Goal: Task Accomplishment & Management: Manage account settings

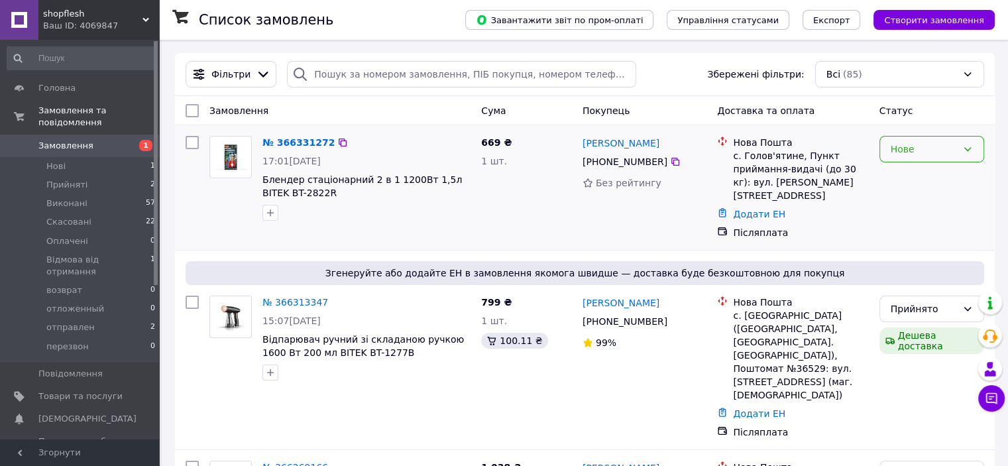
click at [938, 147] on div "Нове" at bounding box center [924, 149] width 66 height 15
click at [894, 184] on li "Прийнято" at bounding box center [931, 178] width 103 height 24
click at [304, 147] on link "№ 366331272" at bounding box center [296, 142] width 66 height 11
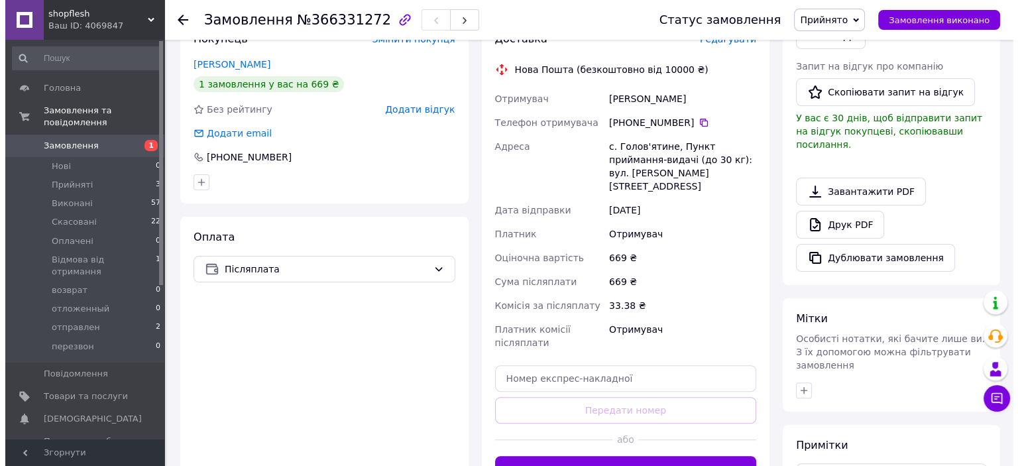
scroll to position [265, 0]
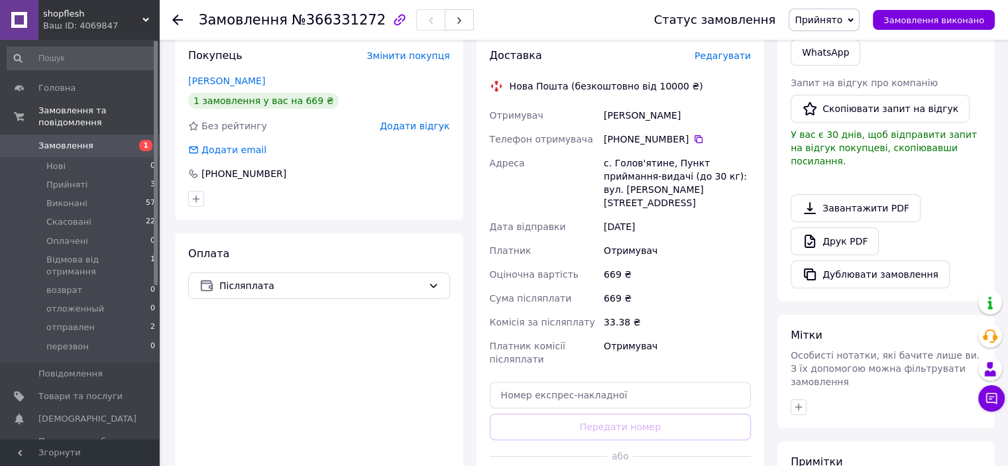
click at [721, 58] on span "Редагувати" at bounding box center [723, 55] width 56 height 11
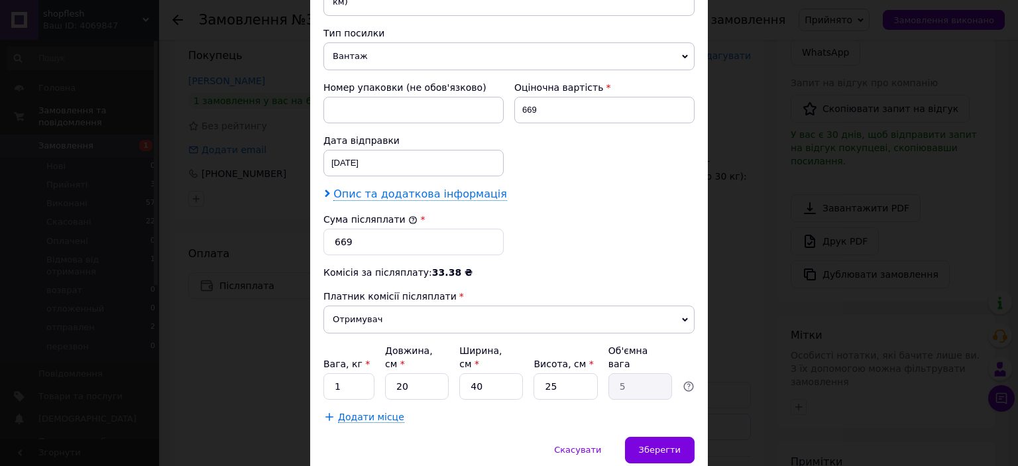
scroll to position [530, 0]
click at [412, 373] on input "20" at bounding box center [417, 386] width 64 height 27
type input "2"
type input "0.5"
type input "4"
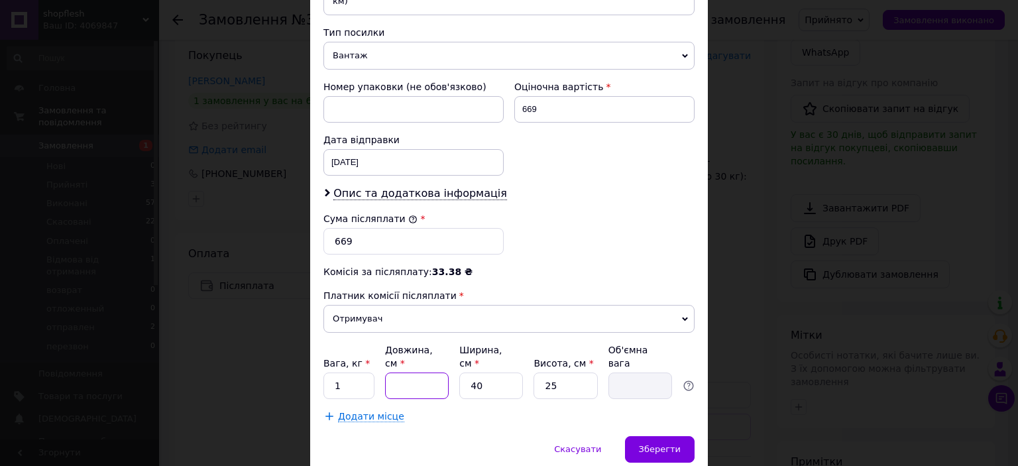
type input "1"
type input "40"
type input "10"
type input "40"
click at [493, 373] on input "40" at bounding box center [491, 386] width 64 height 27
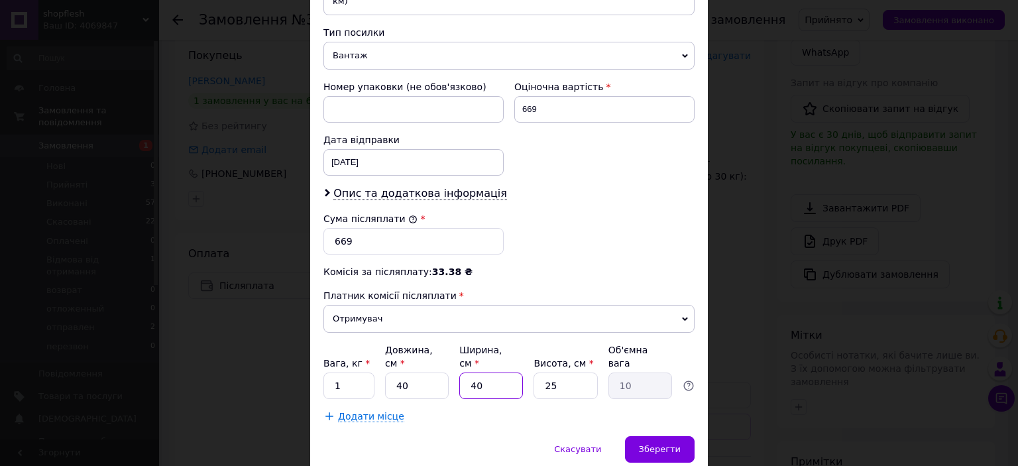
click at [493, 373] on input "40" at bounding box center [491, 386] width 64 height 27
type input "2"
type input "0.5"
type input "20"
type input "5"
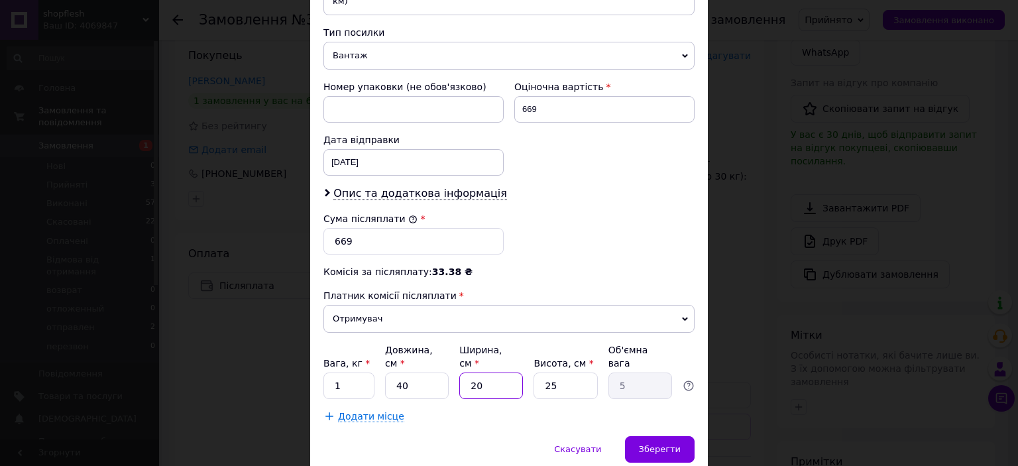
type input "20"
click at [555, 373] on input "25" at bounding box center [566, 386] width 64 height 27
type input "1"
type input "0.2"
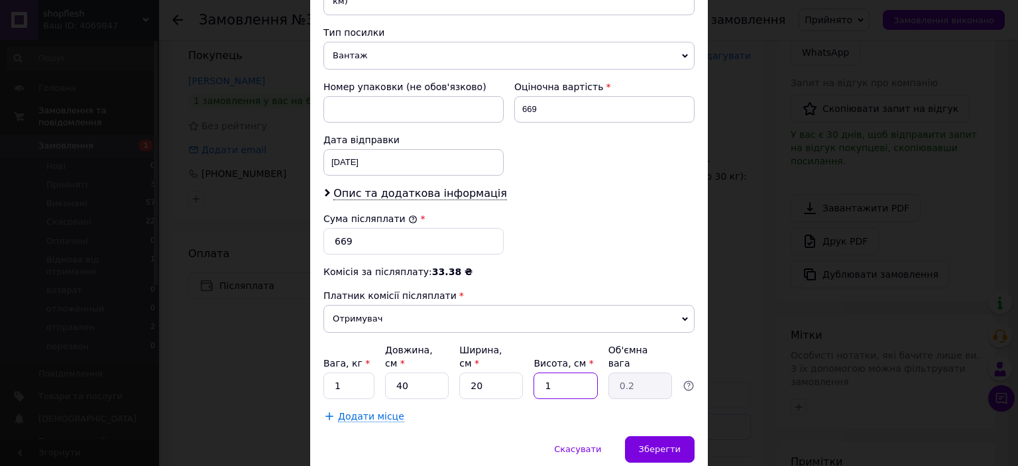
type input "15"
type input "3"
type input "15"
click at [342, 373] on input "1" at bounding box center [349, 386] width 51 height 27
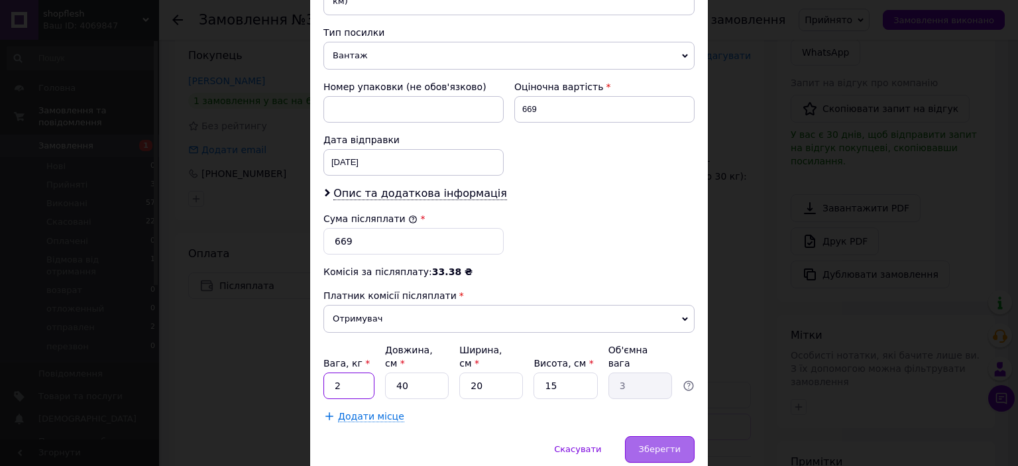
type input "2"
click at [666, 444] on span "Зберегти" at bounding box center [660, 449] width 42 height 10
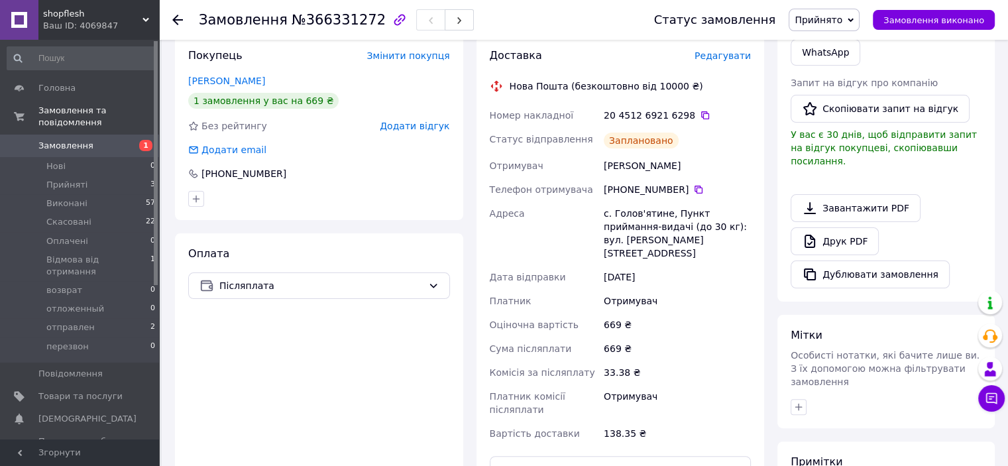
click at [176, 23] on div at bounding box center [177, 19] width 11 height 13
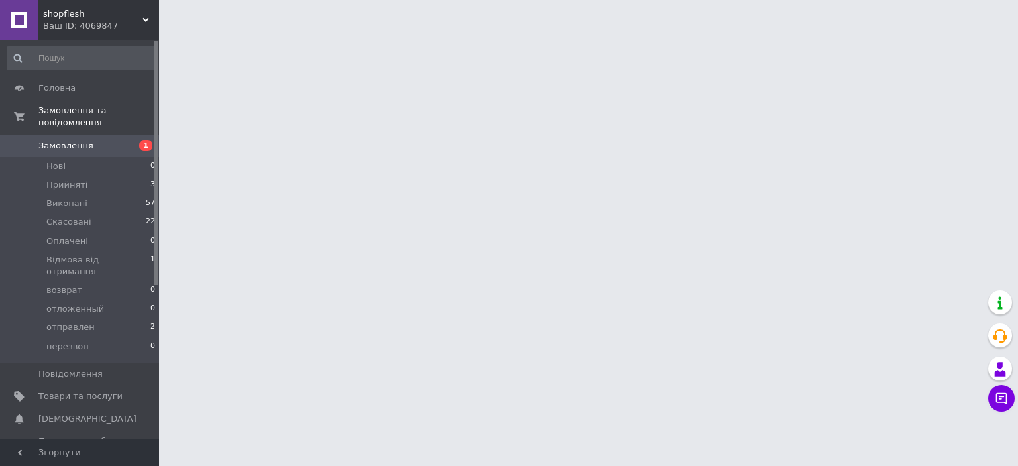
click at [176, 21] on div at bounding box center [509, 16] width 1018 height 33
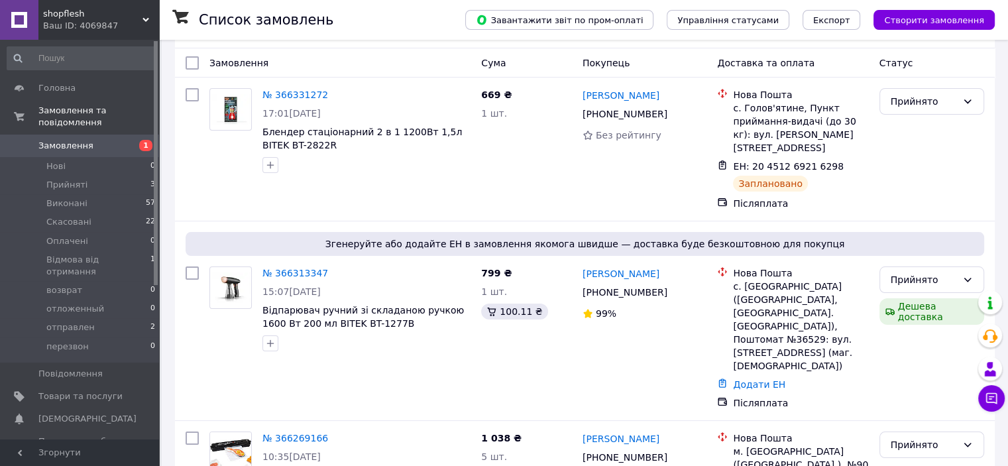
scroll to position [66, 0]
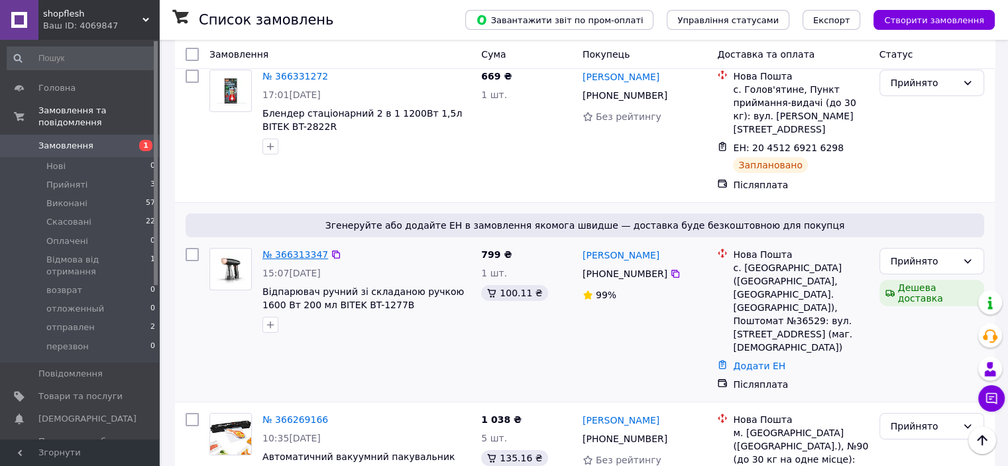
click at [296, 249] on link "№ 366313347" at bounding box center [296, 254] width 66 height 11
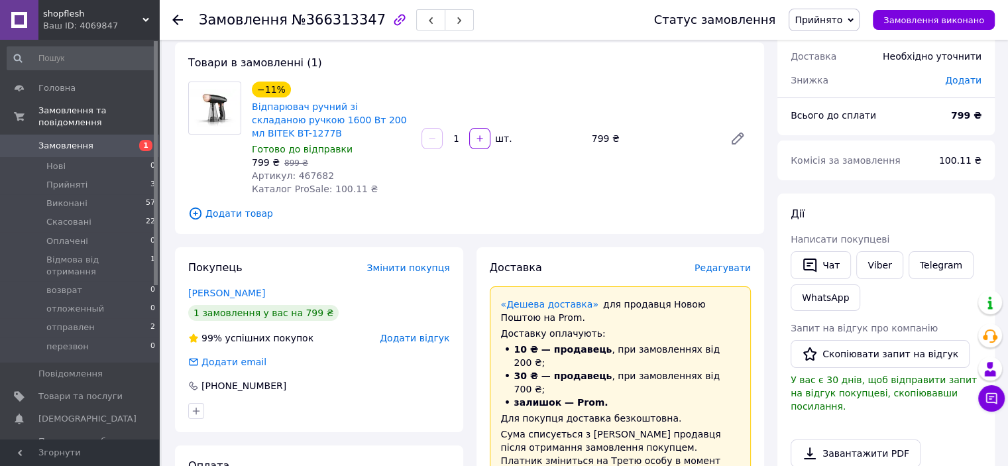
click at [611, 232] on div "Товари в замовленні (1) −11% Відпарювач ручний зі складаною ручкою 1600 Вт 200 …" at bounding box center [469, 138] width 589 height 192
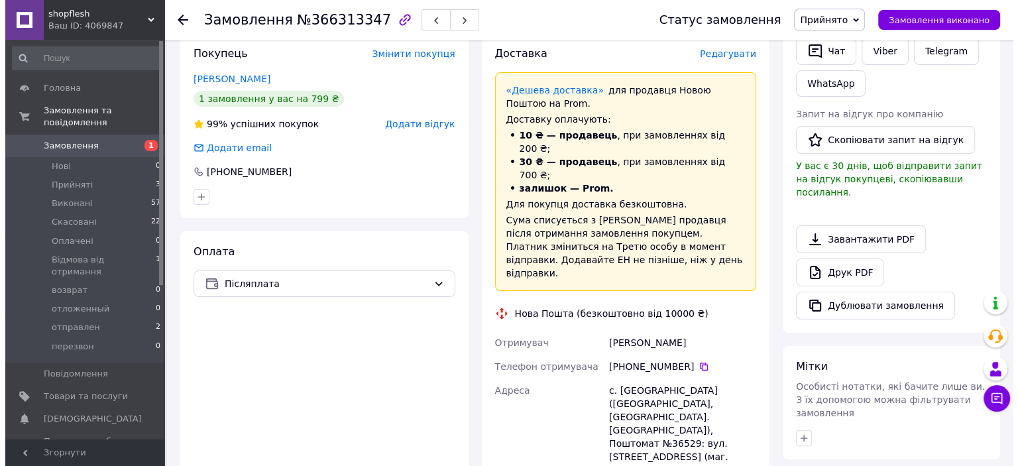
scroll to position [265, 0]
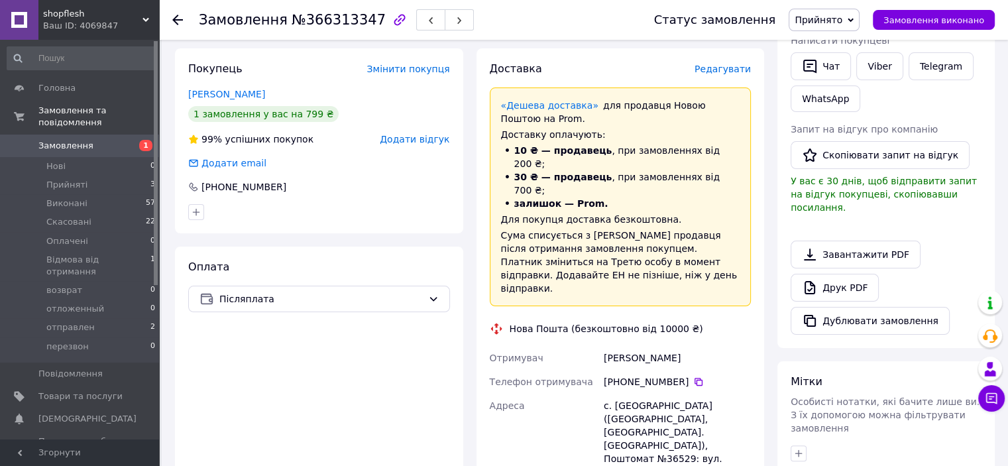
click at [737, 70] on span "Редагувати" at bounding box center [723, 69] width 56 height 11
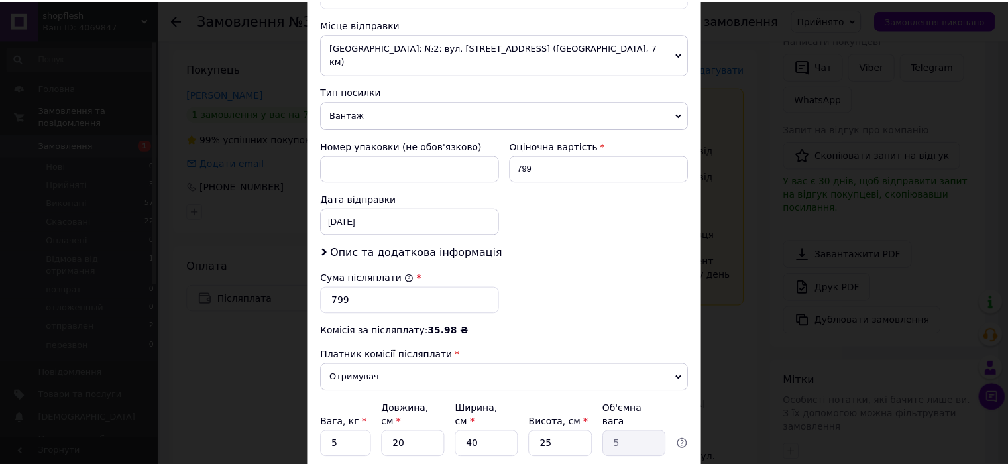
scroll to position [530, 0]
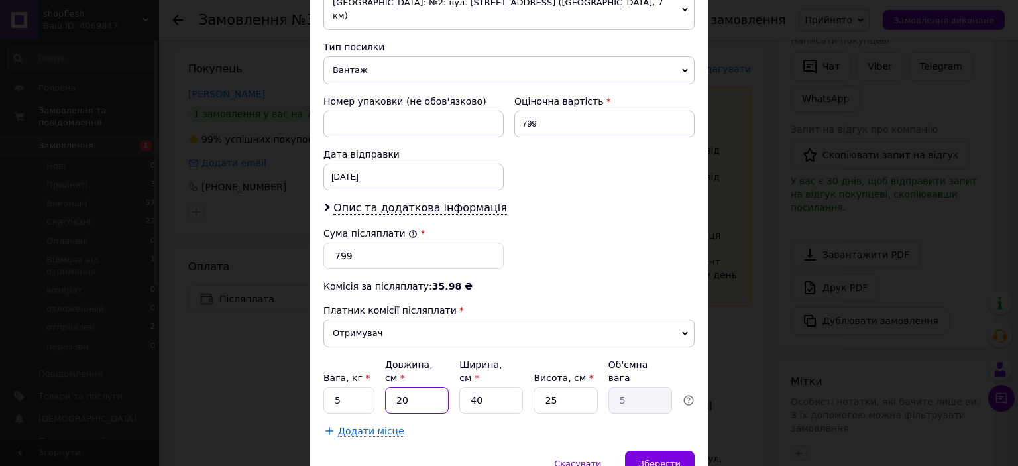
click at [444, 387] on input "20" at bounding box center [417, 400] width 64 height 27
type input "3"
type input "0.75"
type input "30"
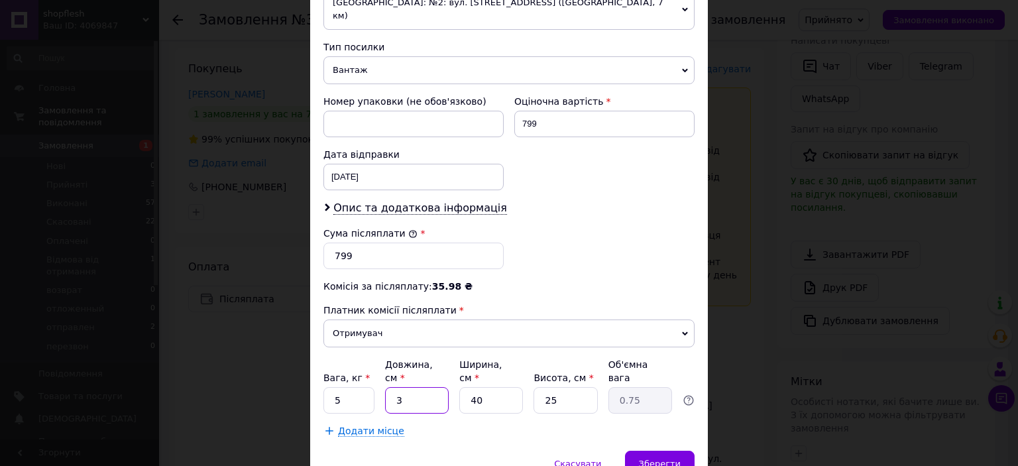
type input "7.5"
type input "3"
type input "0.75"
type input "35"
type input "8.75"
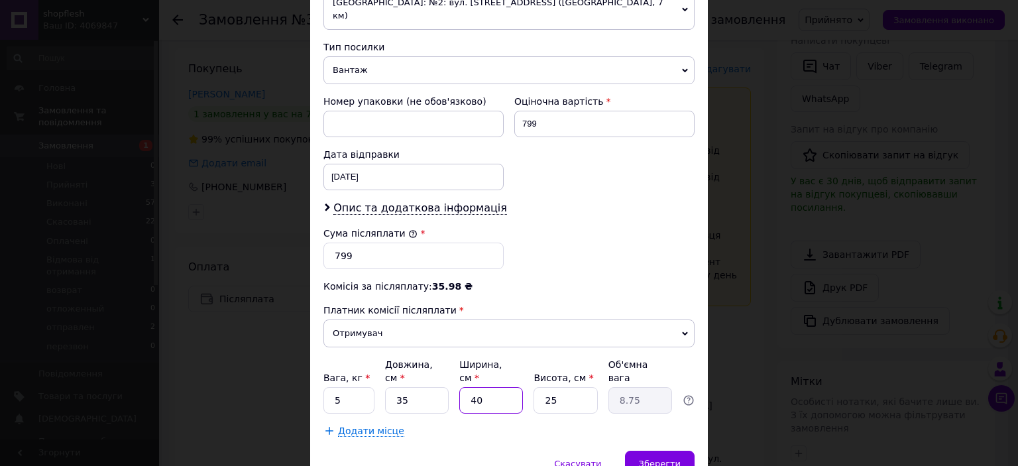
click at [469, 387] on input "40" at bounding box center [491, 400] width 64 height 27
click at [489, 387] on input "40" at bounding box center [491, 400] width 64 height 27
type input "4"
type input "0.88"
type input "2"
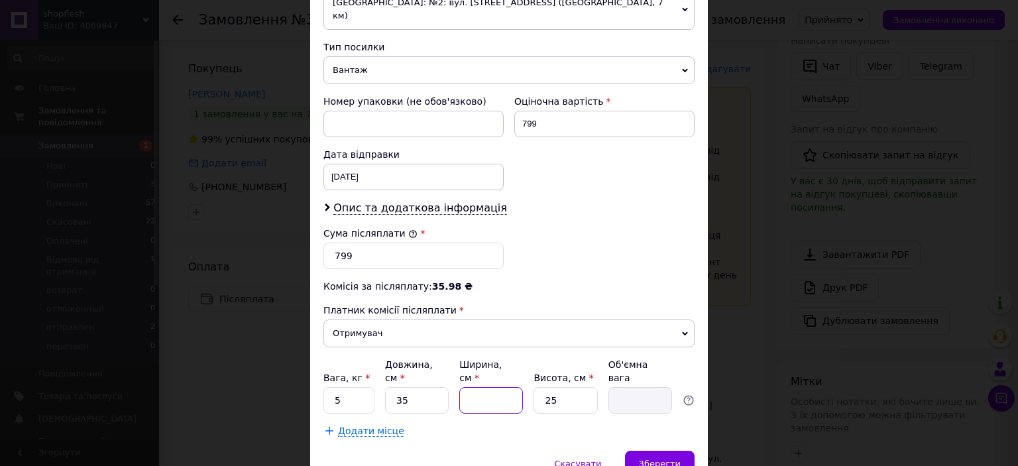
type input "0.44"
type input "21"
type input "4.59"
type input "2"
type input "0.44"
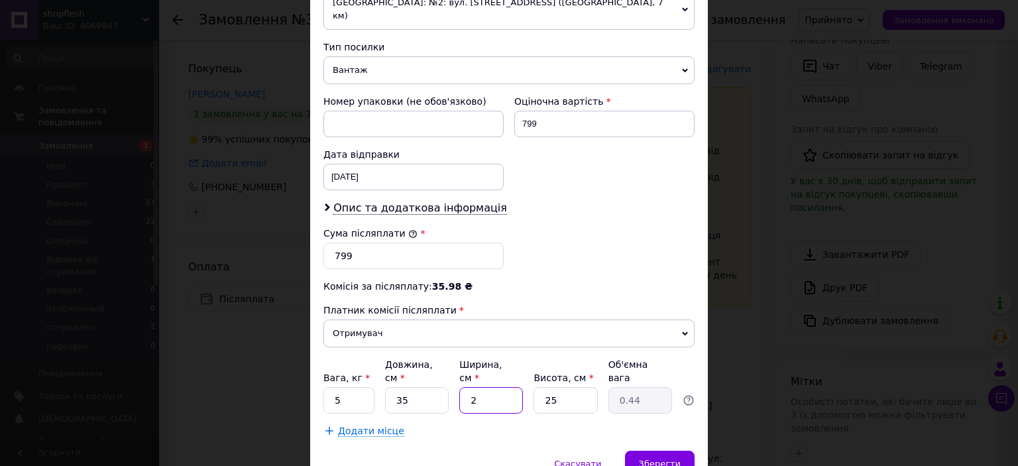
type input "20"
type input "4.38"
click at [572, 387] on input "25" at bounding box center [566, 400] width 64 height 27
type input "8"
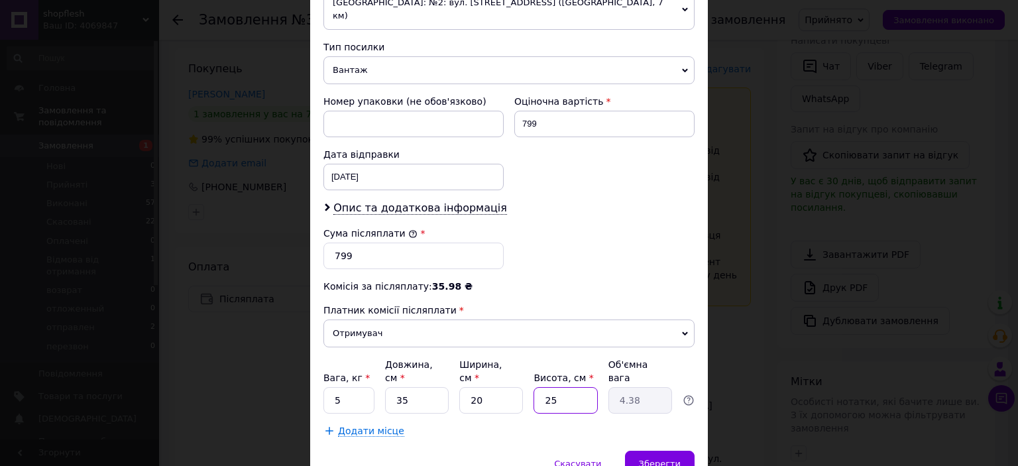
type input "1.4"
click at [572, 387] on input "8" at bounding box center [566, 400] width 64 height 27
type input "9"
type input "1.58"
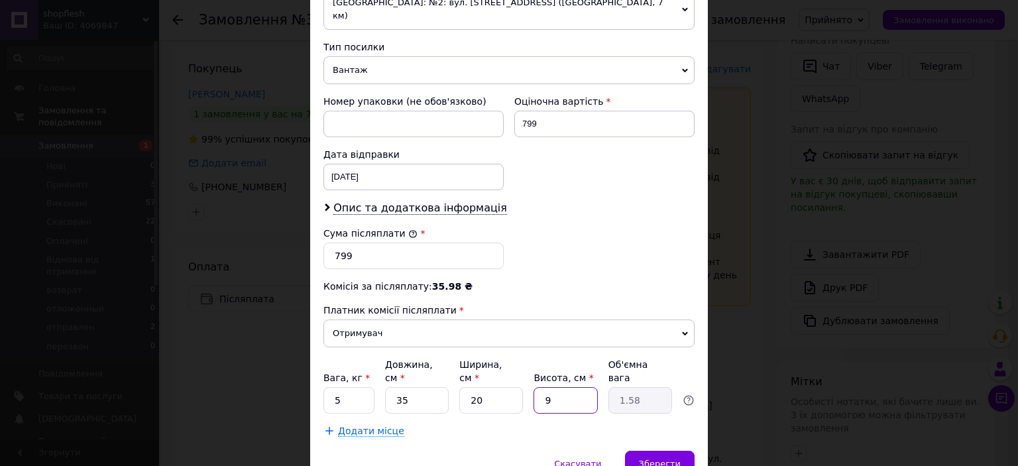
type input "9"
click at [368, 387] on input "5" at bounding box center [349, 400] width 51 height 27
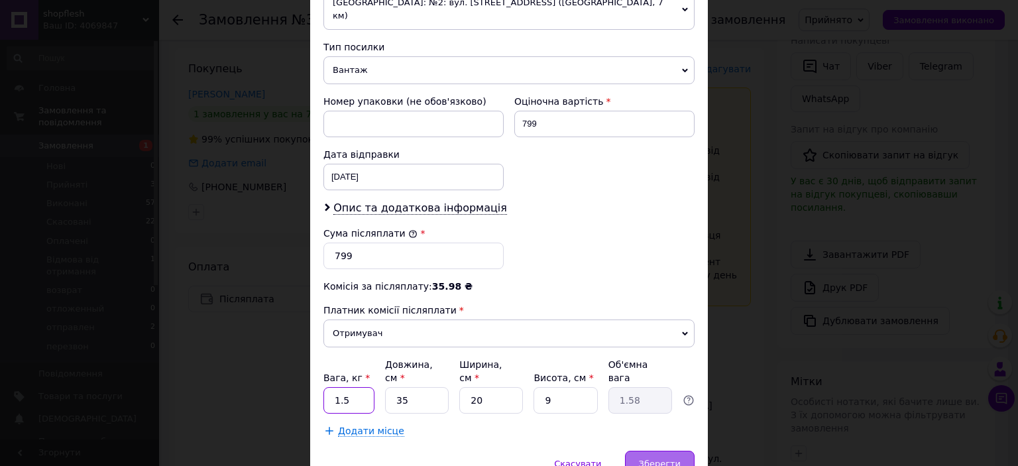
type input "1.5"
click at [645, 459] on span "Зберегти" at bounding box center [660, 464] width 42 height 10
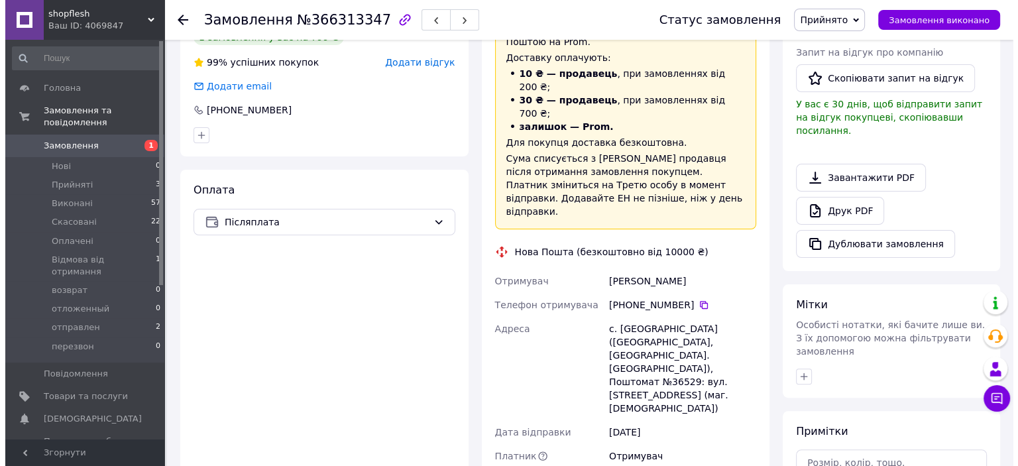
scroll to position [265, 0]
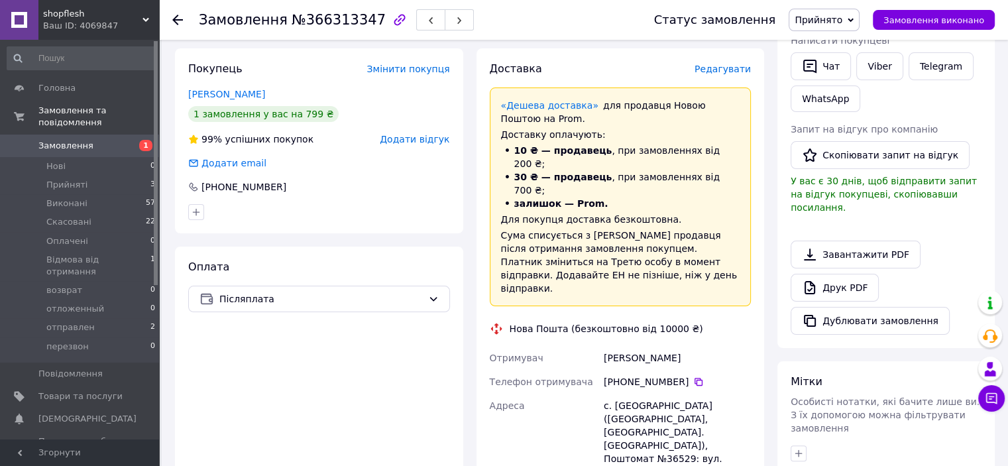
click at [729, 73] on span "Редагувати" at bounding box center [723, 69] width 56 height 11
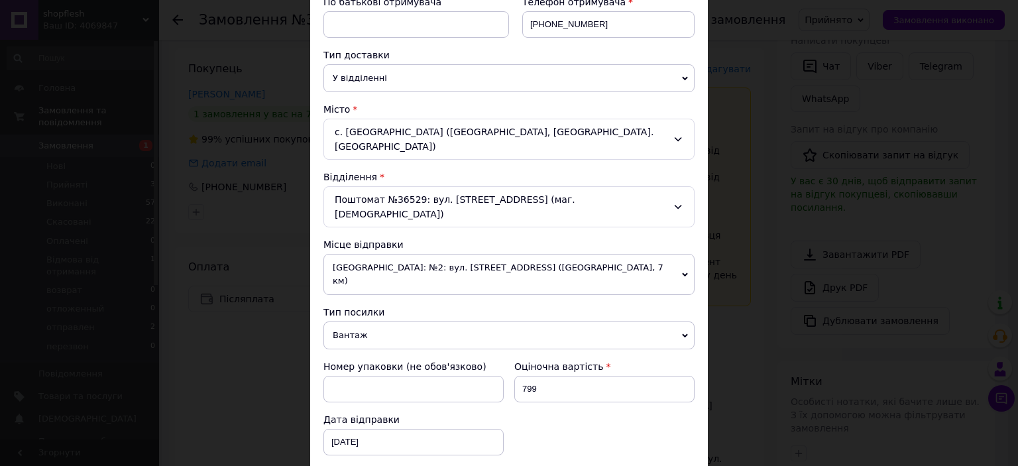
click at [875, 231] on div "× Редагування доставки Спосіб доставки Нова Пошта (безкоштовно від 10000 ₴) Пла…" at bounding box center [509, 233] width 1018 height 466
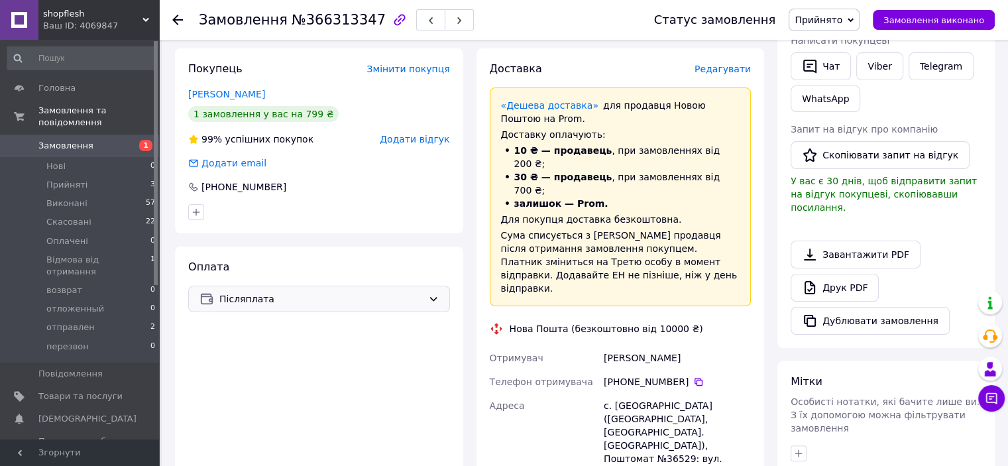
click at [322, 302] on span "Післяплата" at bounding box center [321, 299] width 204 height 15
click at [723, 68] on span "Редагувати" at bounding box center [723, 69] width 56 height 11
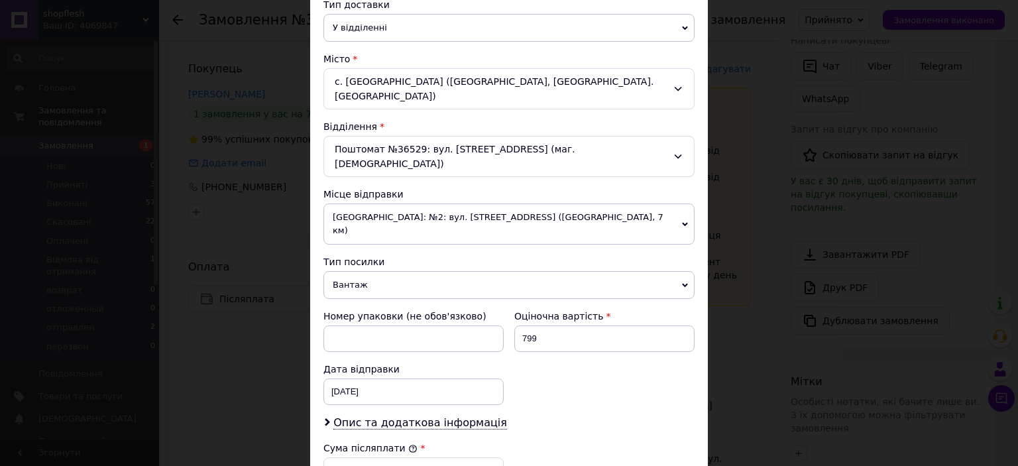
scroll to position [332, 0]
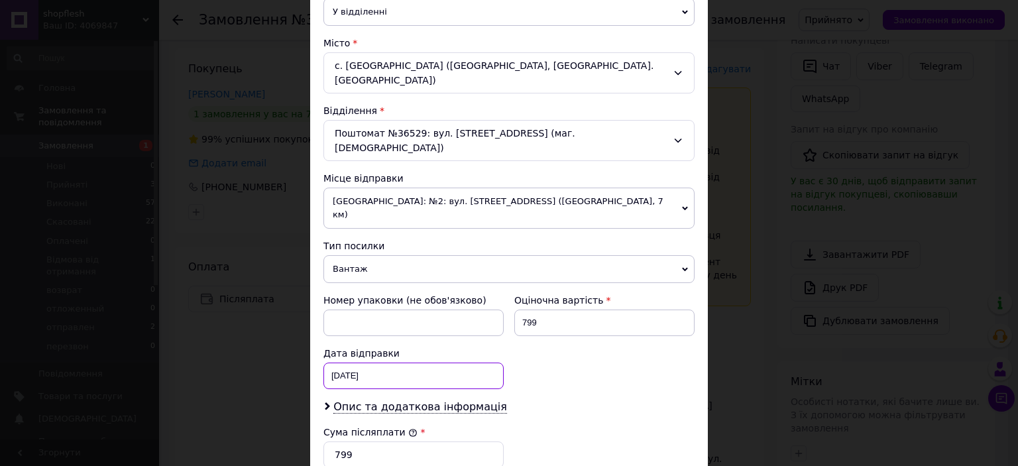
click at [337, 363] on div "12.10.2025 < 2025 > < Октябрь > Пн Вт Ср Чт Пт Сб Вс 29 30 1 2 3 4 5 6 7 8 9 10…" at bounding box center [414, 376] width 180 height 27
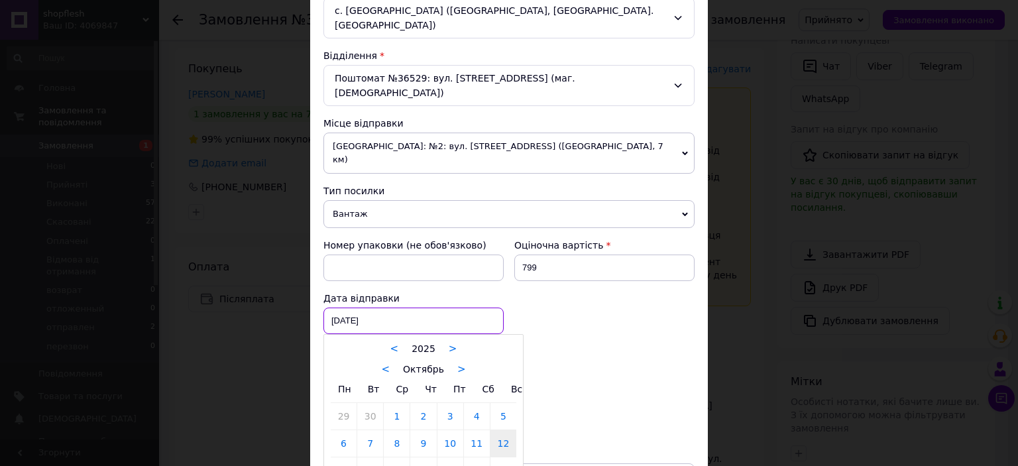
scroll to position [390, 0]
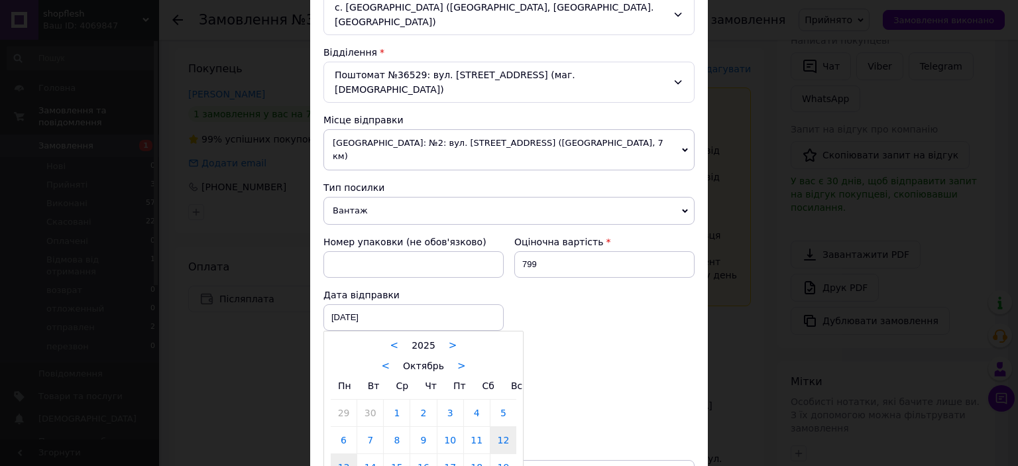
click at [350, 454] on link "13" at bounding box center [344, 467] width 26 height 27
type input "13.10.2025"
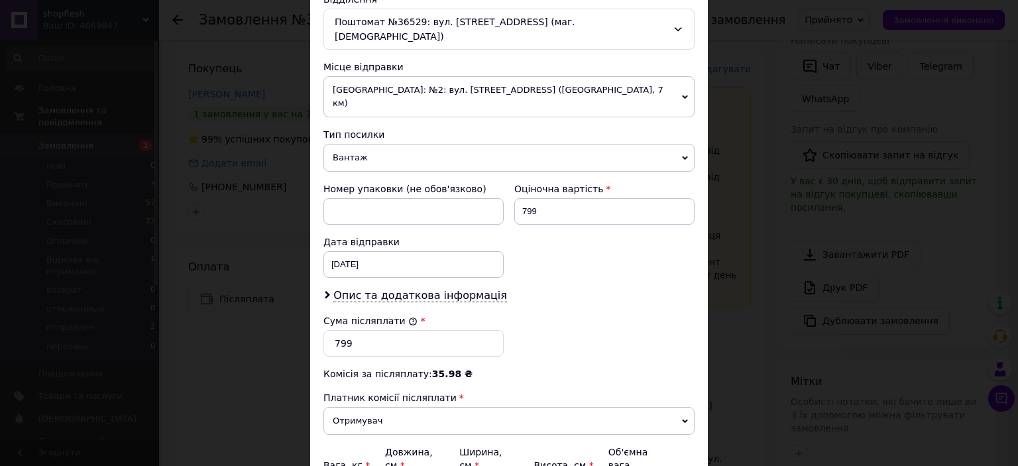
scroll to position [522, 0]
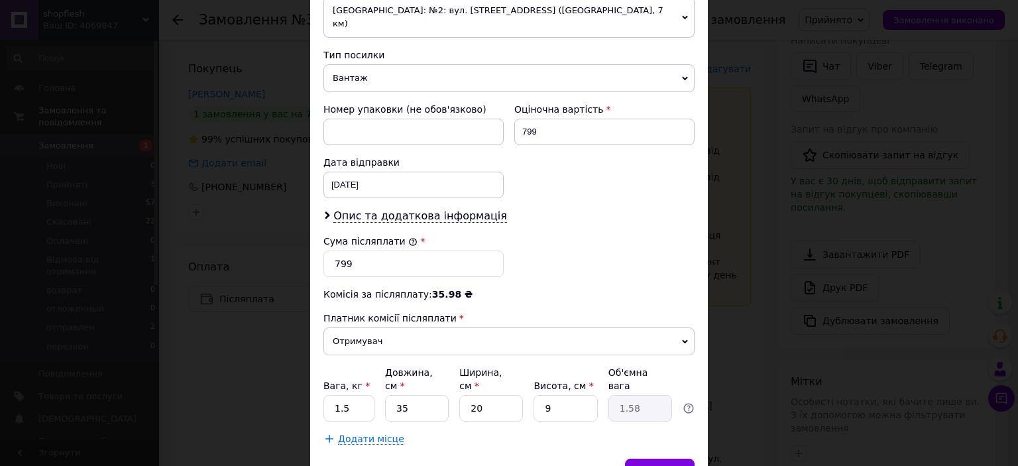
click at [452, 328] on span "Отримувач" at bounding box center [509, 342] width 371 height 28
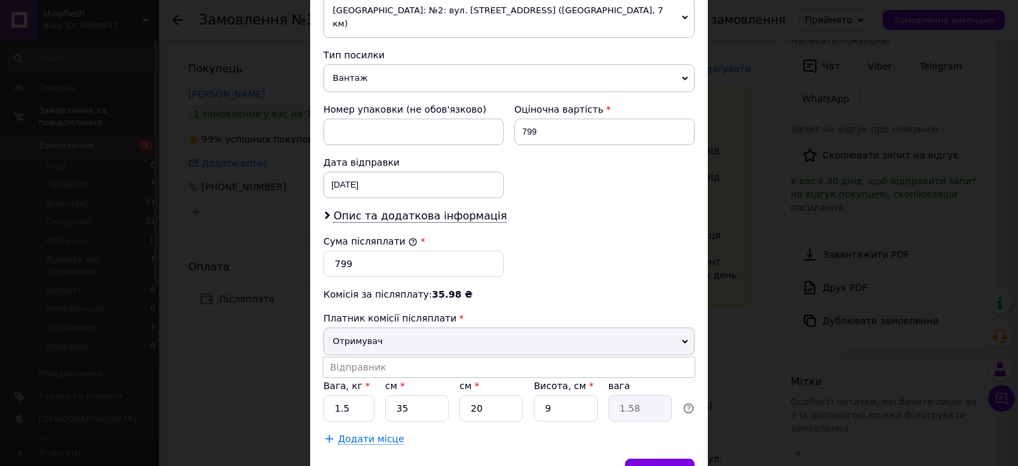
click at [452, 328] on span "Отримувач" at bounding box center [509, 342] width 371 height 28
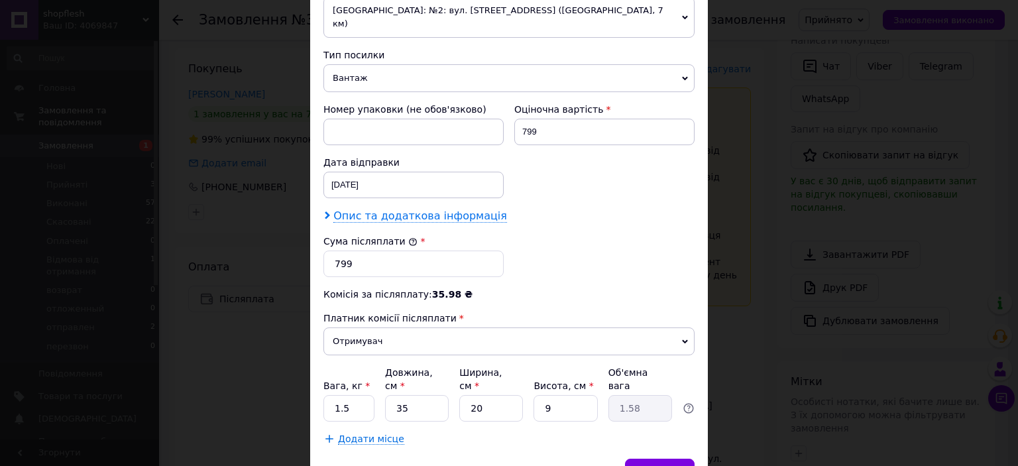
click at [434, 210] on span "Опис та додаткова інформація" at bounding box center [421, 216] width 174 height 13
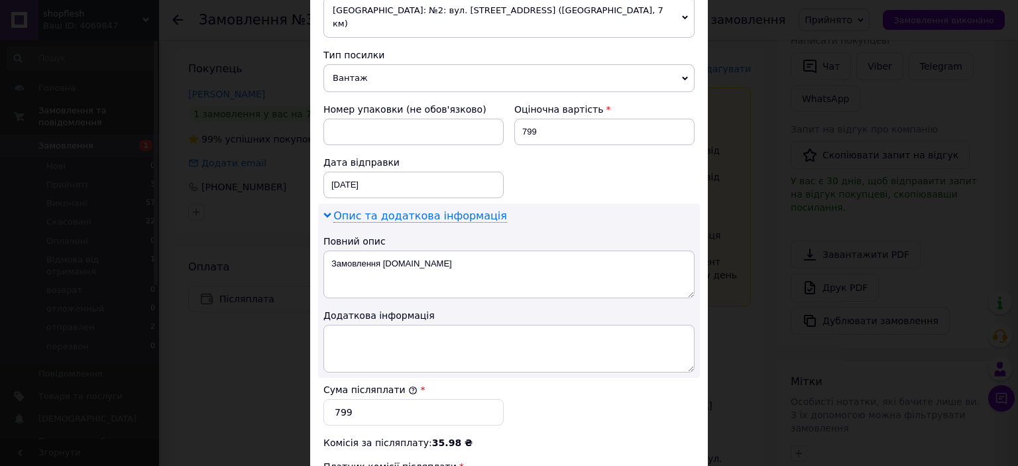
click at [434, 210] on span "Опис та додаткова інформація" at bounding box center [421, 216] width 174 height 13
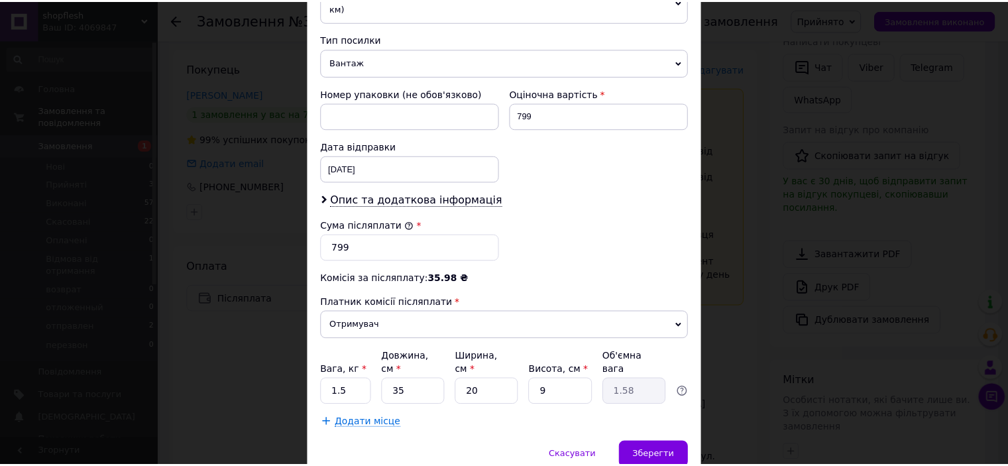
scroll to position [541, 0]
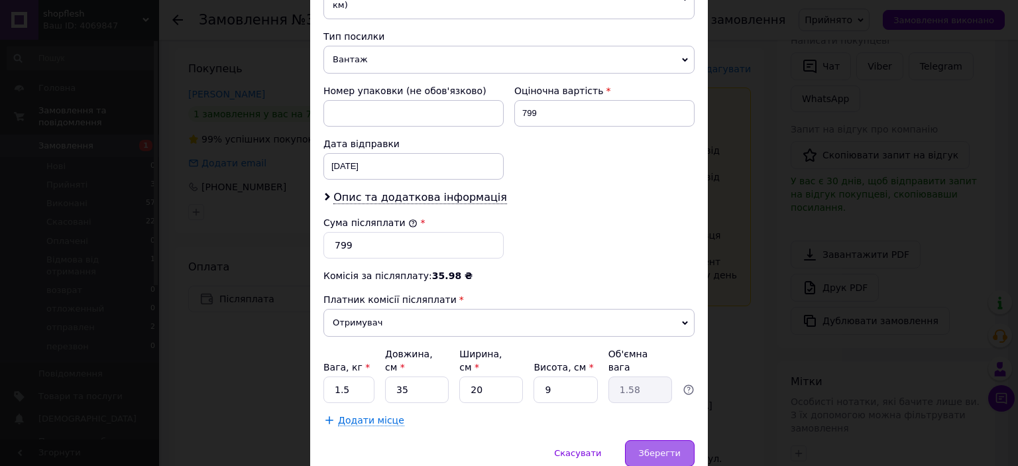
click at [652, 448] on span "Зберегти" at bounding box center [660, 453] width 42 height 10
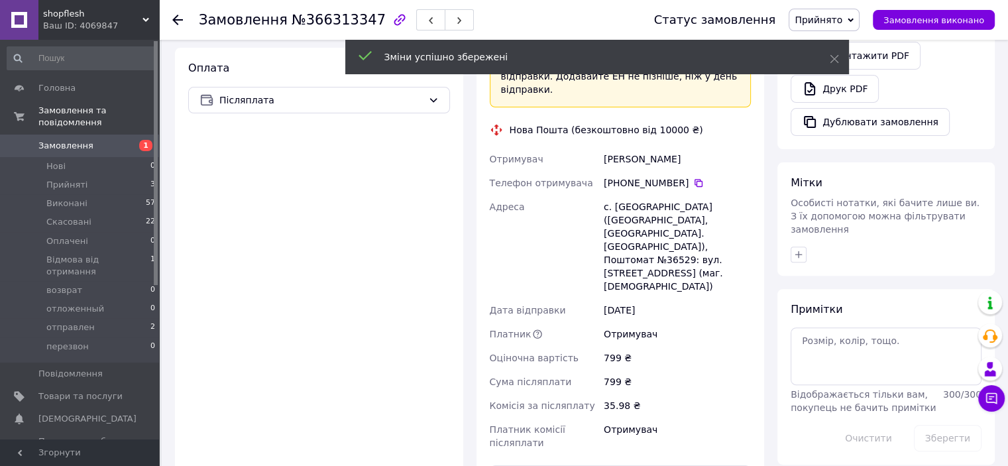
scroll to position [530, 0]
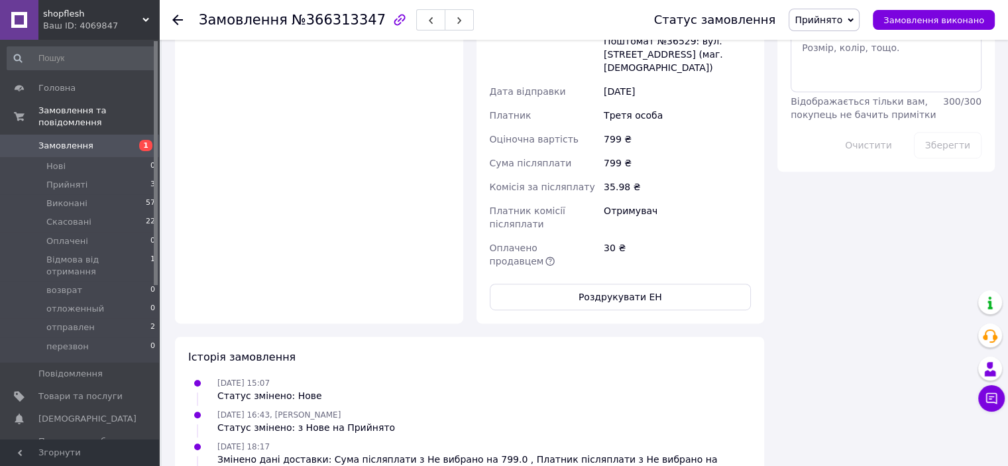
scroll to position [849, 0]
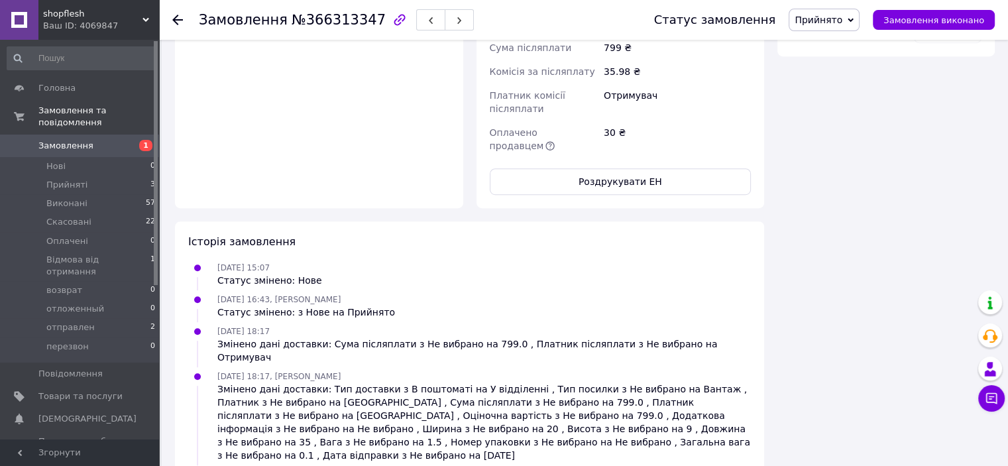
click at [174, 21] on use at bounding box center [177, 20] width 11 height 11
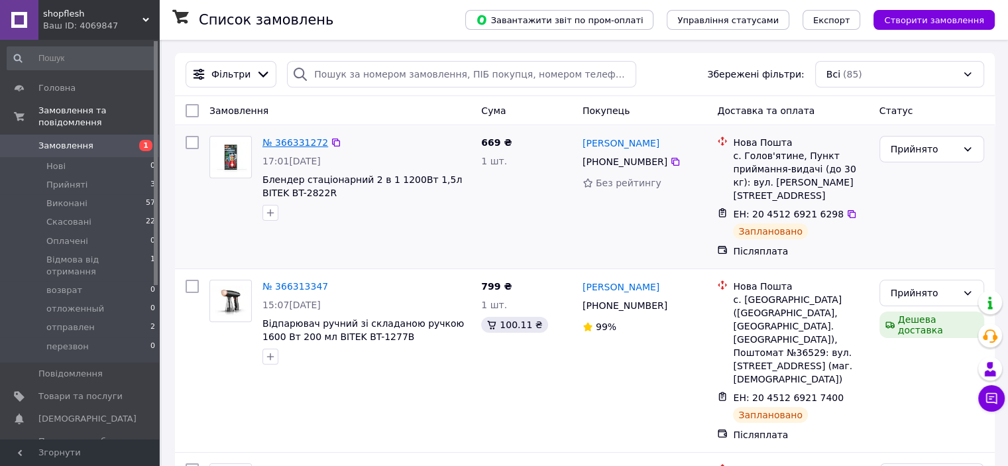
click at [312, 139] on link "№ 366331272" at bounding box center [296, 142] width 66 height 11
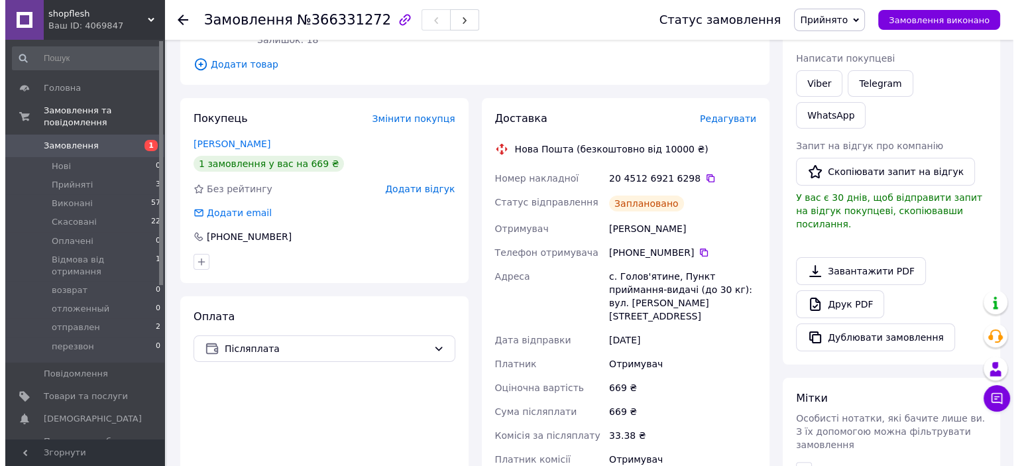
scroll to position [265, 0]
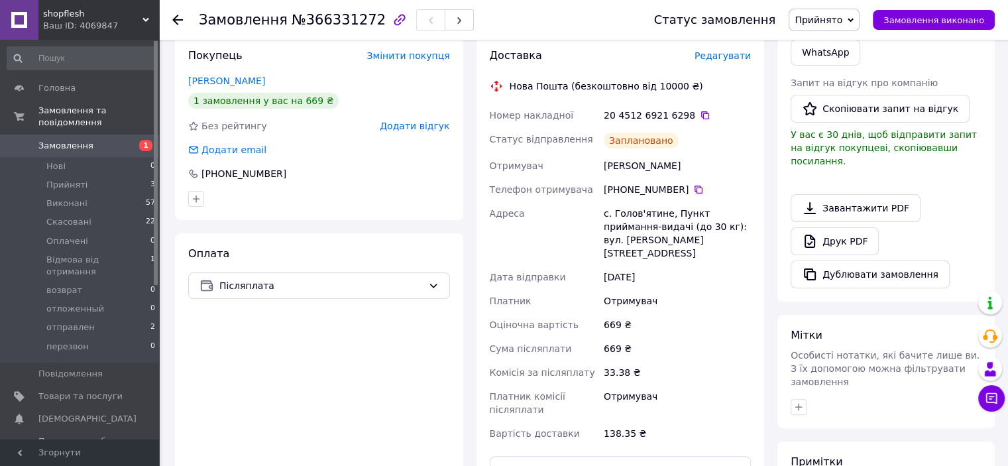
click at [725, 58] on span "Редагувати" at bounding box center [723, 55] width 56 height 11
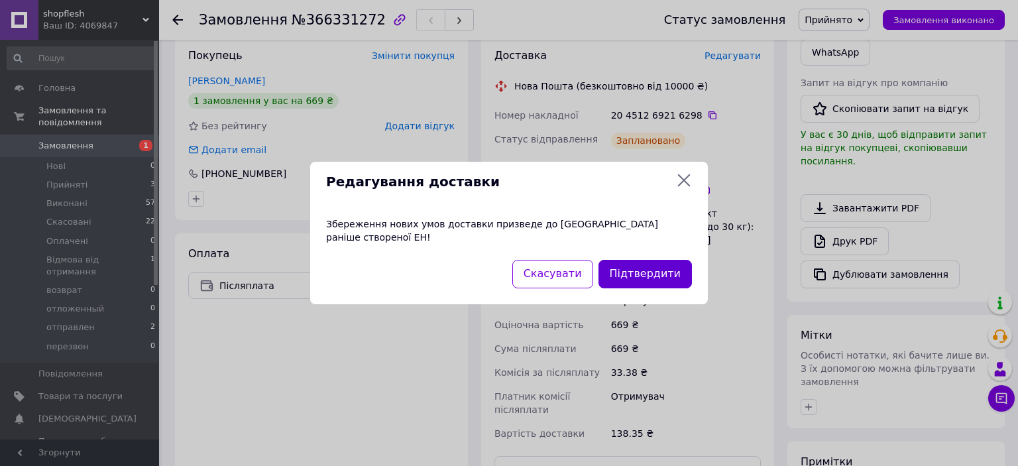
click at [629, 268] on button "Підтвердити" at bounding box center [645, 274] width 93 height 29
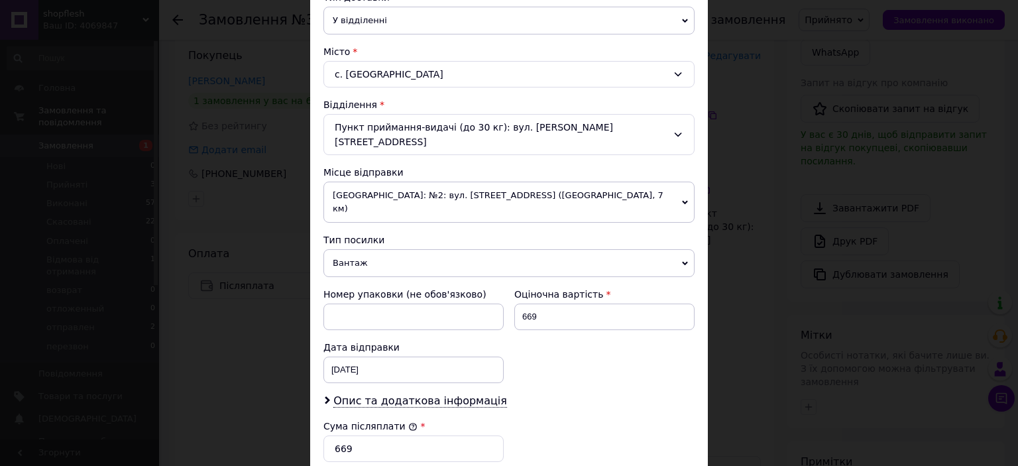
scroll to position [398, 0]
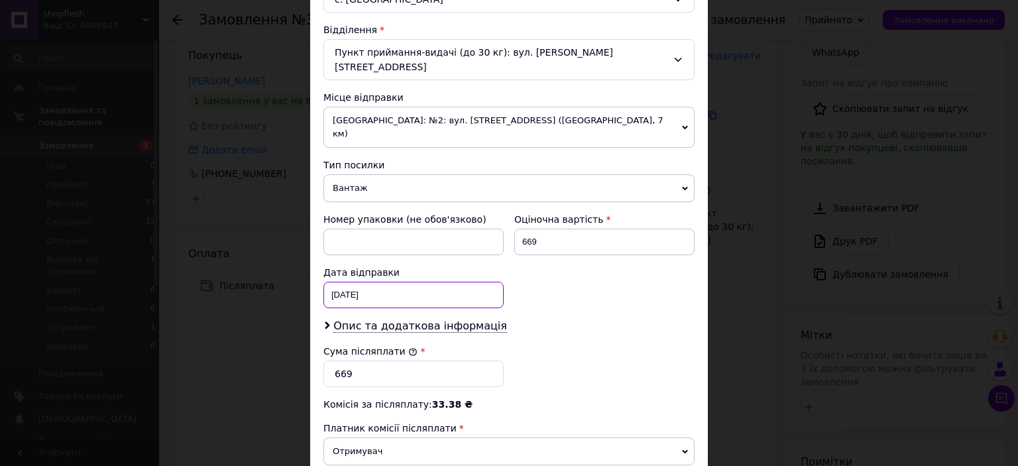
click at [374, 282] on div "12.10.2025 < 2025 > < Октябрь > Пн Вт Ср Чт Пт Сб Вс 29 30 1 2 3 4 5 6 7 8 9 10…" at bounding box center [414, 295] width 180 height 27
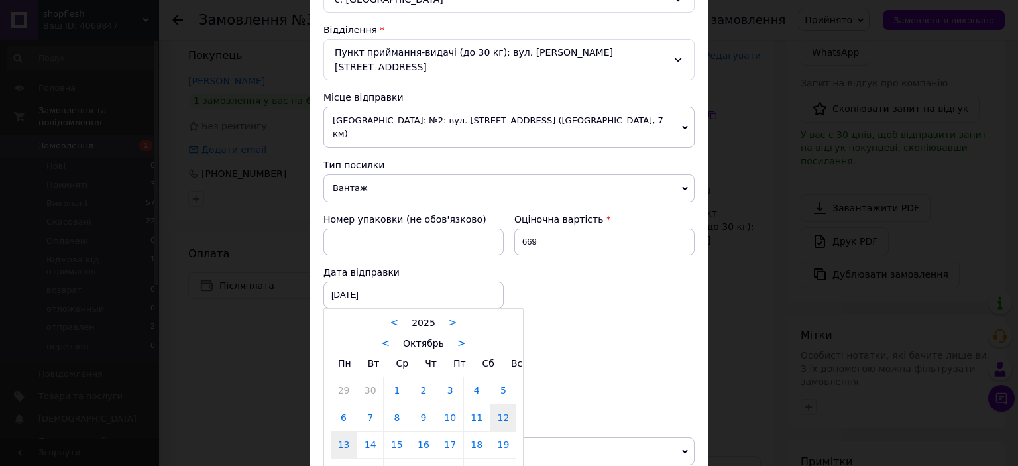
click at [345, 432] on link "13" at bounding box center [344, 445] width 26 height 27
type input "13.10.2025"
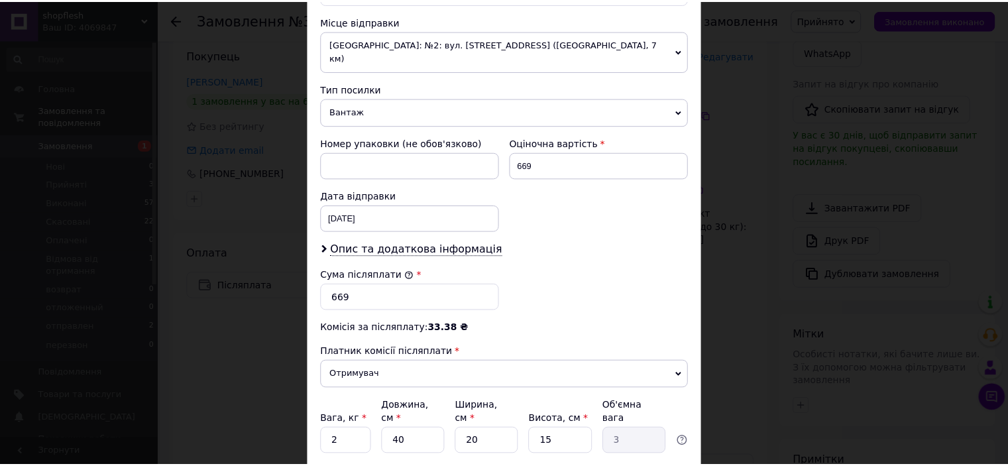
scroll to position [530, 0]
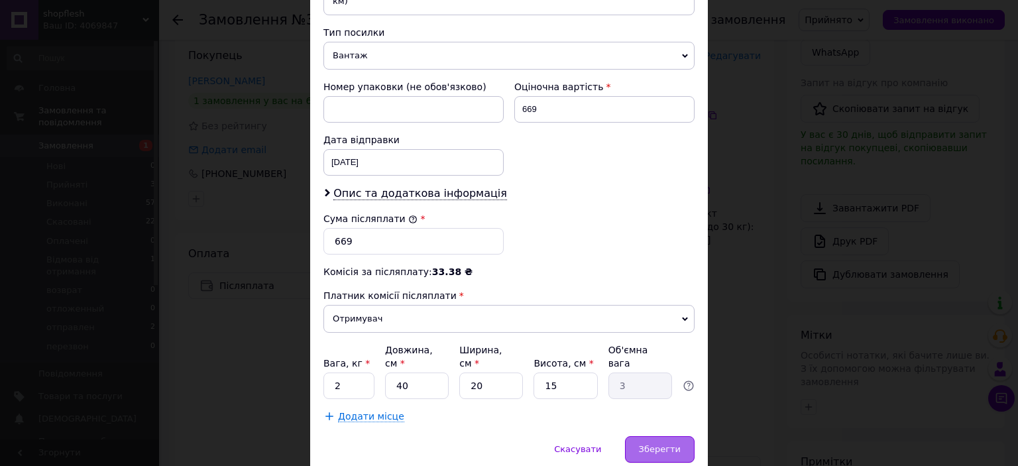
click at [652, 444] on span "Зберегти" at bounding box center [660, 449] width 42 height 10
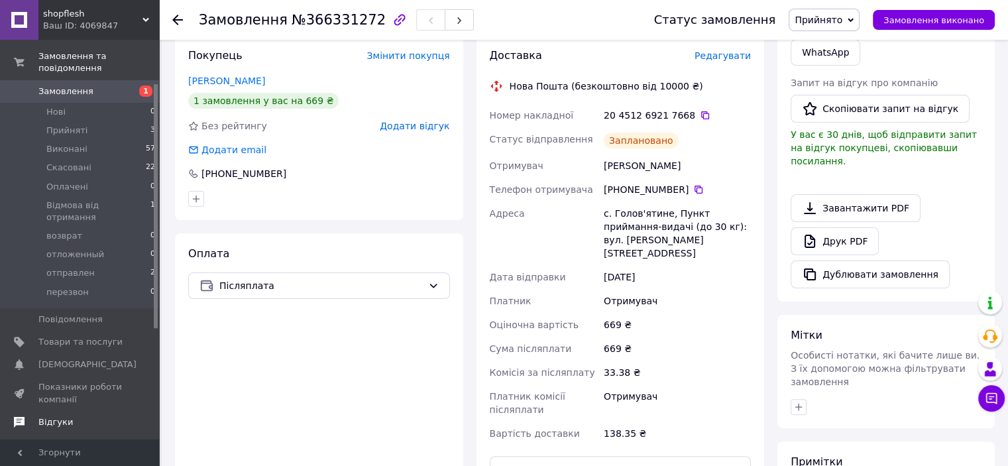
scroll to position [133, 0]
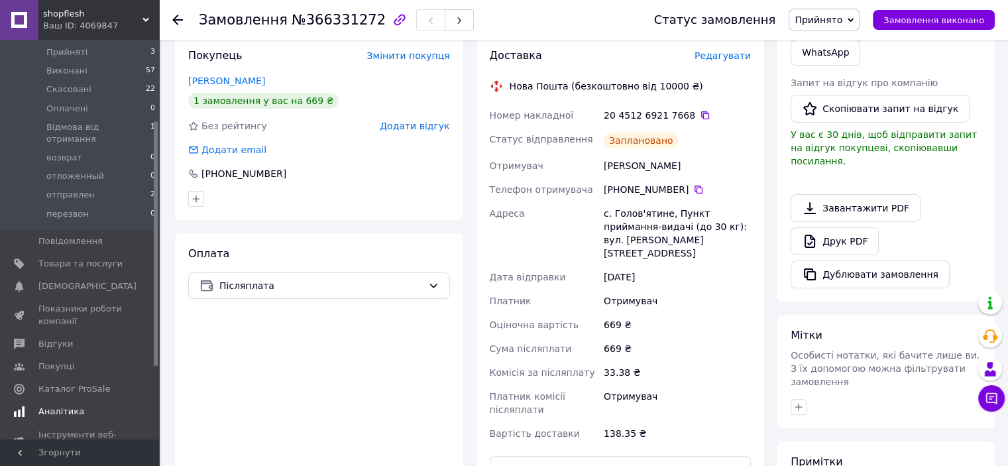
click at [56, 400] on link "Аналітика" at bounding box center [81, 411] width 163 height 23
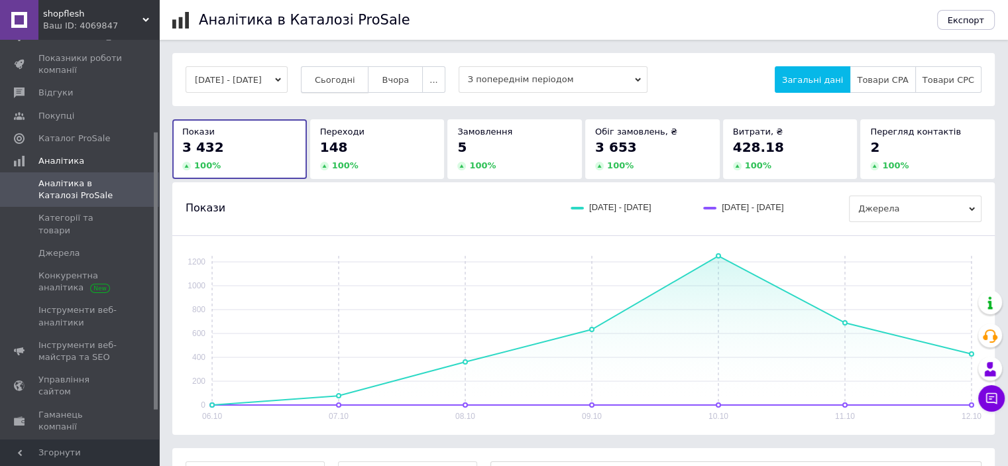
click at [355, 75] on span "Сьогодні" at bounding box center [335, 80] width 40 height 10
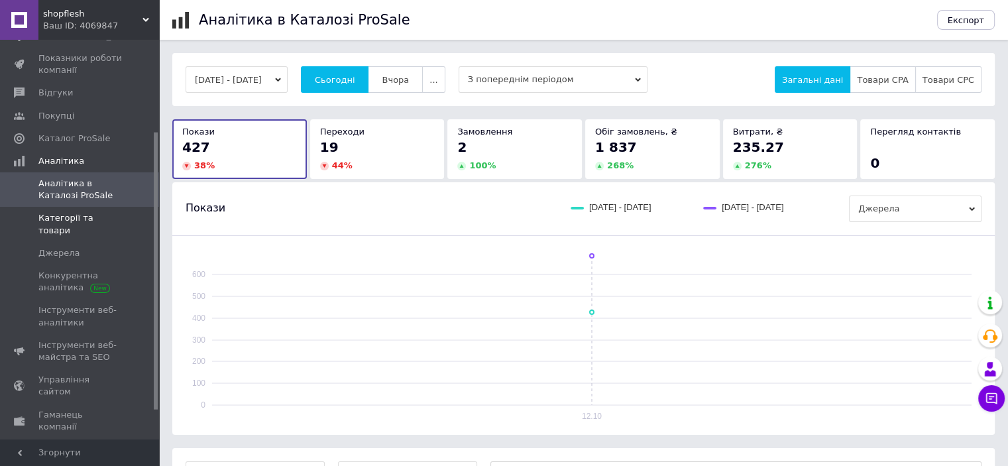
click at [93, 210] on link "Категорії та товари" at bounding box center [81, 224] width 163 height 34
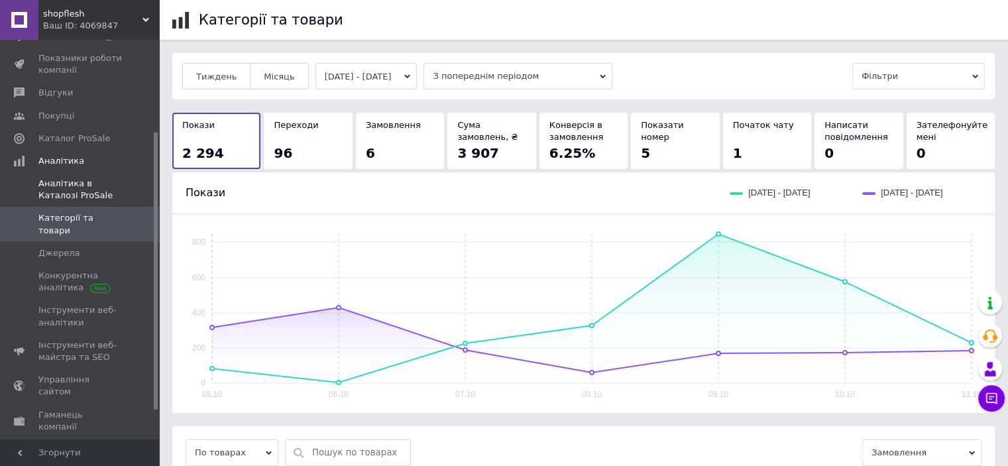
click at [91, 190] on span "Аналітика в Каталозі ProSale" at bounding box center [80, 190] width 84 height 24
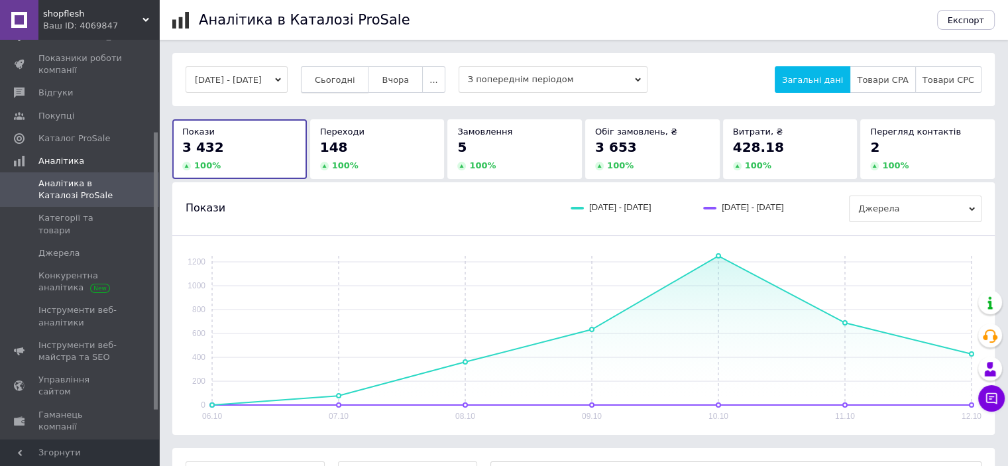
click at [352, 79] on span "Сьогодні" at bounding box center [335, 80] width 40 height 10
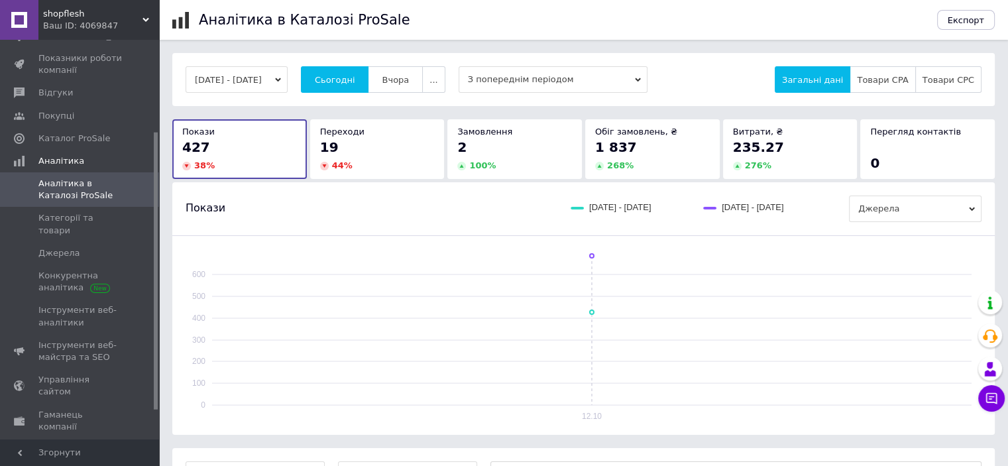
click at [912, 202] on span "Джерела" at bounding box center [915, 209] width 133 height 27
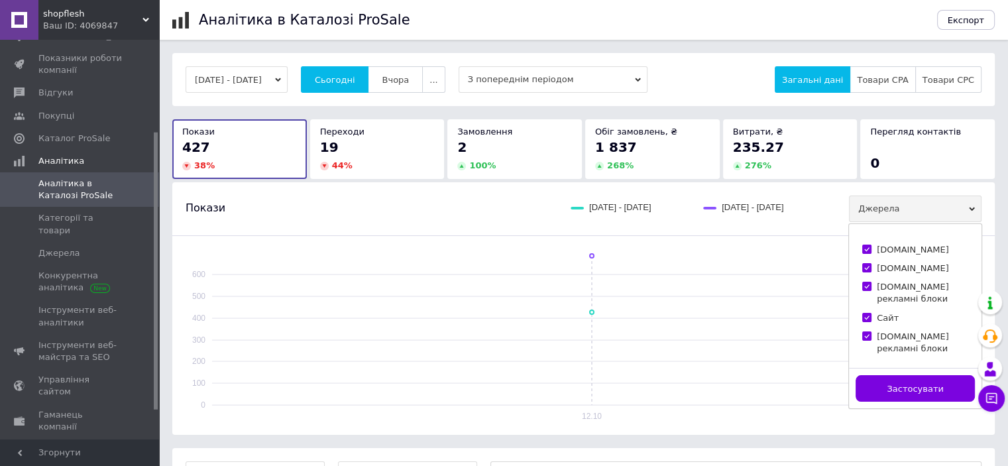
click at [858, 242] on div "Prom.ua Bigl.ua Bigl.ua рекламні блоки Сайт Prom.ua рекламні блоки" at bounding box center [915, 296] width 133 height 144
click at [861, 244] on div "Prom.ua Bigl.ua Bigl.ua рекламні блоки Сайт Prom.ua рекламні блоки" at bounding box center [915, 296] width 133 height 144
click at [866, 246] on input "[DOMAIN_NAME]" at bounding box center [867, 249] width 9 height 9
checkbox input "false"
click at [866, 263] on input "[DOMAIN_NAME]" at bounding box center [867, 267] width 9 height 9
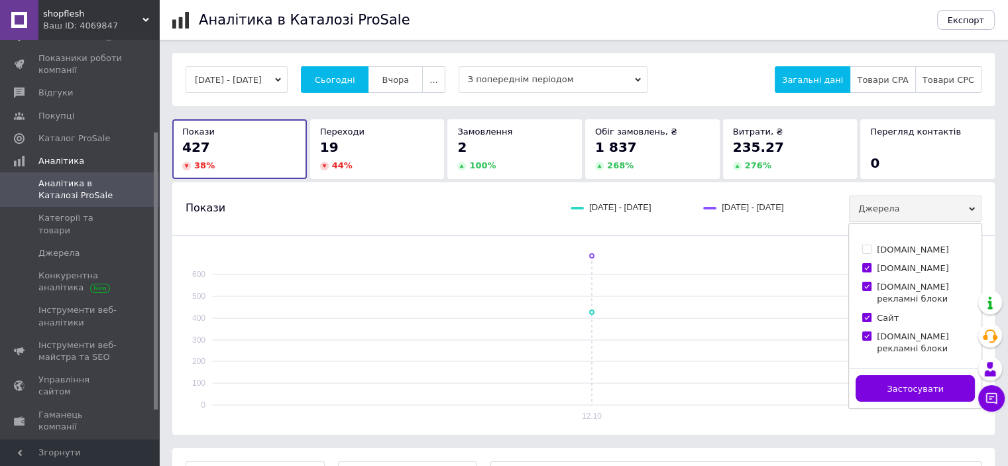
checkbox input "false"
click at [865, 283] on input "Bigl.ua рекламні блоки" at bounding box center [867, 286] width 9 height 9
checkbox input "false"
click at [879, 375] on button "Застосувати" at bounding box center [915, 388] width 119 height 27
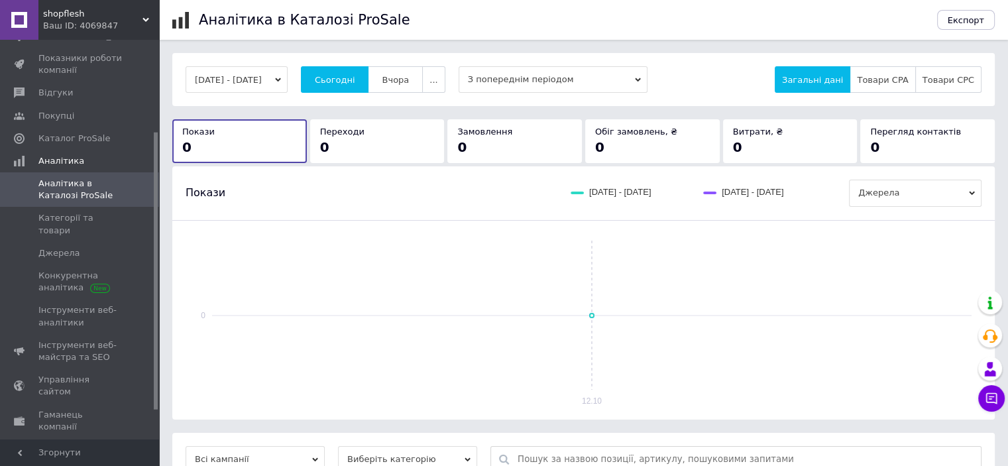
click at [271, 93] on div "12.10.2025 - 12.10.2025 Сьогодні Вчора ... З попереднім періодом Загальні дані …" at bounding box center [583, 79] width 823 height 53
click at [275, 76] on button "[DATE] - [DATE]" at bounding box center [237, 79] width 102 height 27
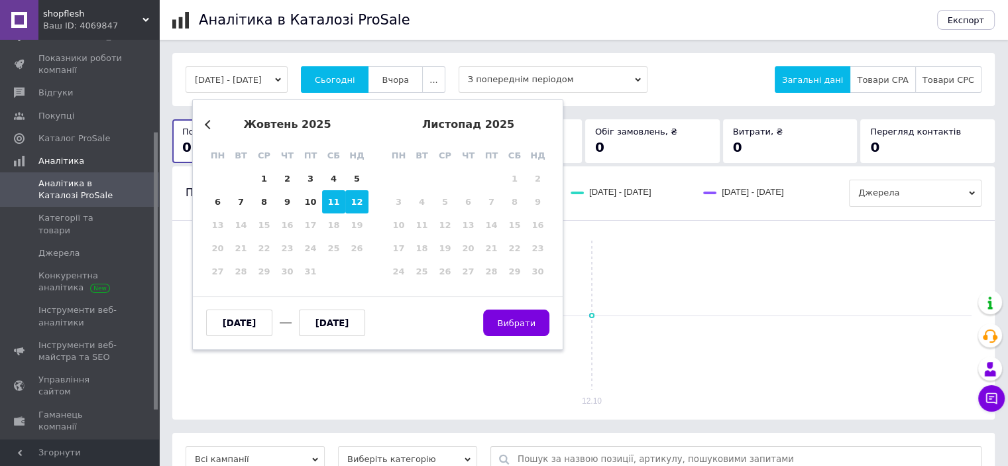
drag, startPoint x: 337, startPoint y: 212, endPoint x: 335, endPoint y: 203, distance: 8.7
click at [335, 209] on div "11" at bounding box center [333, 201] width 23 height 23
type input "[DATE]"
click at [348, 202] on div "12" at bounding box center [356, 201] width 23 height 23
type input "[DATE]"
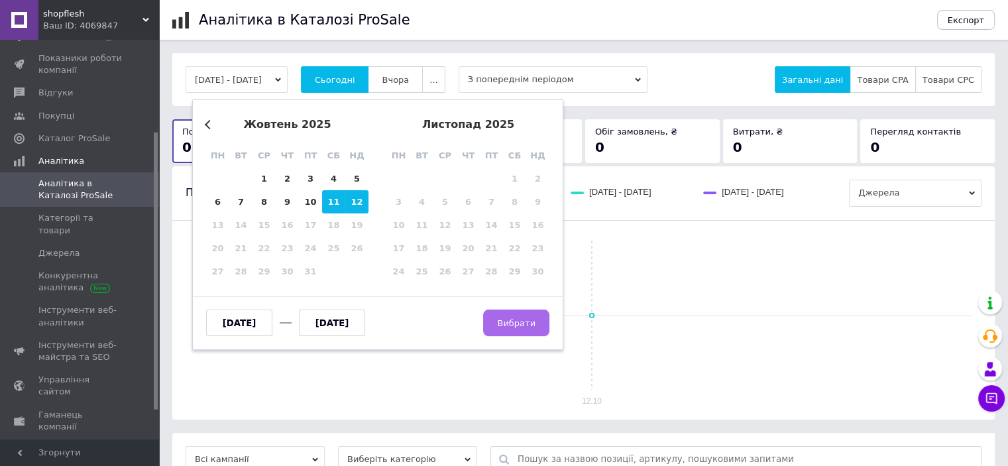
click at [511, 323] on span "Вибрати" at bounding box center [516, 323] width 38 height 10
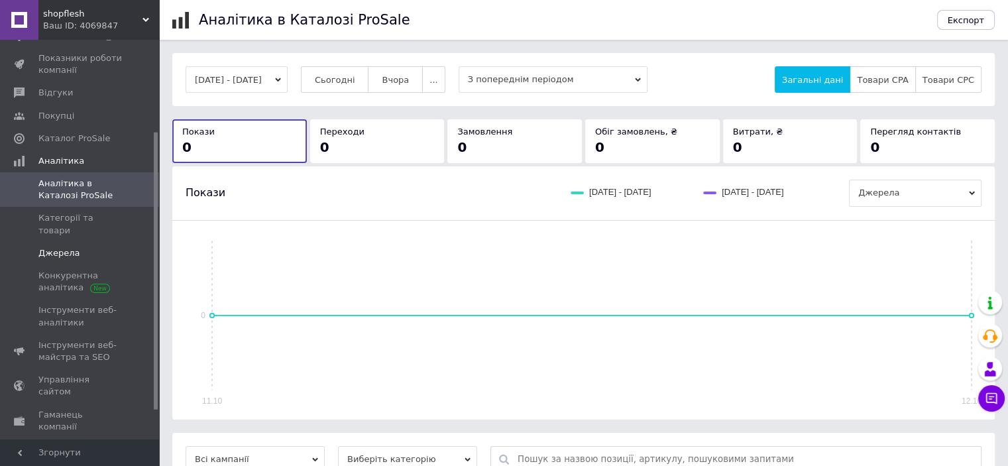
click at [62, 249] on link "Джерела" at bounding box center [81, 253] width 163 height 23
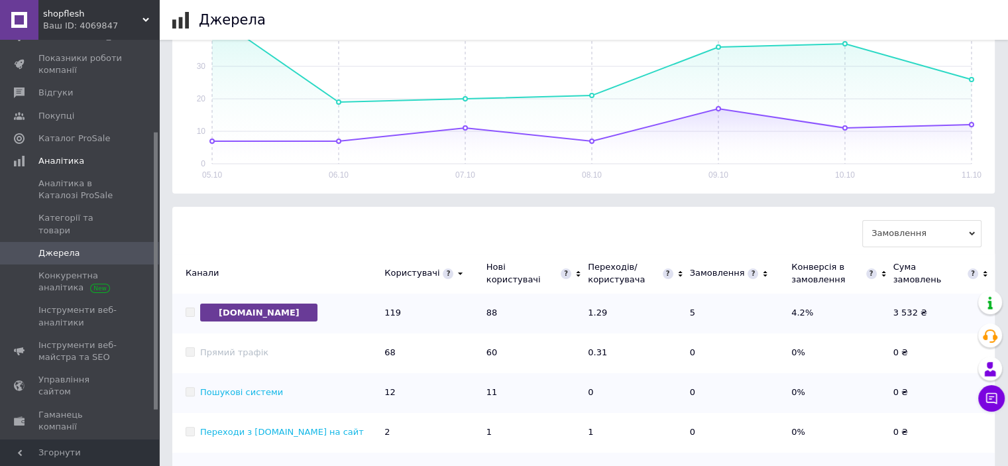
scroll to position [313, 0]
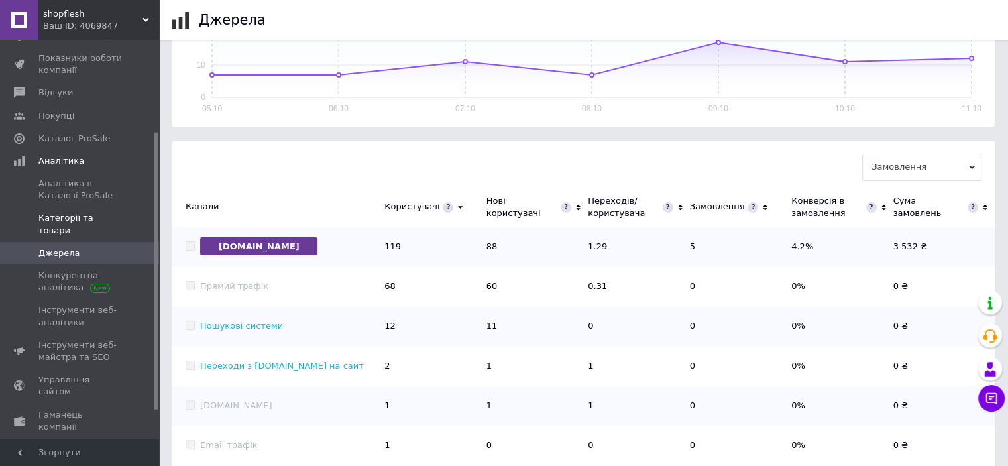
click at [84, 216] on span "Категорії та товари" at bounding box center [80, 224] width 84 height 24
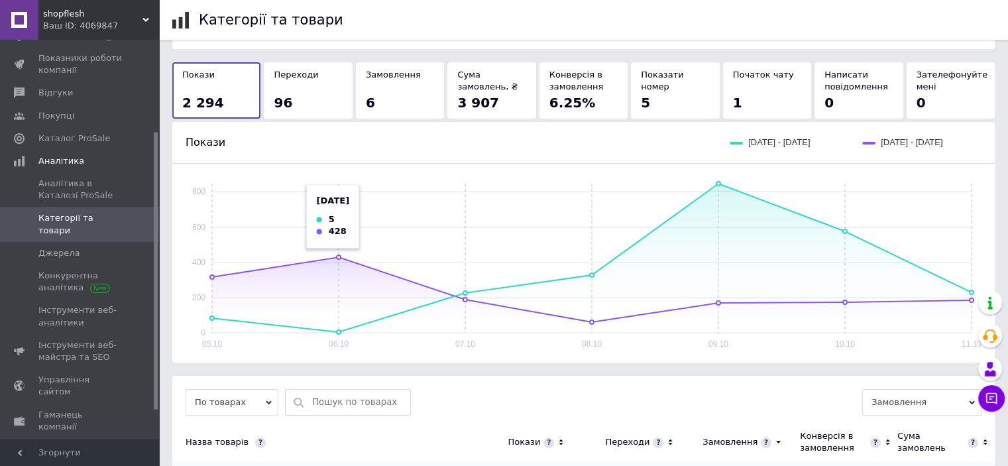
scroll to position [133, 0]
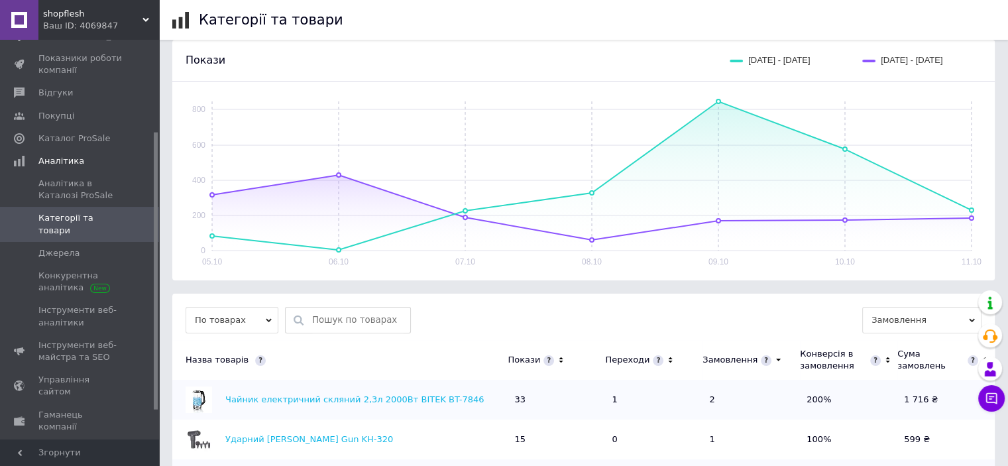
click at [936, 332] on span "Замовлення" at bounding box center [922, 320] width 119 height 27
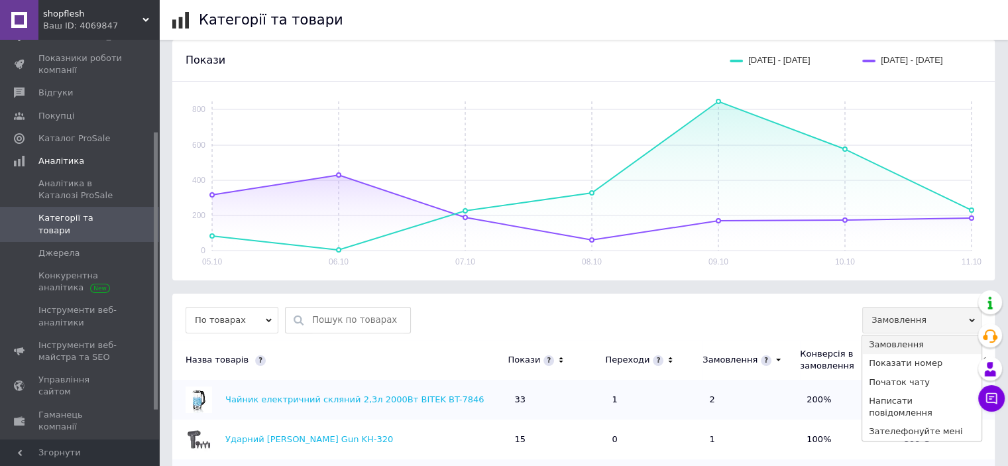
click at [812, 311] on div "По товарах Замовлення Замовлення Показати номер Початок чату Написати повідомле…" at bounding box center [584, 320] width 796 height 27
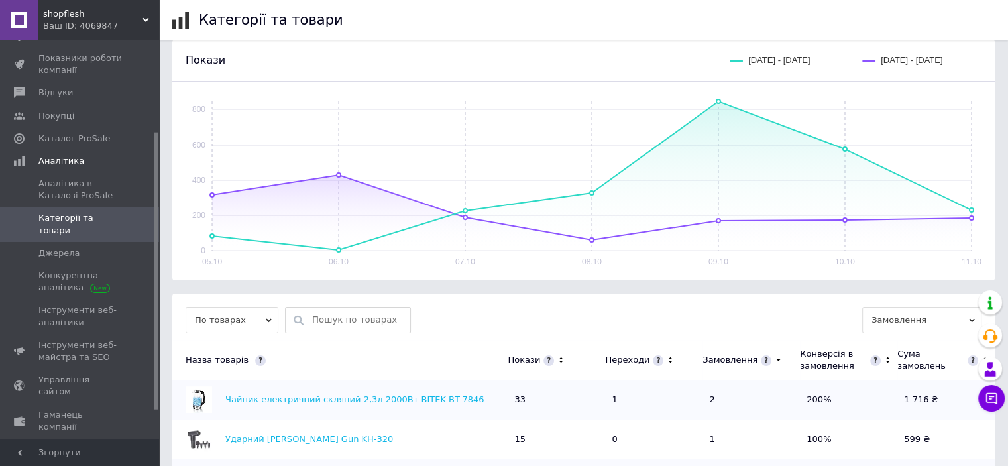
scroll to position [0, 0]
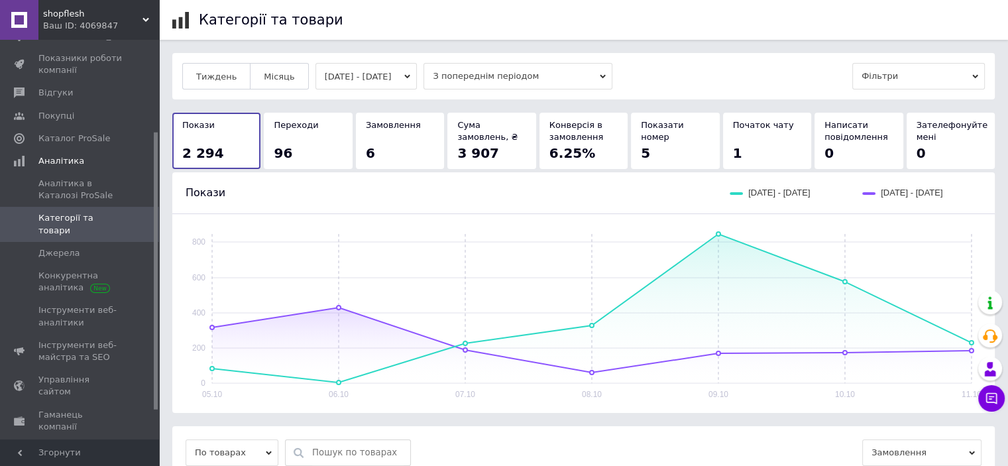
click at [908, 76] on span "Фільтри" at bounding box center [919, 76] width 133 height 27
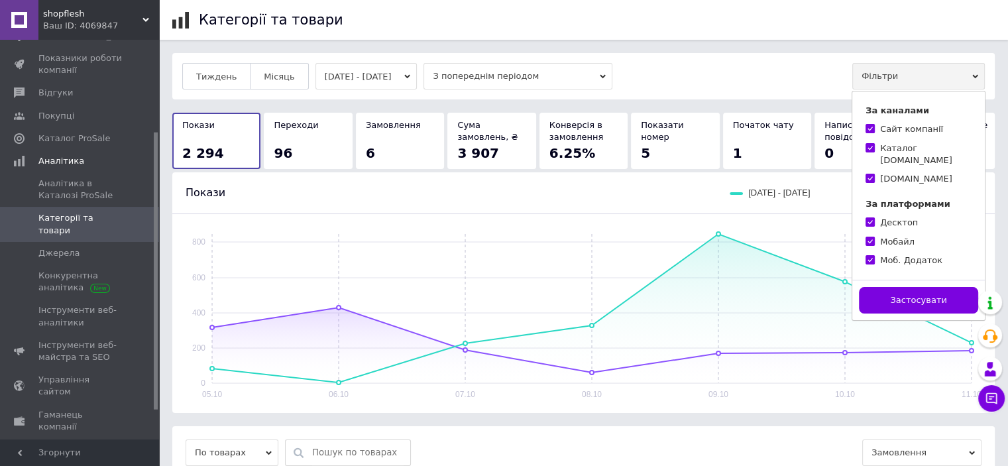
click at [874, 145] on input "Каталог Prom.ua" at bounding box center [870, 147] width 9 height 9
checkbox input "false"
click at [871, 174] on input "[DOMAIN_NAME]" at bounding box center [870, 178] width 9 height 9
checkbox input "false"
click at [903, 287] on button "Застосувати" at bounding box center [918, 300] width 119 height 27
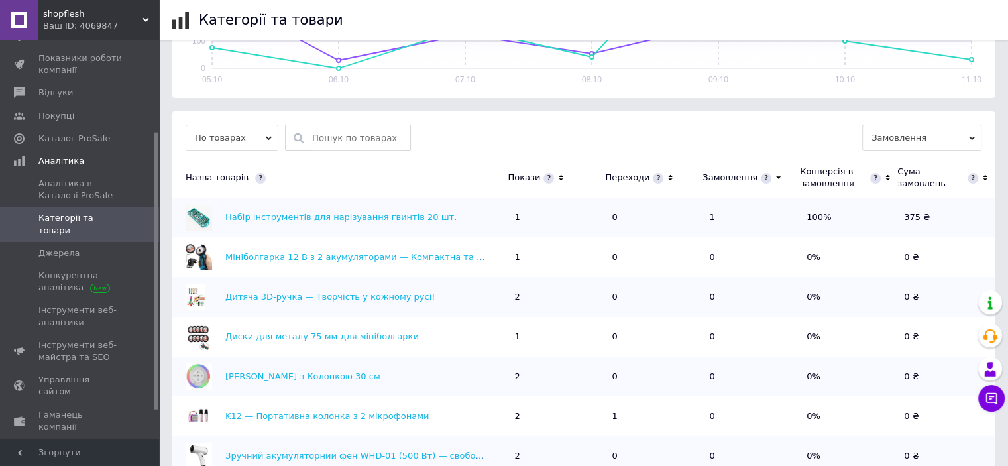
scroll to position [332, 0]
click at [774, 178] on icon at bounding box center [778, 176] width 9 height 11
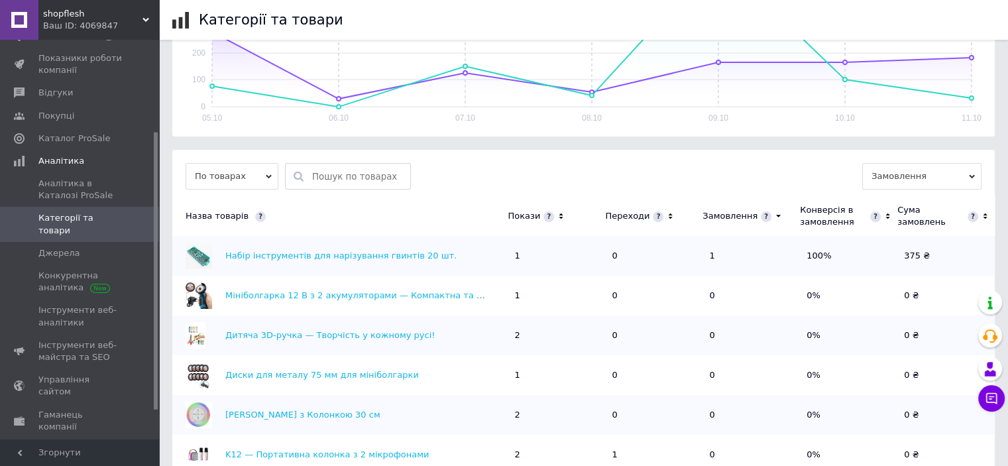
scroll to position [265, 0]
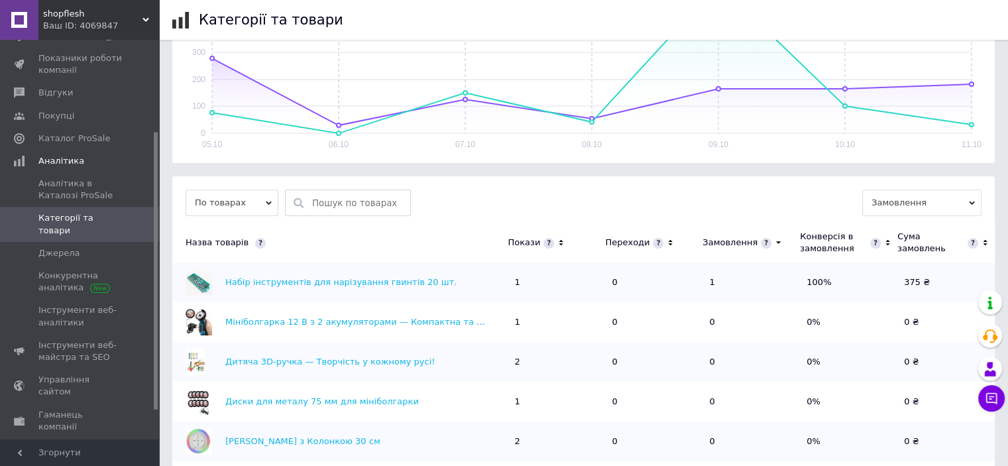
click at [562, 241] on th "Покази" at bounding box center [556, 243] width 97 height 40
click at [562, 241] on icon at bounding box center [561, 242] width 9 height 11
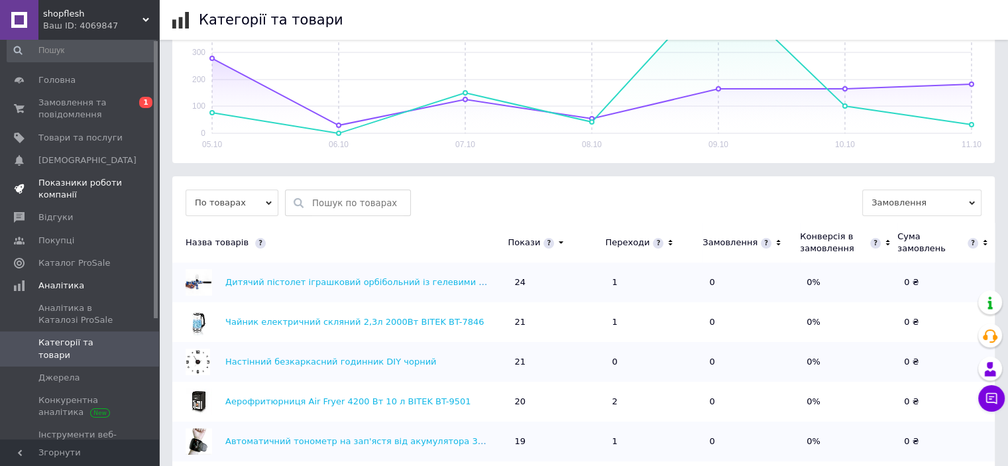
scroll to position [0, 0]
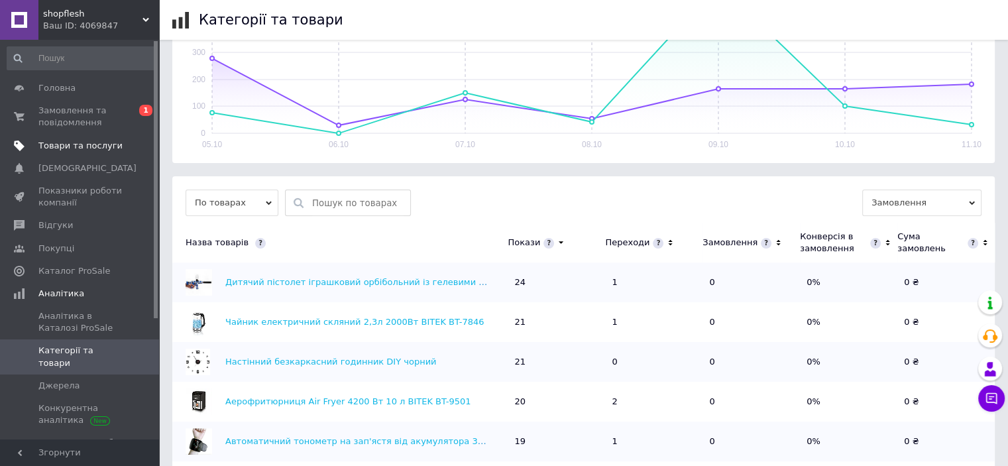
click at [66, 147] on span "Товари та послуги" at bounding box center [80, 146] width 84 height 12
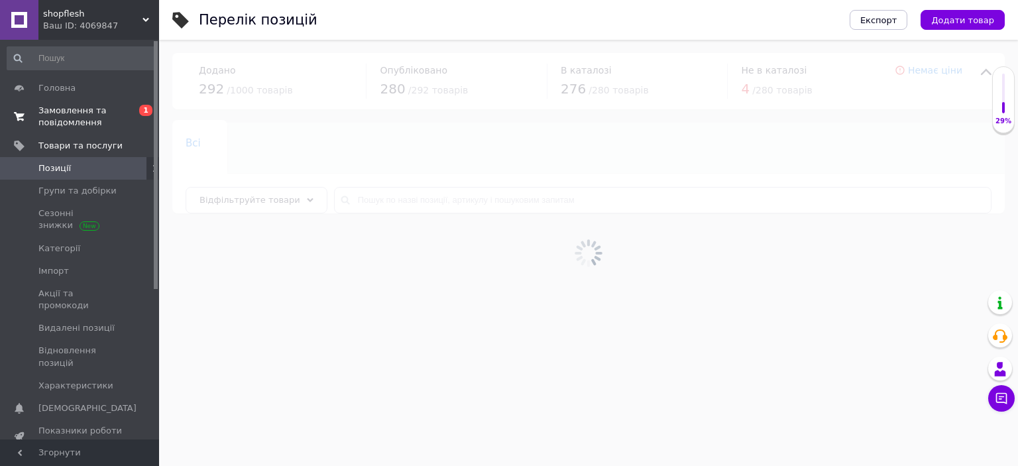
click at [79, 124] on span "Замовлення та повідомлення" at bounding box center [80, 117] width 84 height 24
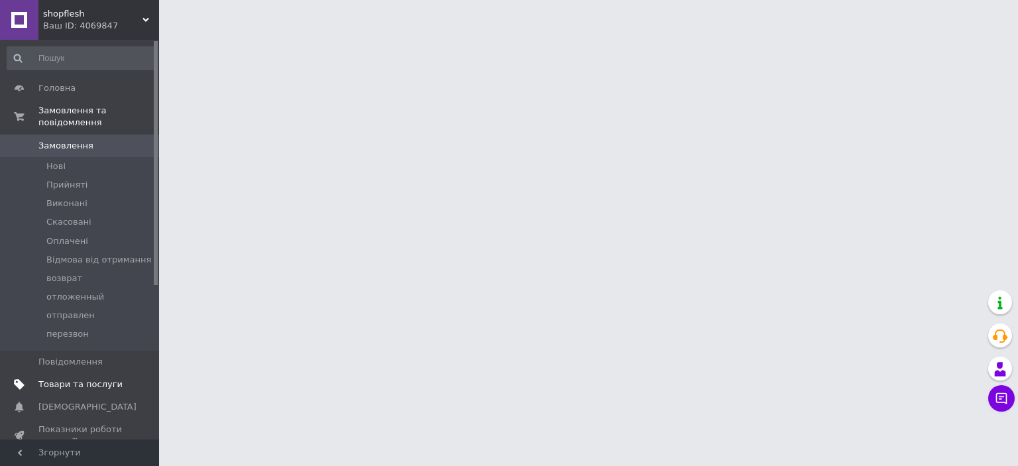
click at [82, 379] on span "Товари та послуги" at bounding box center [80, 385] width 84 height 12
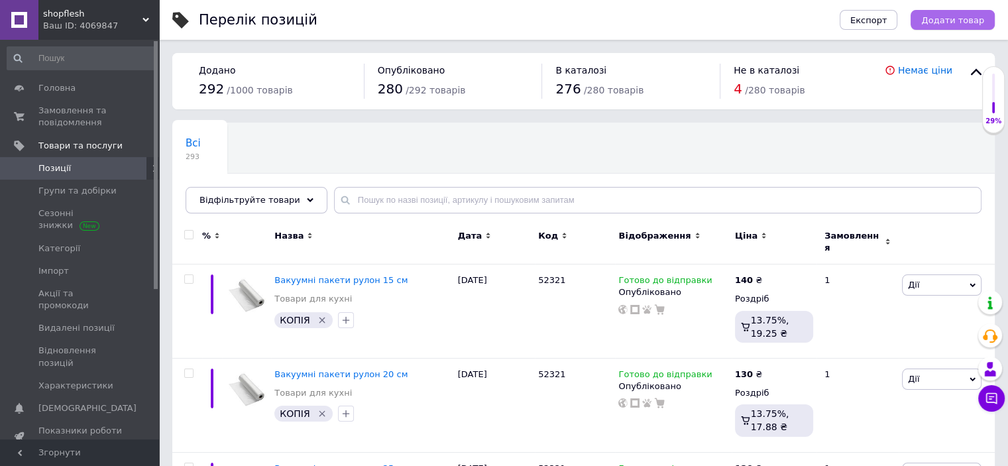
click at [953, 16] on span "Додати товар" at bounding box center [953, 20] width 63 height 10
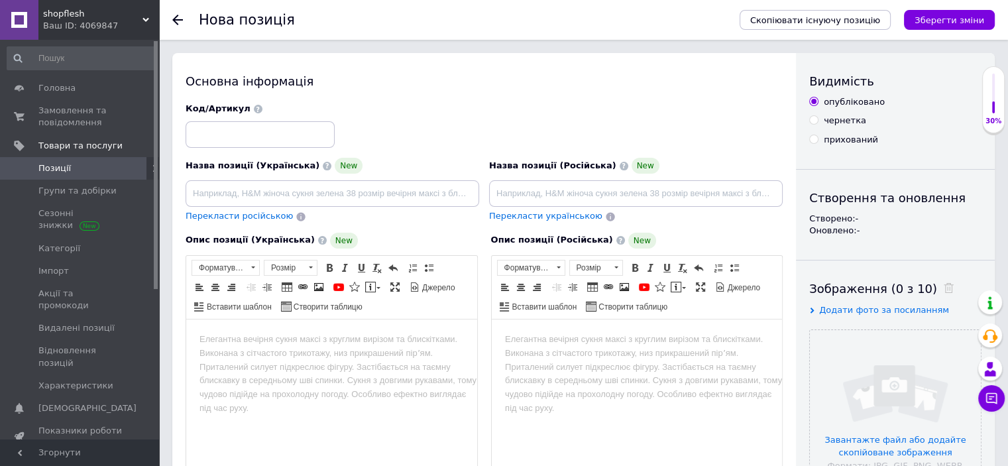
click at [182, 18] on icon at bounding box center [177, 20] width 11 height 11
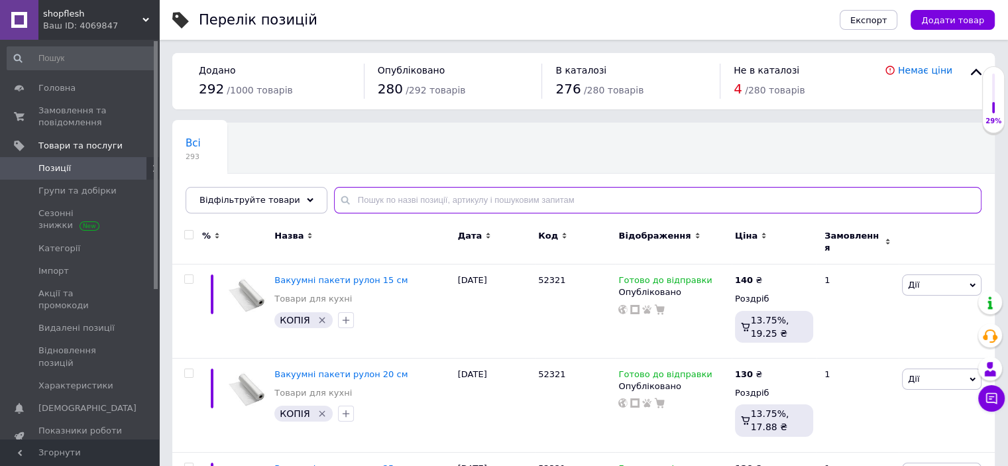
click at [401, 204] on input "text" at bounding box center [658, 200] width 648 height 27
paste input "Дитячий пістолет іграшковий орбібольний з гелевими кульками Water Gun - безпечн…"
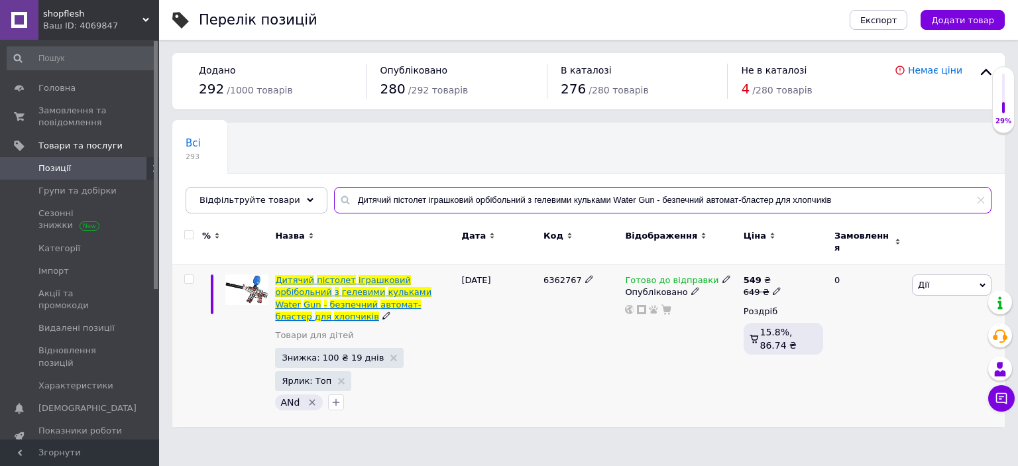
type input "Дитячий пістолет іграшковий орбібольний з гелевими кульками Water Gun - безпечн…"
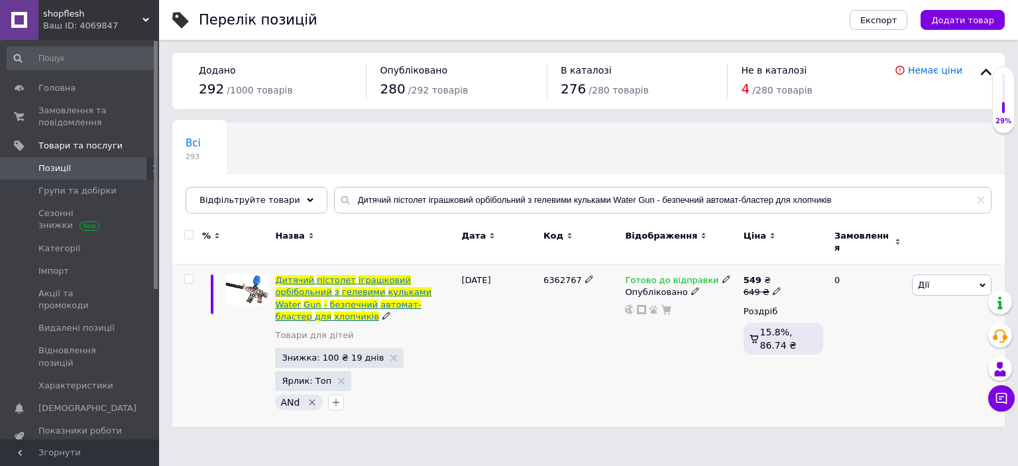
click at [372, 275] on span "іграшковий" at bounding box center [385, 280] width 52 height 10
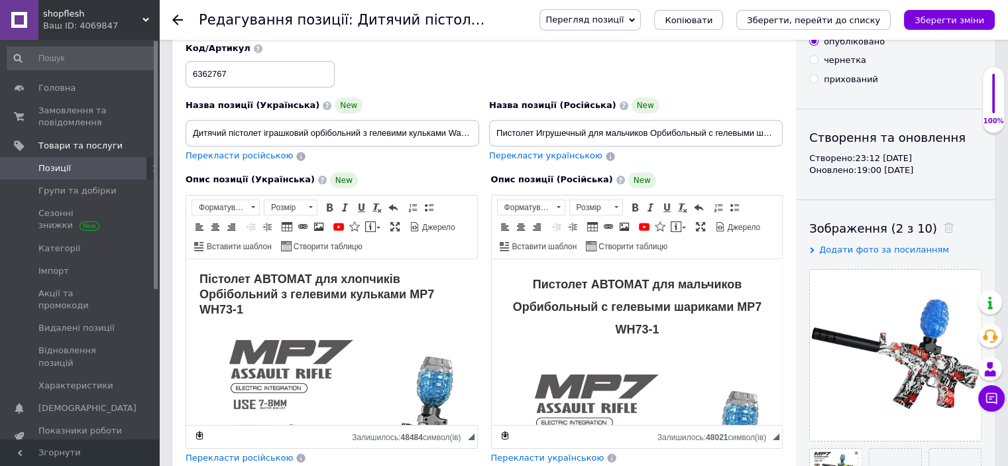
scroll to position [66, 0]
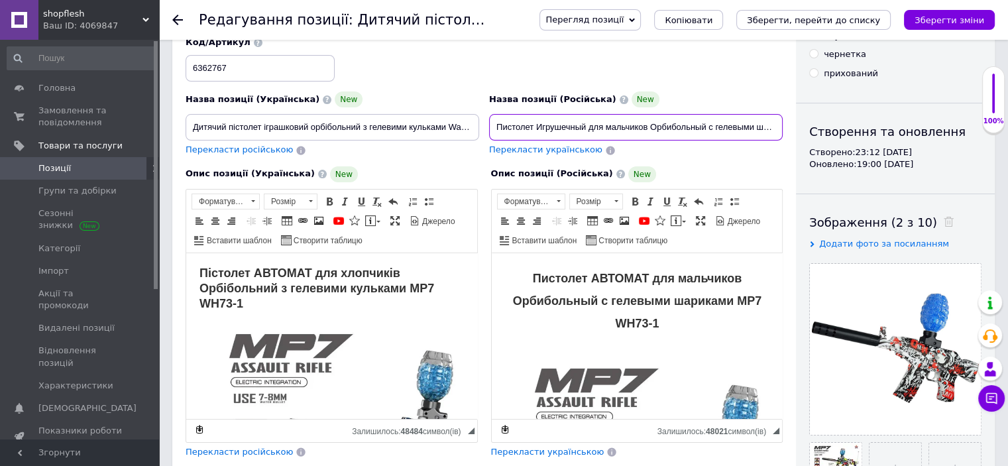
drag, startPoint x: 585, startPoint y: 125, endPoint x: 465, endPoint y: 139, distance: 120.2
click at [465, 139] on div "Назва позиції (Українська) New Дитячий пістолет іграшковий орбібольний з гелеви…" at bounding box center [484, 97] width 607 height 130
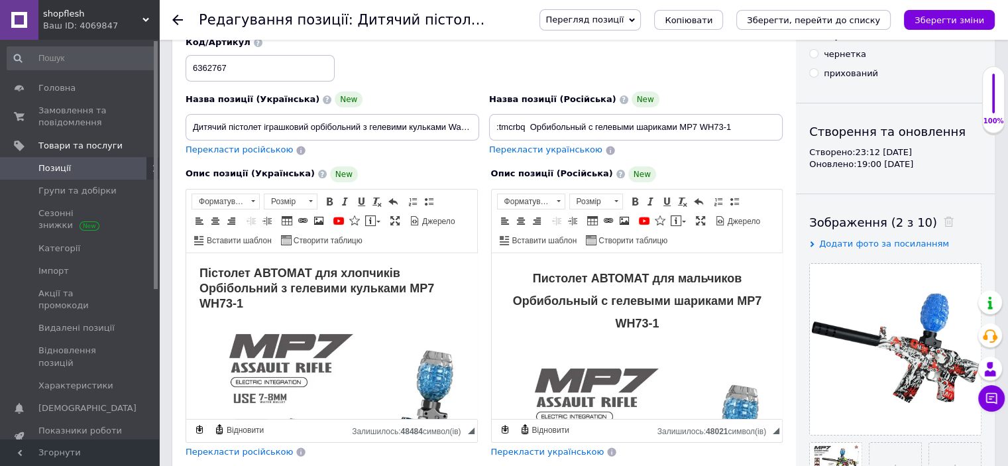
click at [214, 143] on div "Перекласти російською" at bounding box center [239, 150] width 110 height 15
type input "Детский пистолет игрушечный орбибольный с гелевыми шариками Water Gun - безопас…"
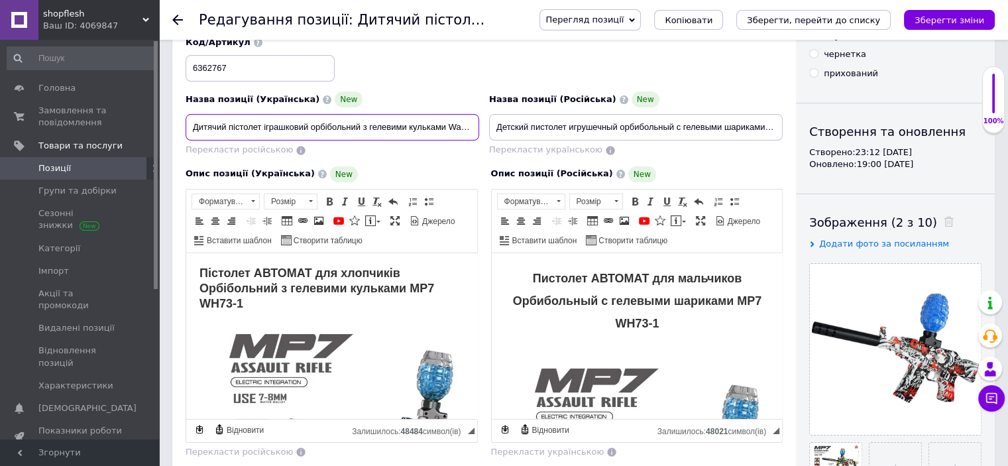
click at [403, 135] on input "Дитячий пістолет іграшковий орбібольний з гелевими кульками Water Gun - безпечн…" at bounding box center [333, 127] width 294 height 27
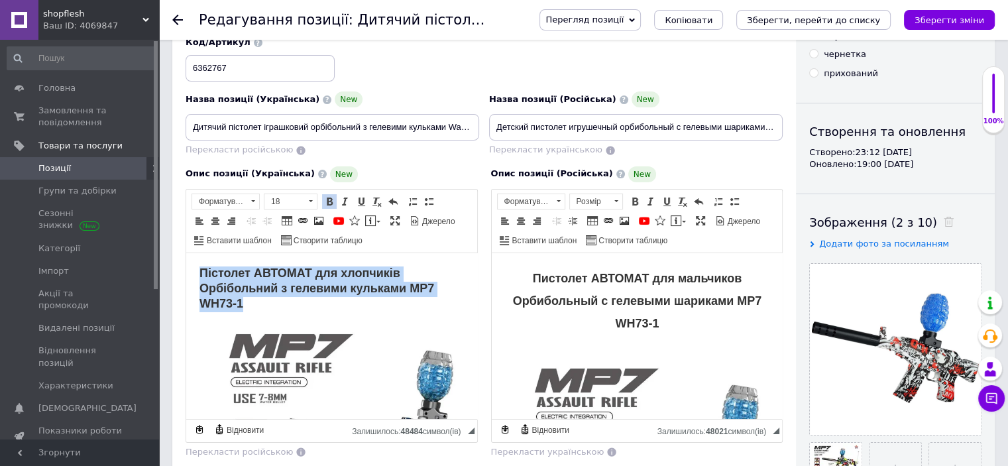
drag, startPoint x: 198, startPoint y: 271, endPoint x: 263, endPoint y: 300, distance: 70.9
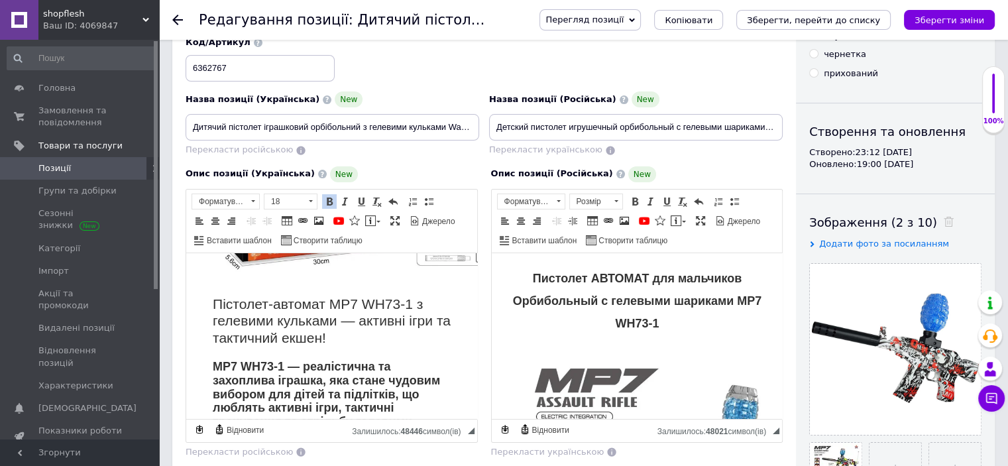
scroll to position [398, 0]
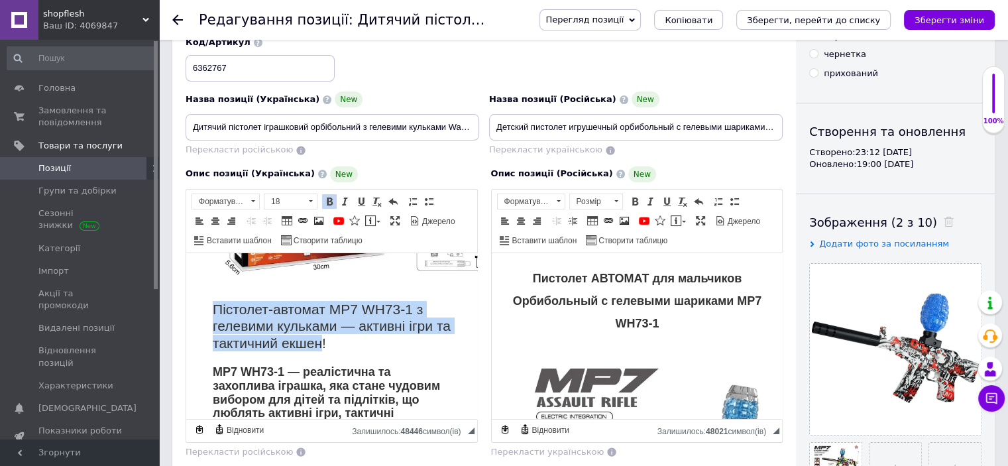
drag, startPoint x: 210, startPoint y: 302, endPoint x: 336, endPoint y: 344, distance: 132.9
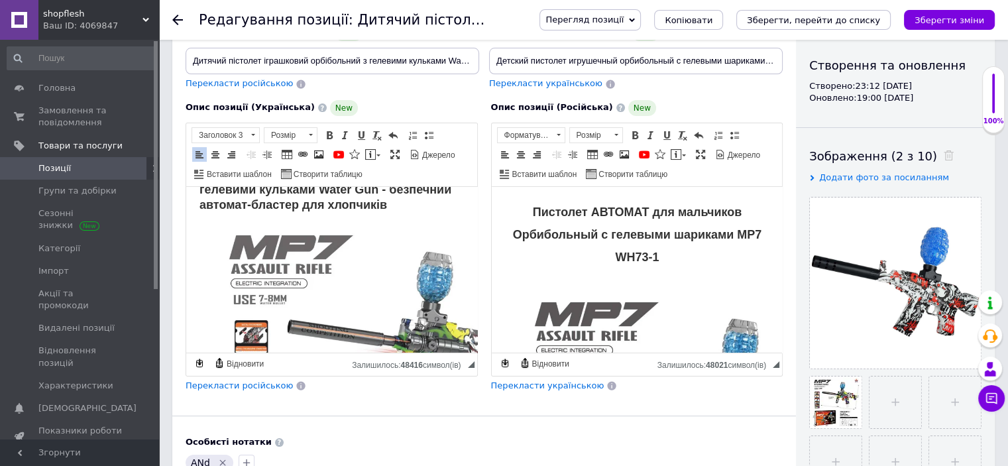
scroll to position [0, 0]
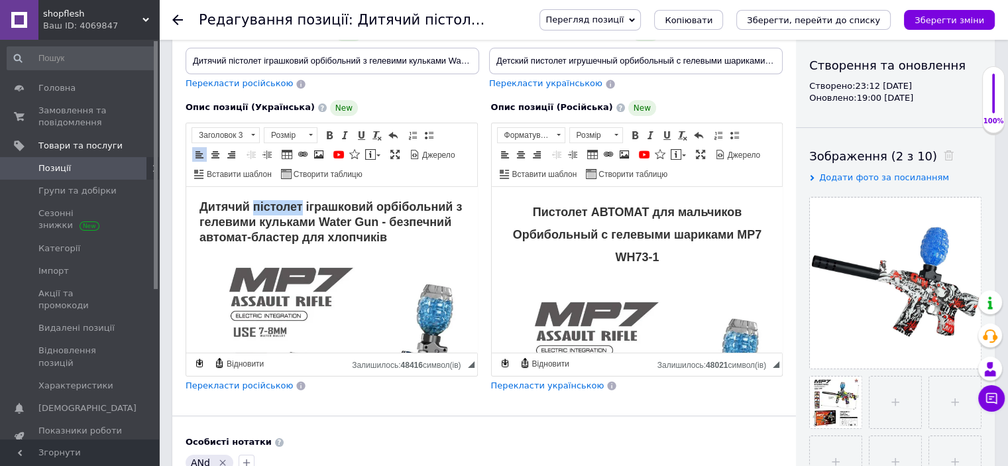
drag, startPoint x: 303, startPoint y: 206, endPoint x: 255, endPoint y: 207, distance: 48.4
click at [255, 207] on strong "Дитячий пістолет іграшковий орбібольний з гелевими кульками Water Gun - безпечн…" at bounding box center [331, 222] width 263 height 44
drag, startPoint x: 300, startPoint y: 202, endPoint x: 253, endPoint y: 204, distance: 47.1
click at [253, 204] on strong "Дитячий бластер іграшковий орбібольний з гелевими кульками Water Gun - безпечни…" at bounding box center [330, 222] width 261 height 44
copy strong "бластер"
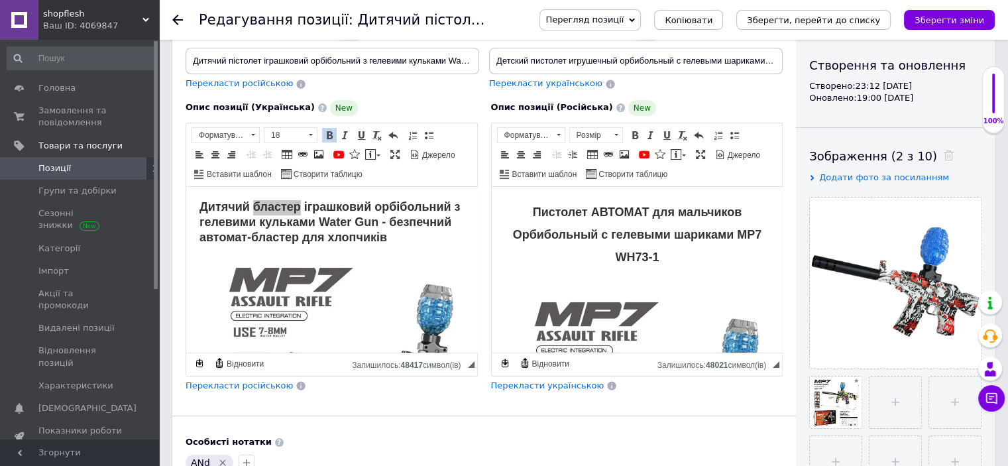
click at [244, 381] on span "Перекласти російською" at bounding box center [239, 386] width 107 height 10
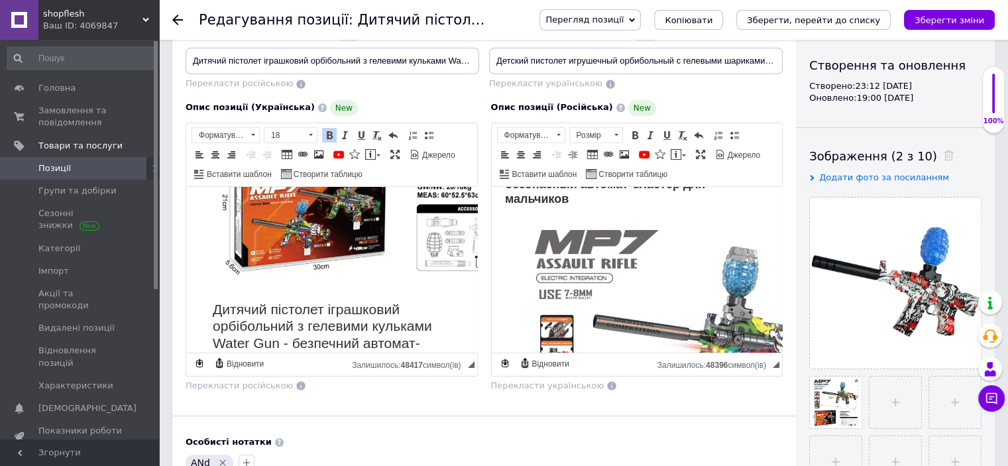
scroll to position [133, 0]
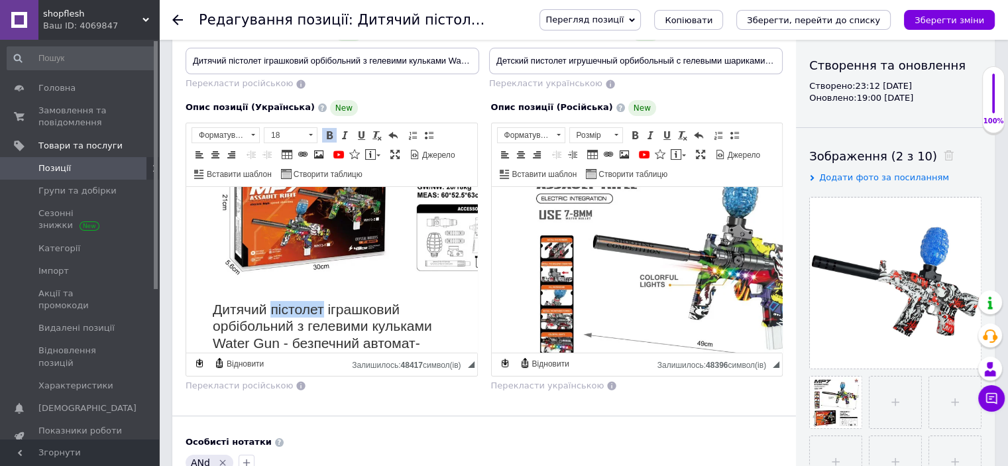
drag, startPoint x: 321, startPoint y: 304, endPoint x: 269, endPoint y: 313, distance: 53.1
click at [269, 313] on h3 "Дитячий пістолет іграшковий орбібольний з гелевими кульками Water Gun - безпечн…" at bounding box center [332, 156] width 238 height 424
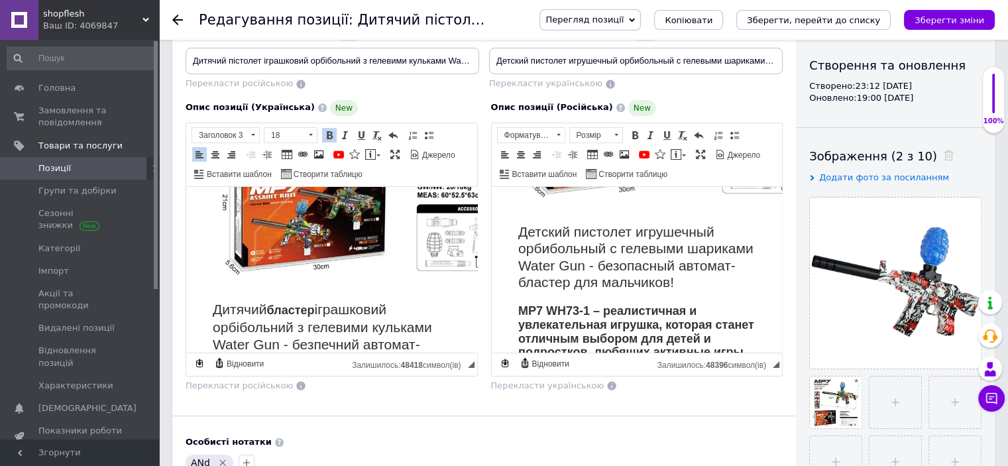
scroll to position [398, 0]
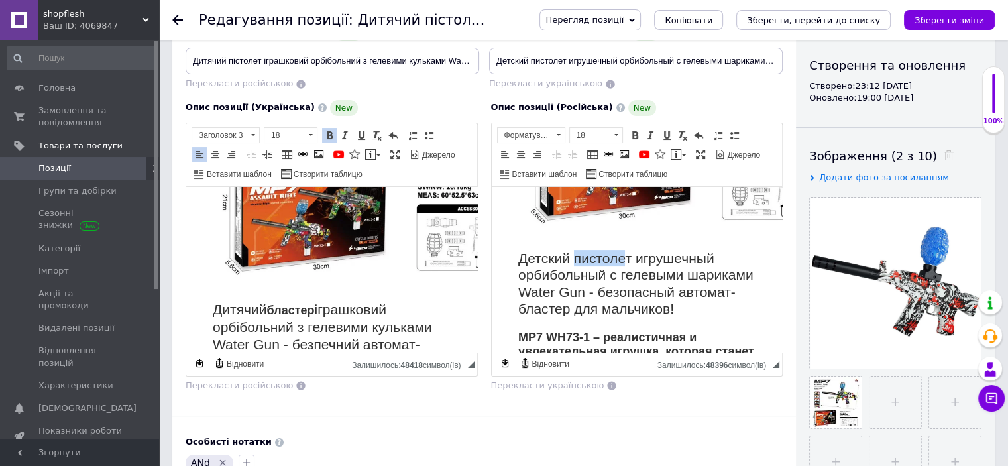
drag, startPoint x: 625, startPoint y: 257, endPoint x: 576, endPoint y: 257, distance: 49.1
click at [576, 257] on h3 "Детский пистолет игрушечный орбибольный с гелевыми шариками Water Gun - безопас…" at bounding box center [637, 105] width 238 height 424
paste body "Редактор, 45C0B973-1295-4F73-995E-296F84252415"
click at [623, 250] on h3 "Детский бластер т игрушечный орбибольный с гелевыми шариками Water Gun - безопа…" at bounding box center [637, 105] width 238 height 425
click at [627, 252] on h3 "Детский бластер т игрушечный орбибольный с гелевыми шариками Water Gun - безопа…" at bounding box center [637, 105] width 238 height 425
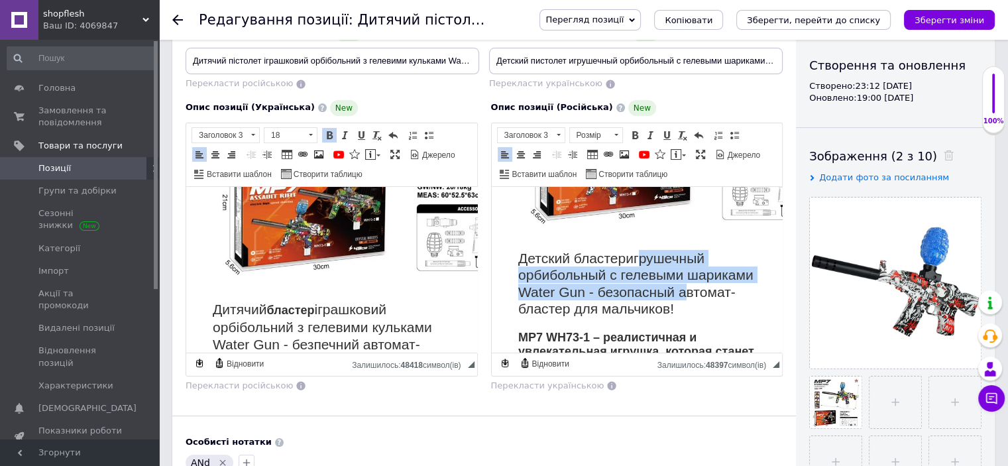
drag, startPoint x: 633, startPoint y: 259, endPoint x: 320, endPoint y: 300, distance: 316.4
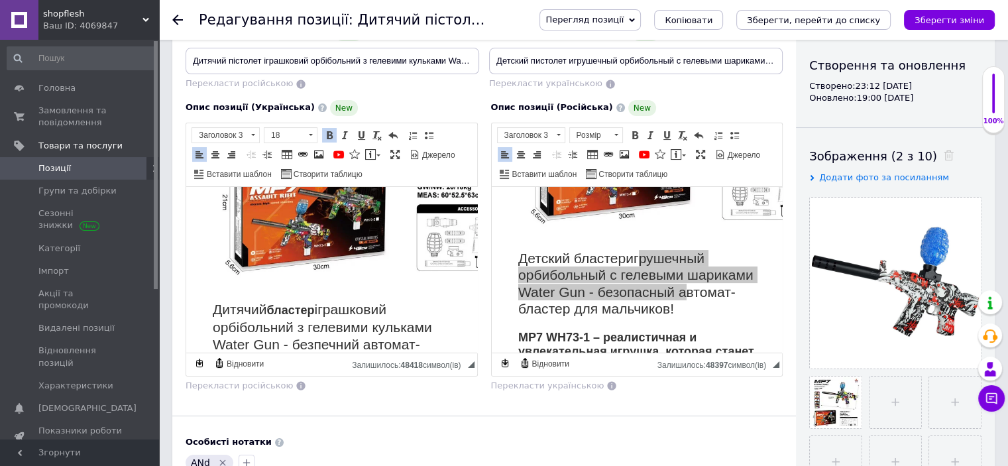
click at [320, 300] on h3 "Дитячий бластер іграшковий орбібольний з гелевими кульками Water Gun - безпечни…" at bounding box center [332, 156] width 238 height 425
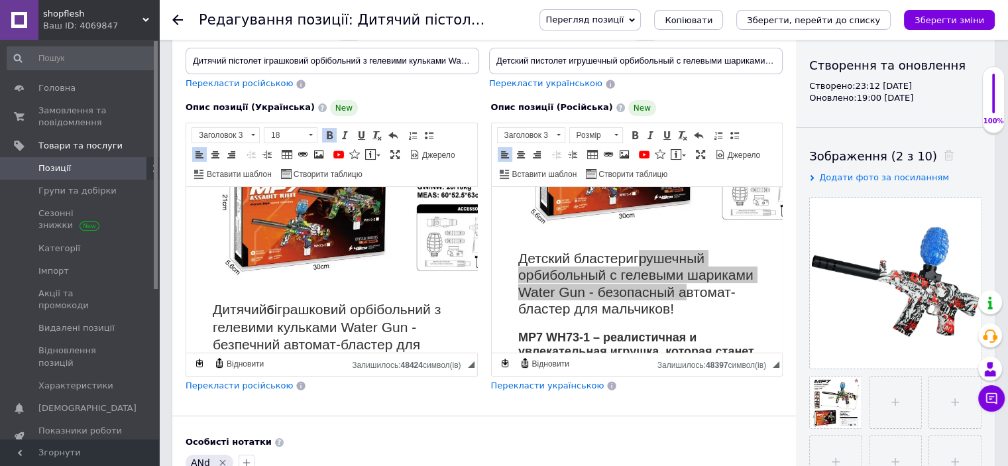
click at [330, 137] on span at bounding box center [329, 135] width 11 height 11
click at [372, 426] on div "Основна інформація Назва позиції (Українська) New Дитячий пістолет іграшковий о…" at bounding box center [484, 299] width 624 height 759
click at [949, 23] on icon "Зберегти зміни" at bounding box center [950, 20] width 70 height 10
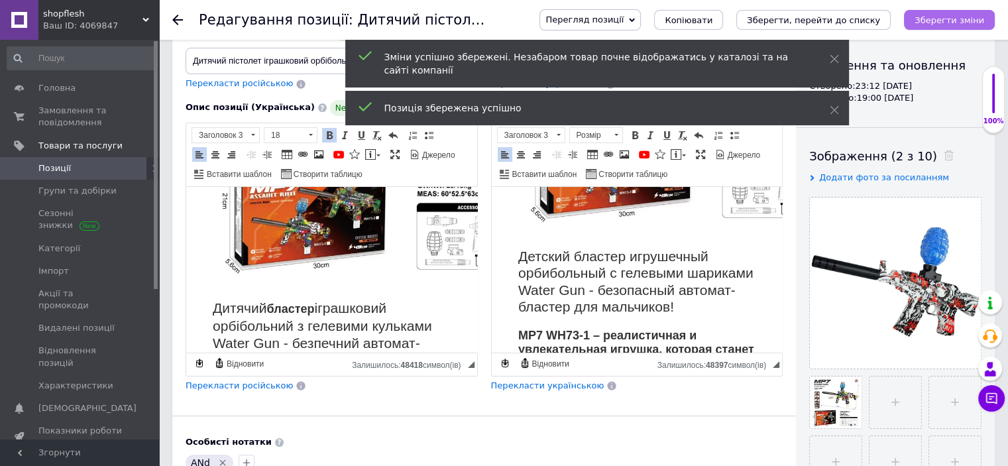
scroll to position [400, 0]
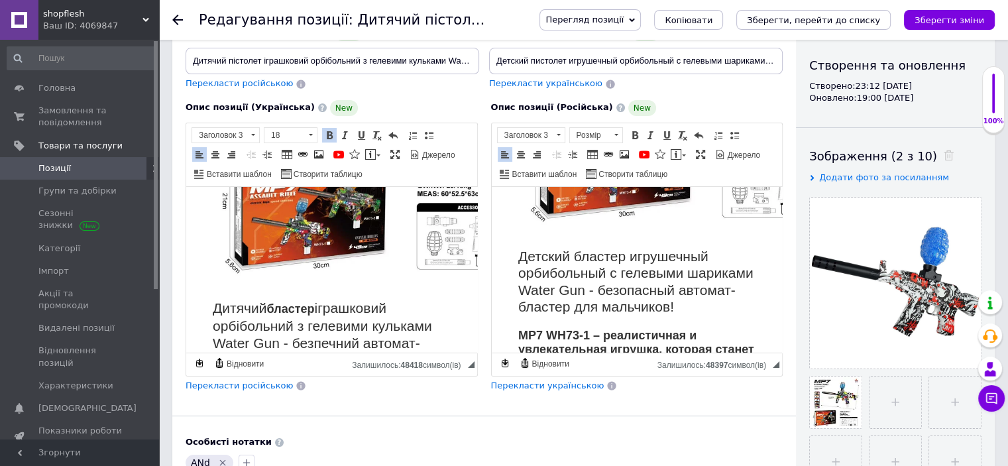
click at [176, 19] on icon at bounding box center [177, 20] width 11 height 11
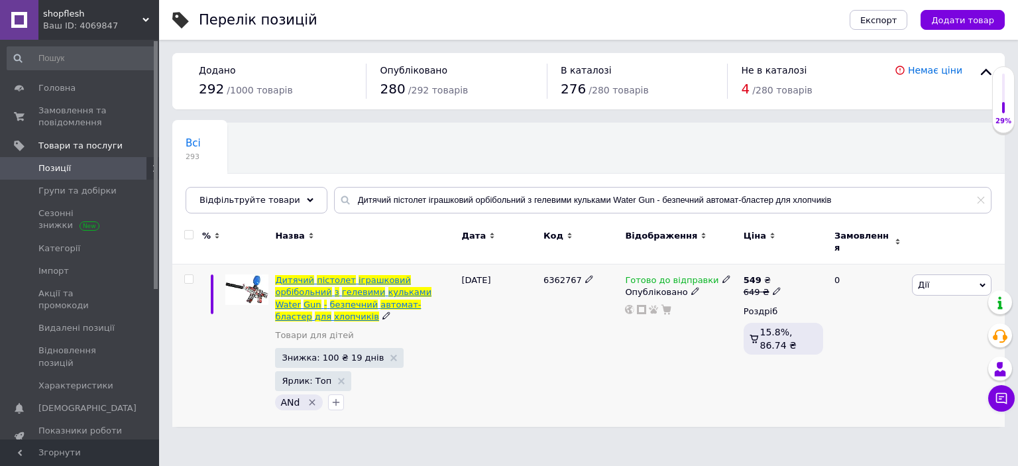
click at [389, 287] on span "кульками" at bounding box center [411, 292] width 44 height 10
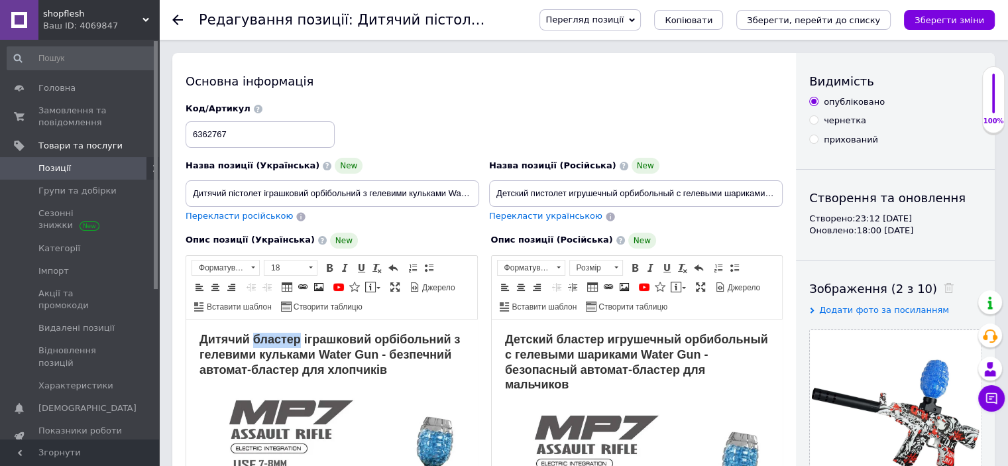
drag, startPoint x: 300, startPoint y: 335, endPoint x: 254, endPoint y: 335, distance: 46.4
click at [254, 335] on strong "Дитячий бластер іграшковий орбібольний з гелевими кульками Water Gun - безпечни…" at bounding box center [330, 355] width 261 height 44
copy strong "бластер"
drag, startPoint x: 261, startPoint y: 194, endPoint x: 229, endPoint y: 196, distance: 32.5
click at [229, 196] on input "Дитячий пістолет іграшковий орбібольний з гелевими кульками Water Gun - безпечн…" at bounding box center [333, 193] width 294 height 27
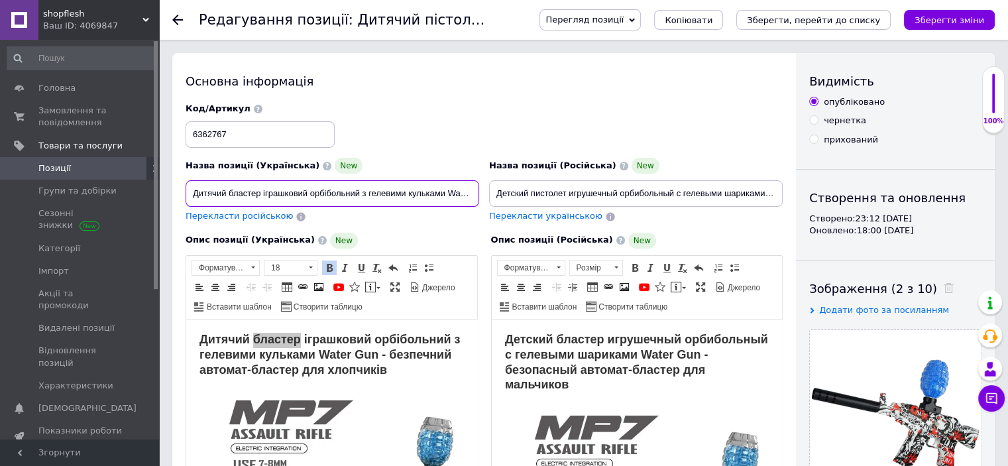
type input "Дитячий бластер іграшковий орбібольний з гелевими кульками Water Gun - безпечни…"
click at [234, 219] on span "Перекласти російською" at bounding box center [239, 216] width 107 height 10
type input "Детский бластер игрушечный орбибольный с гелевыми шариками Water Gun - безопасн…"
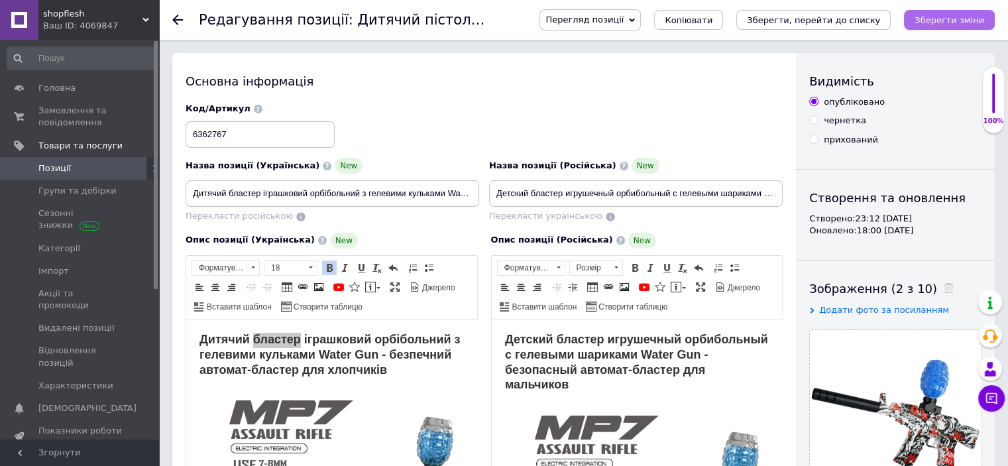
click at [941, 28] on button "Зберегти зміни" at bounding box center [949, 20] width 91 height 20
click at [175, 18] on use at bounding box center [177, 20] width 11 height 11
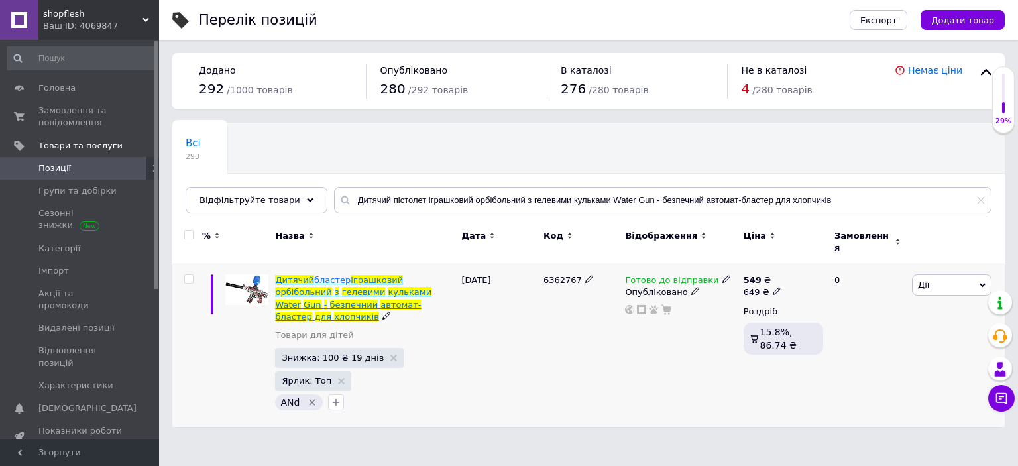
click at [290, 300] on span "автомат-бластер" at bounding box center [348, 311] width 146 height 22
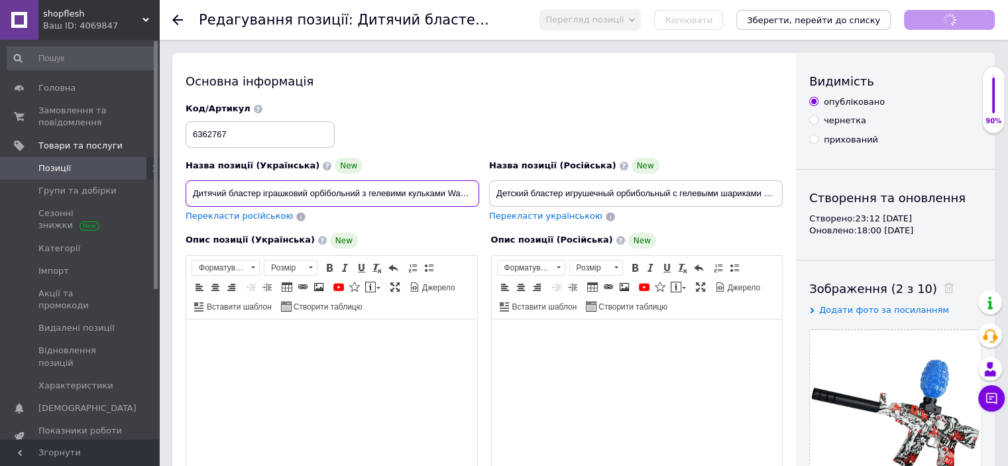
click at [276, 188] on input "Дитячий бластер іграшковий орбібольний з гелевими кульками Water Gun - безпечни…" at bounding box center [333, 193] width 294 height 27
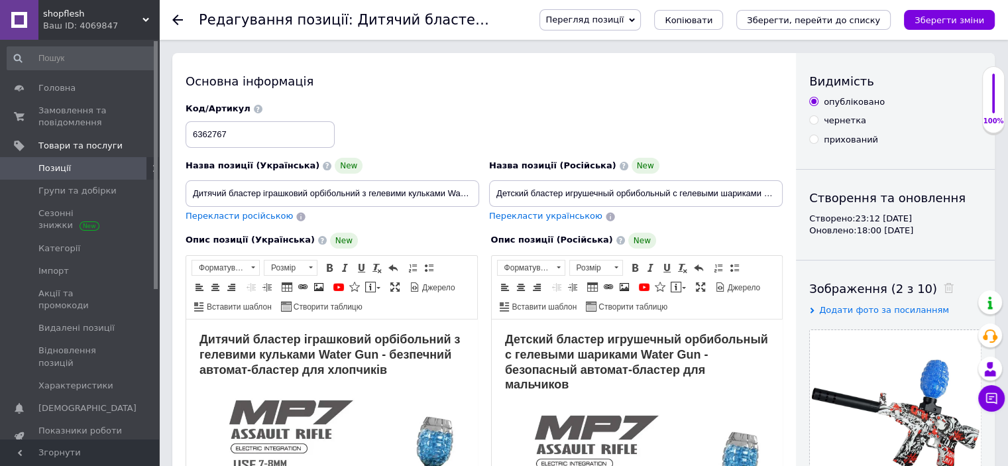
click at [172, 21] on div "Редагування позиції: Дитячий бластер іграшковий орбібольний з гелевими кульками…" at bounding box center [583, 20] width 849 height 40
click at [182, 20] on use at bounding box center [177, 20] width 11 height 11
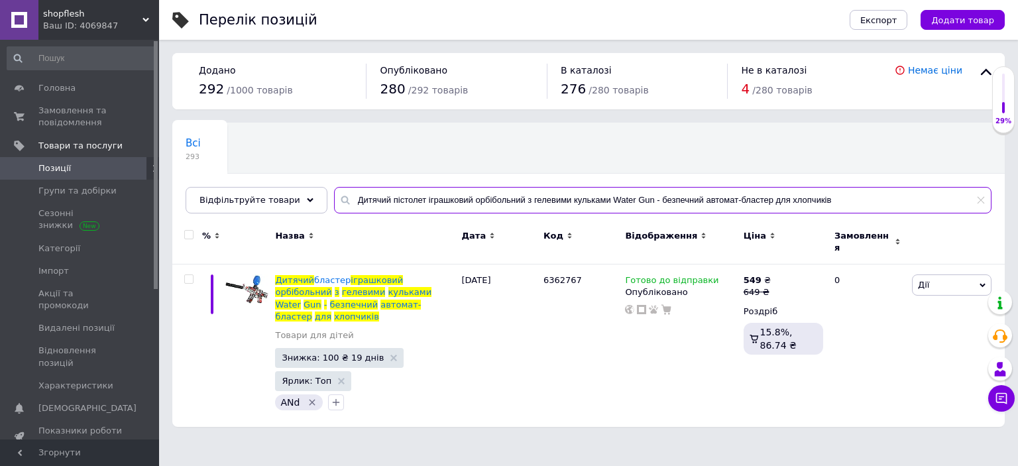
click at [562, 194] on input "Дитячий пістолет іграшковий орбібольний з гелевими кульками Water Gun - безпечн…" at bounding box center [663, 200] width 658 height 27
paste input "кісні батарейки Wimpex LR06/AA (720) — надійна енергія надовго!"
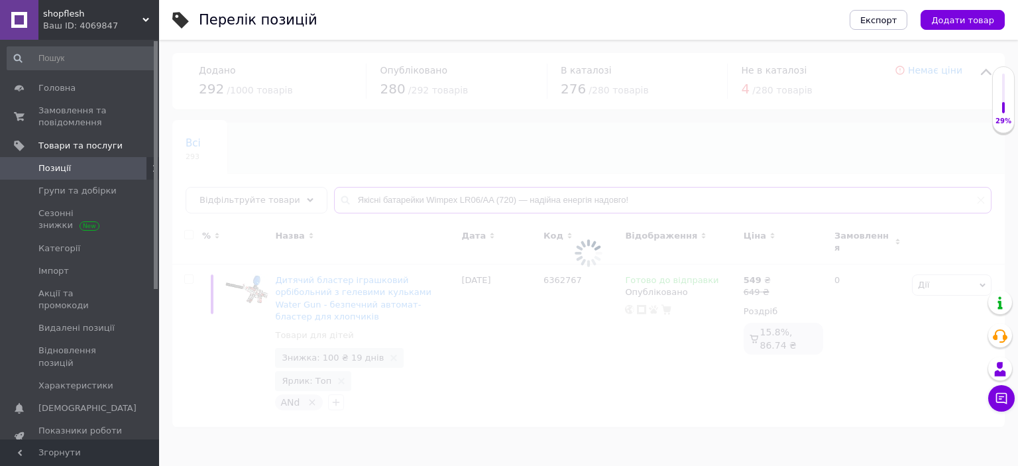
type input "Якісні батарейки Wimpex LR06/AA (720) — надійна енергія надовго!"
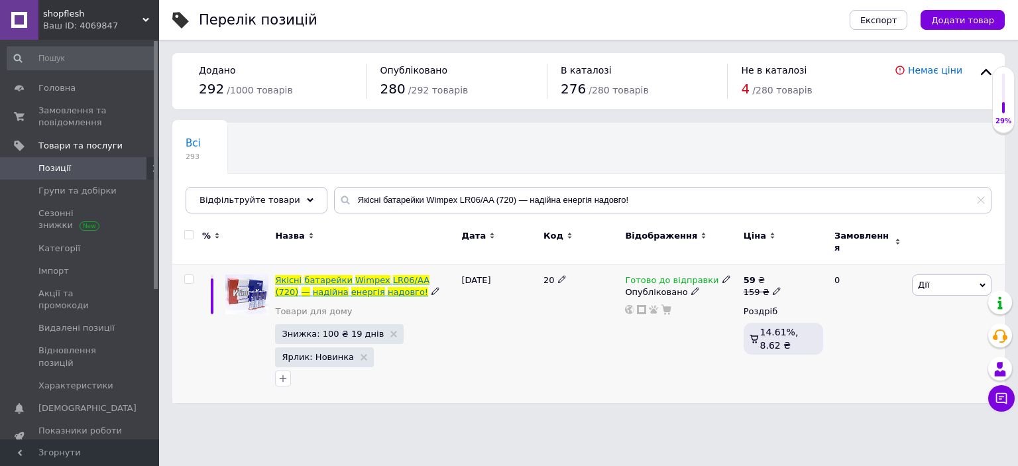
click at [313, 287] on span "надійна" at bounding box center [331, 292] width 36 height 10
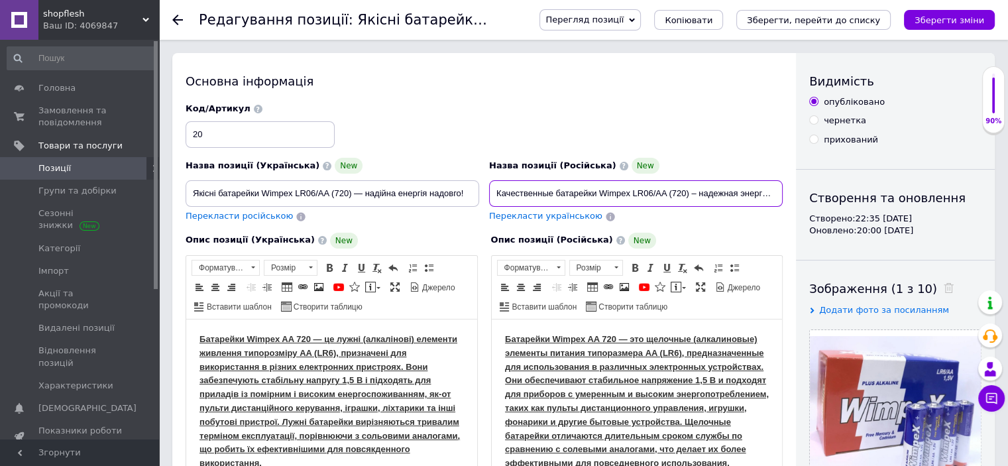
click at [564, 192] on input "Качественные батарейки Wimpex LR06/AA (720) – надежная энергия надолго!" at bounding box center [636, 193] width 294 height 27
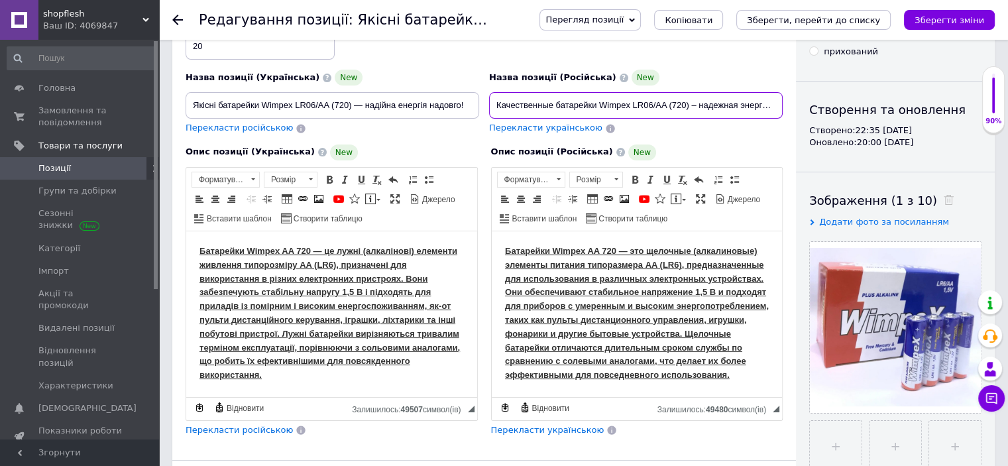
scroll to position [265, 0]
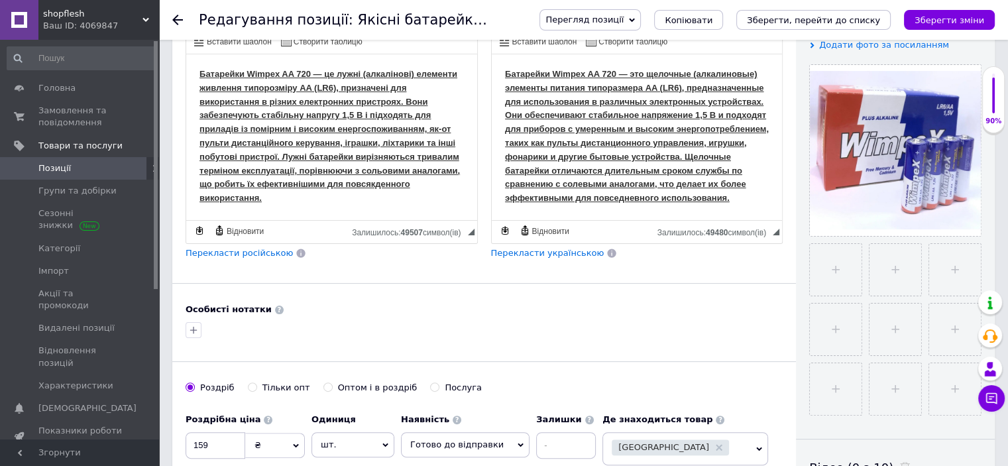
click at [624, 20] on span "Перегляд позиції" at bounding box center [585, 20] width 78 height 10
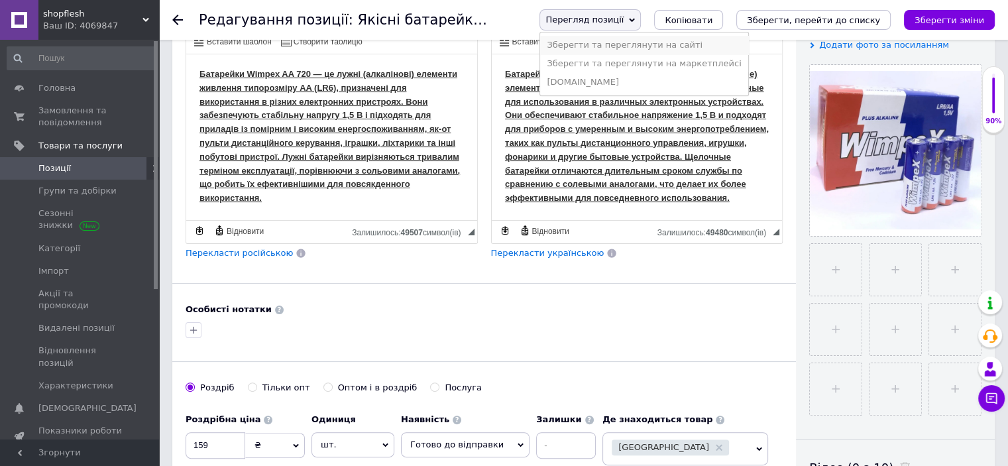
click at [635, 44] on li "Зберегти та переглянути на сайті" at bounding box center [644, 45] width 208 height 19
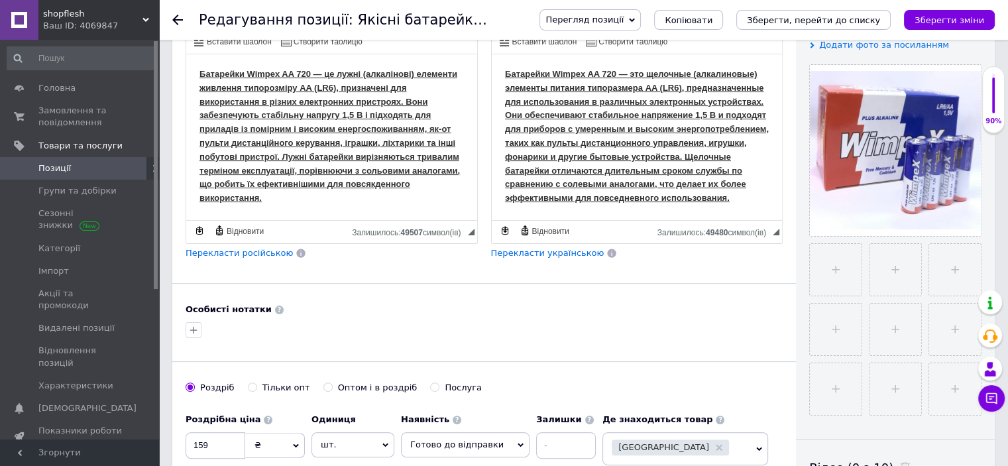
scroll to position [0, 0]
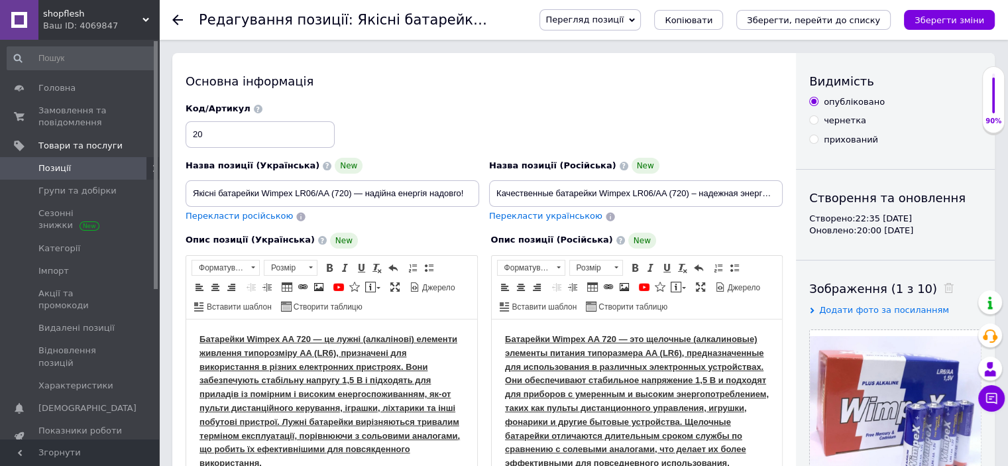
click at [820, 137] on label "прихований" at bounding box center [844, 140] width 69 height 12
click at [818, 137] on input "прихований" at bounding box center [814, 139] width 9 height 9
radio input "true"
click at [959, 21] on icon "Зберегти зміни" at bounding box center [950, 20] width 70 height 10
click at [961, 19] on icon "Зберегти зміни" at bounding box center [950, 20] width 70 height 10
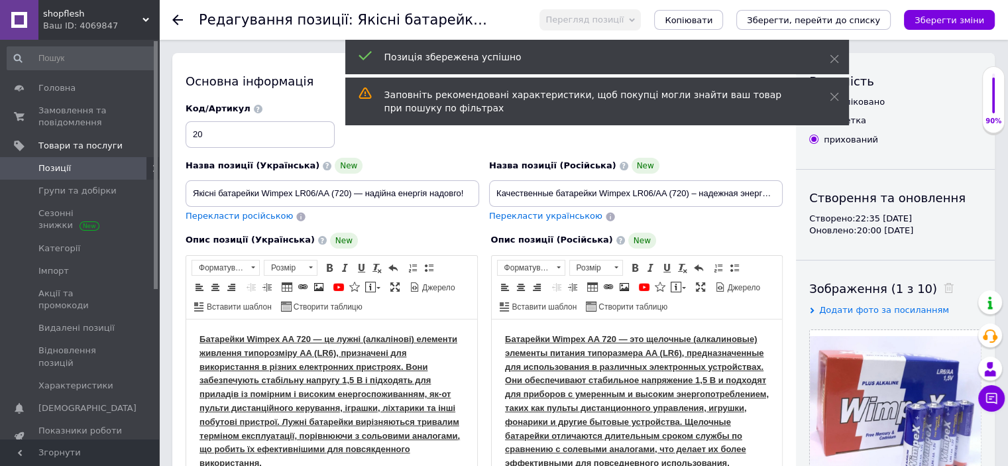
click at [175, 26] on div at bounding box center [185, 20] width 27 height 40
click at [183, 13] on div at bounding box center [185, 20] width 27 height 40
click at [178, 17] on icon at bounding box center [177, 20] width 11 height 11
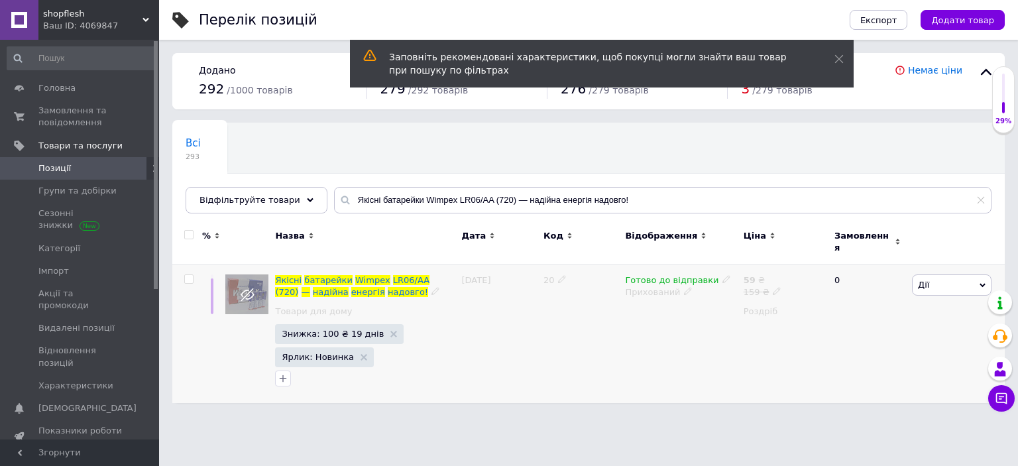
click at [723, 275] on icon at bounding box center [727, 279] width 8 height 8
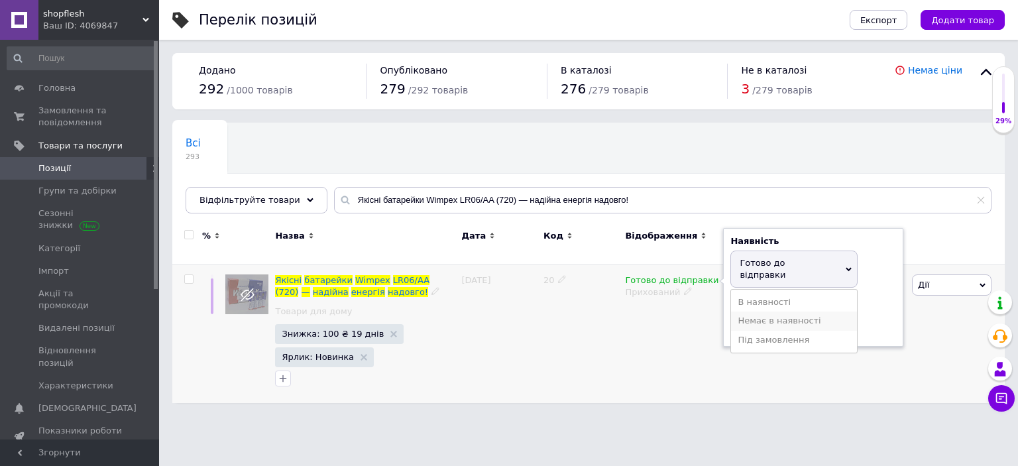
click at [760, 312] on li "Немає в наявності" at bounding box center [794, 321] width 126 height 19
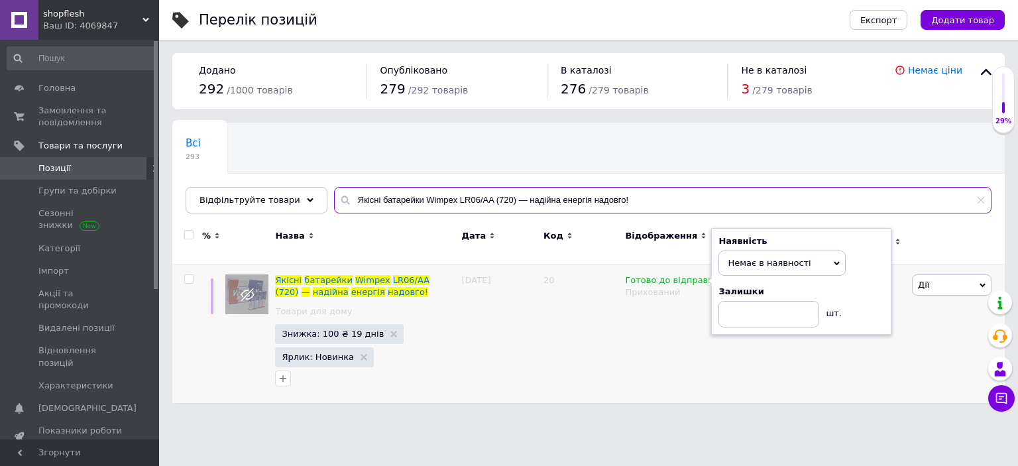
click at [385, 208] on input "Якісні батарейки Wimpex LR06/AA (720) — надійна енергія надовго!" at bounding box center [663, 200] width 658 height 27
paste input "итячий бластер іграшковий орбібольний з гелевими кульками Water Gun - безпечний…"
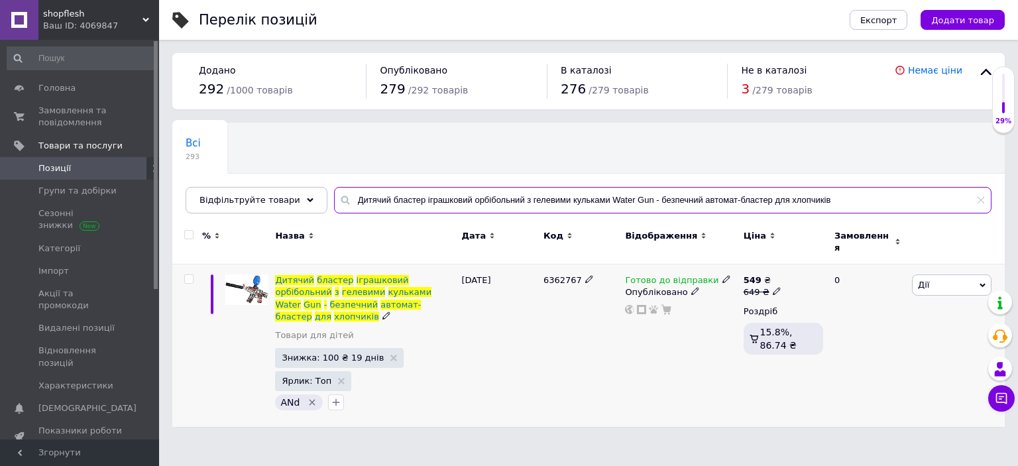
type input "Дитячий бластер іграшковий орбібольний з гелевими кульками Water Gun - безпечни…"
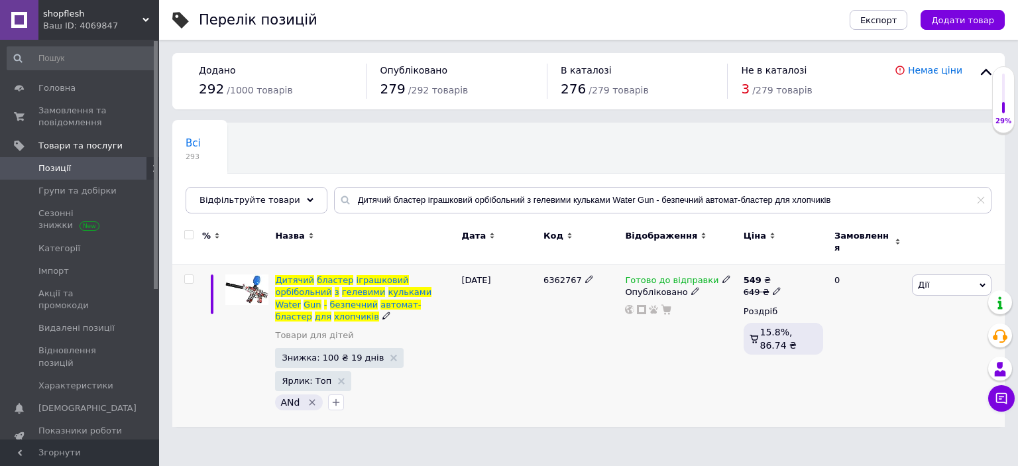
click at [723, 275] on icon at bounding box center [727, 279] width 8 height 8
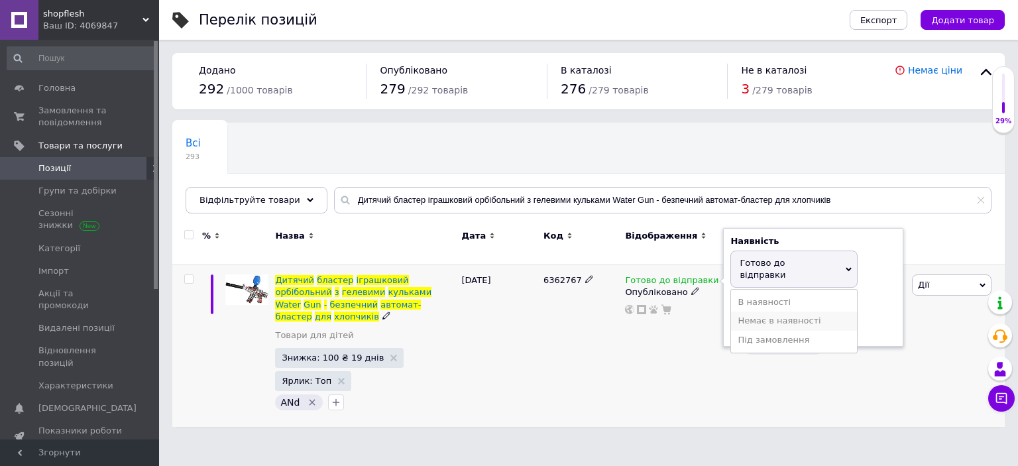
click at [768, 312] on li "Немає в наявності" at bounding box center [794, 321] width 126 height 19
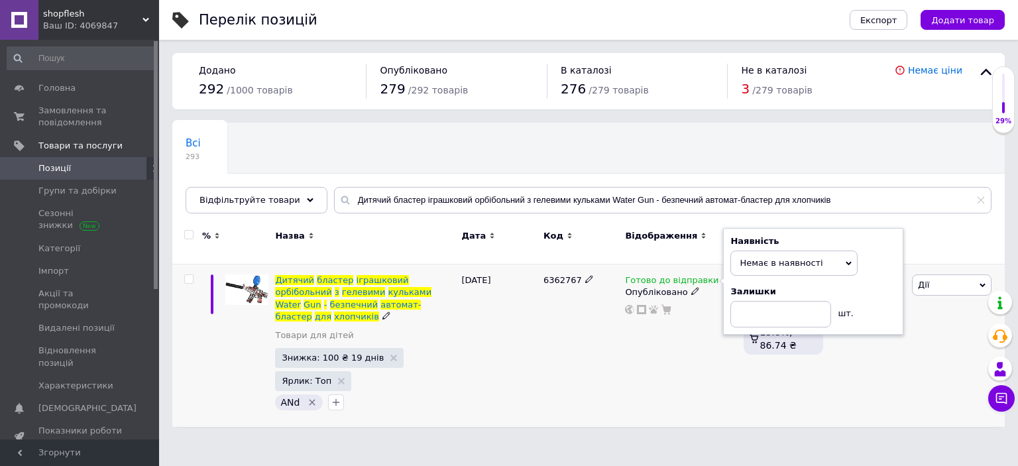
click at [692, 287] on icon at bounding box center [696, 291] width 8 height 8
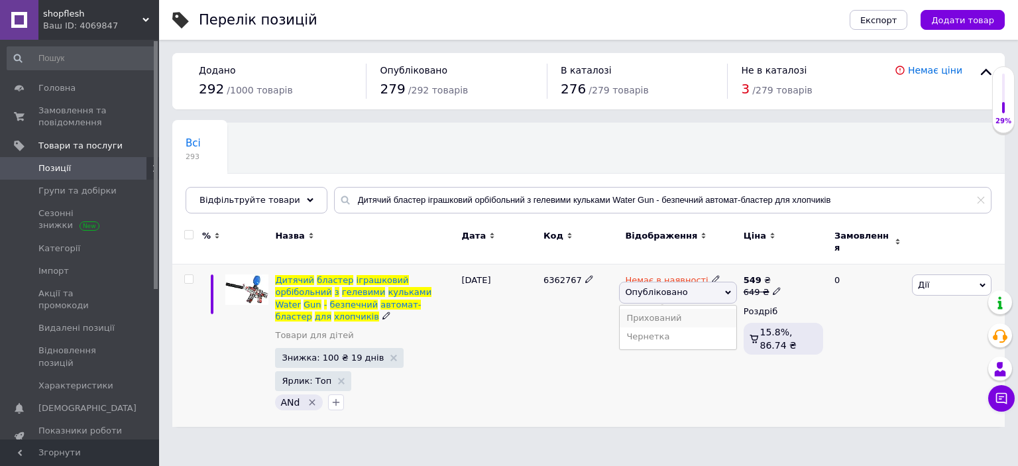
click at [680, 309] on li "Прихований" at bounding box center [678, 318] width 116 height 19
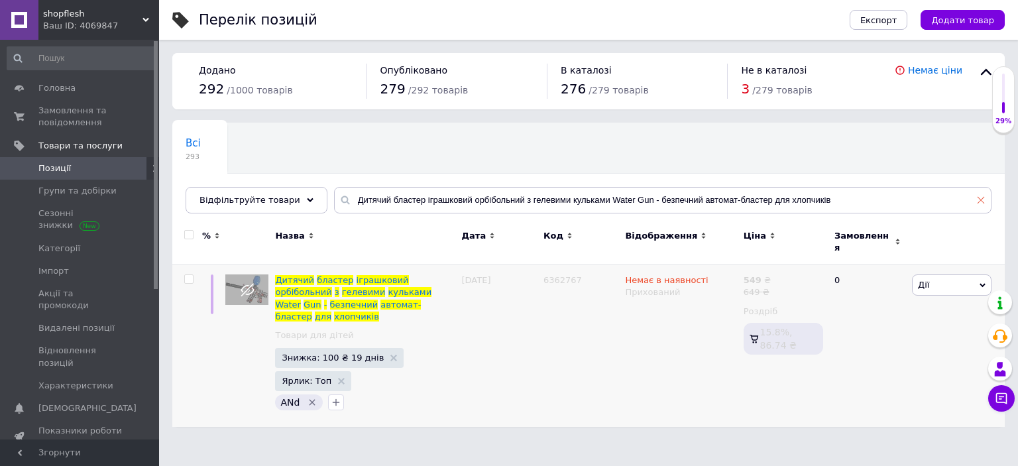
click at [984, 197] on icon at bounding box center [981, 200] width 8 height 8
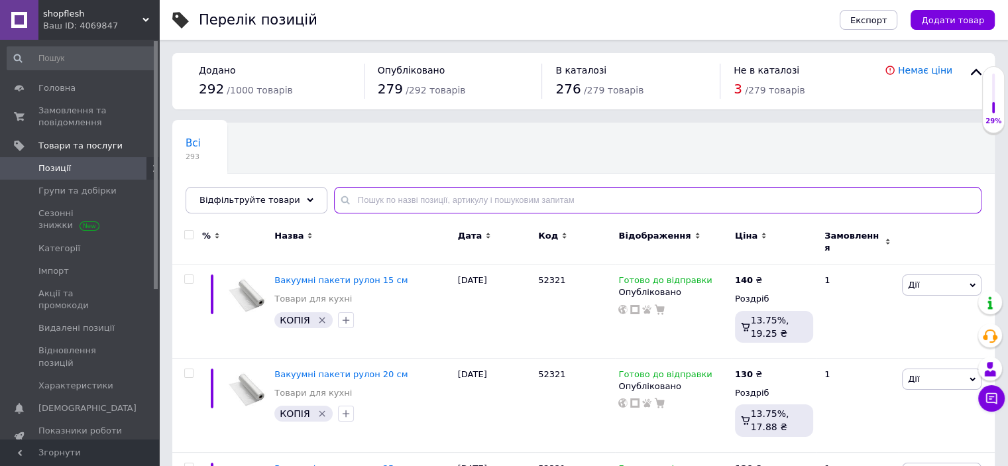
click at [725, 204] on input "text" at bounding box center [658, 200] width 648 height 27
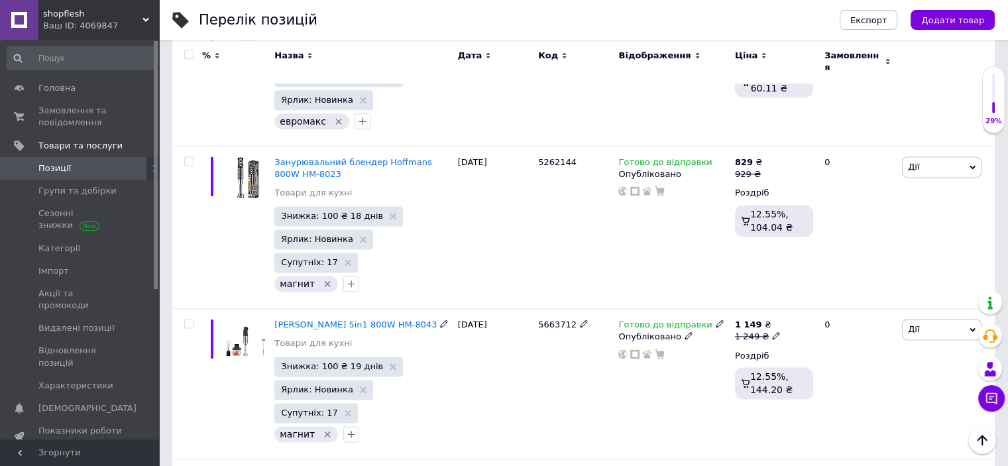
scroll to position [1857, 0]
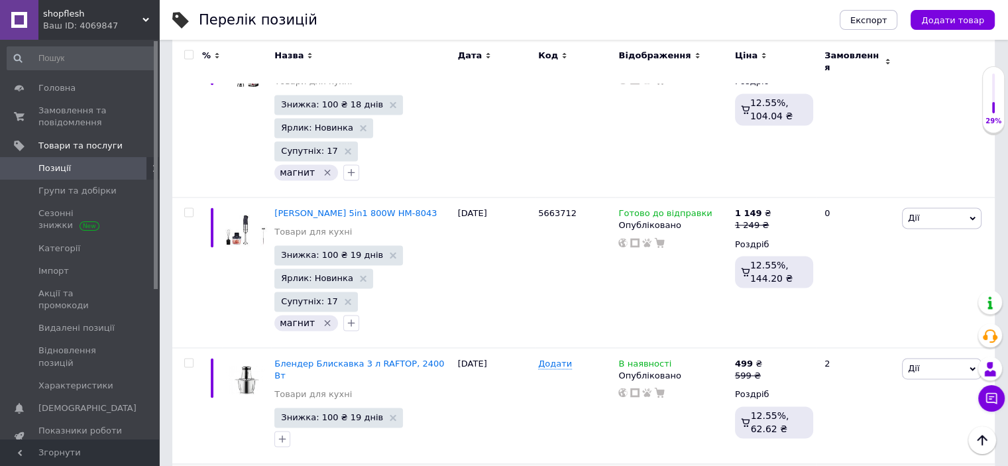
type input "блендр"
click at [793, 457] on input "769" at bounding box center [830, 470] width 101 height 27
type input "799"
click at [589, 348] on div "Додати" at bounding box center [575, 406] width 80 height 116
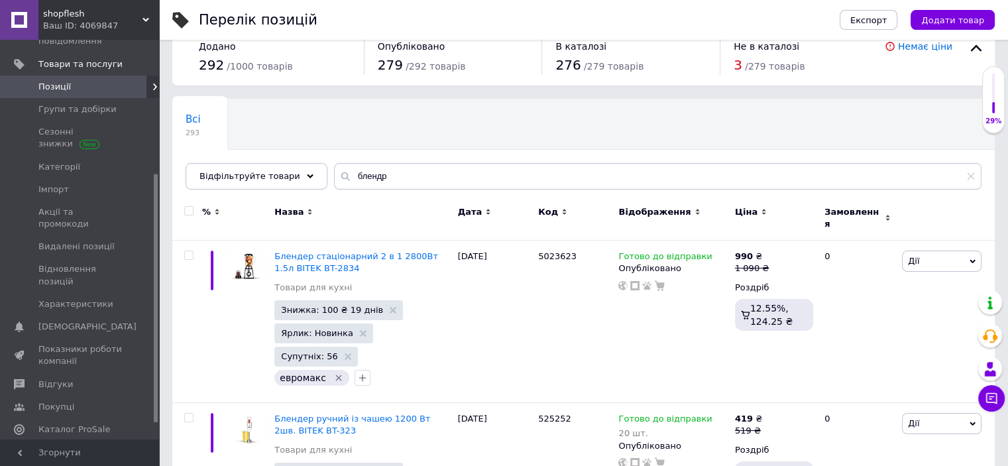
scroll to position [241, 0]
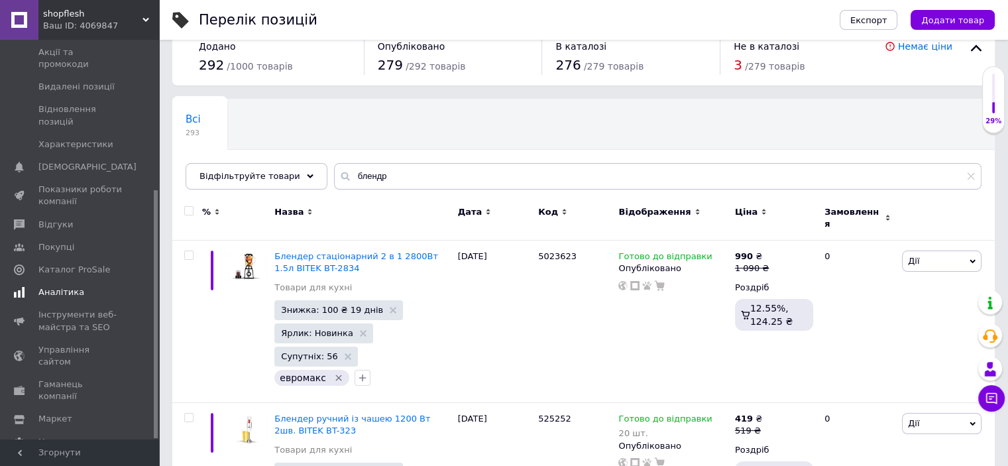
click at [57, 286] on span "Аналітика" at bounding box center [61, 292] width 46 height 12
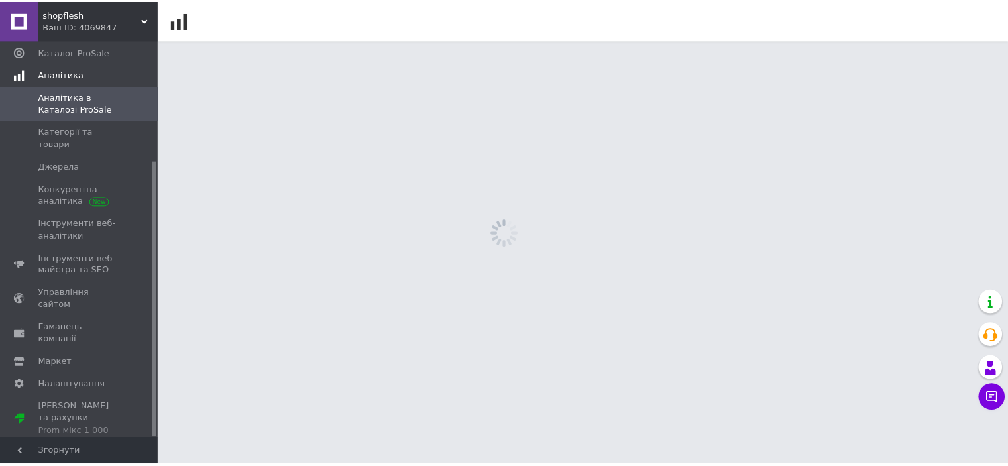
scroll to position [174, 0]
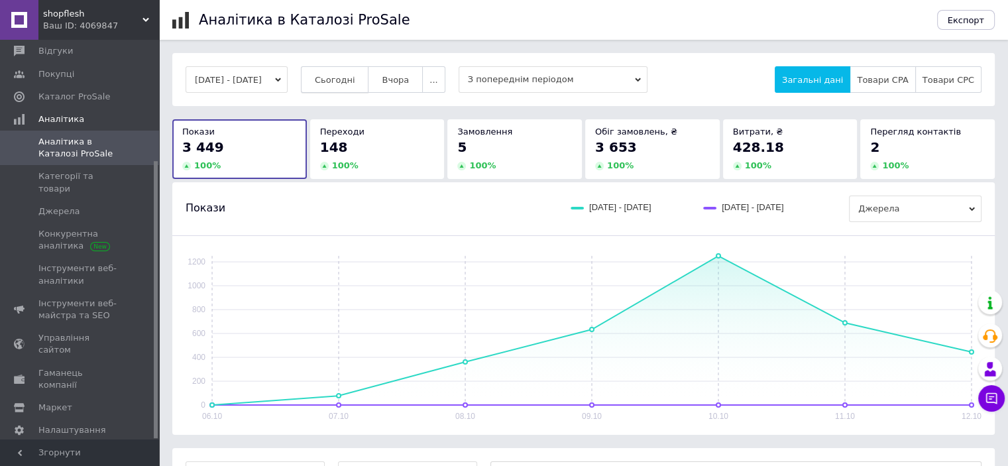
click at [332, 83] on button "Сьогодні" at bounding box center [335, 79] width 68 height 27
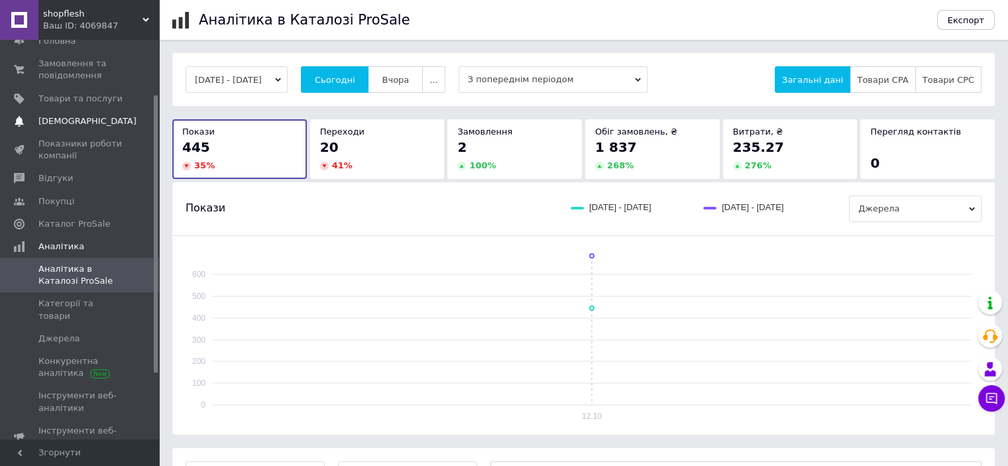
scroll to position [42, 0]
click at [74, 112] on link "Товари та послуги" at bounding box center [81, 104] width 163 height 23
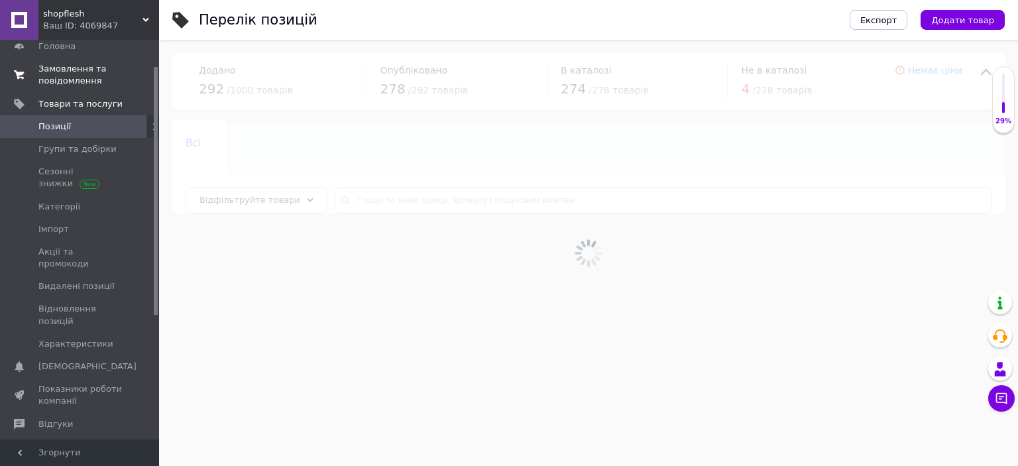
click at [66, 81] on span "Замовлення та повідомлення" at bounding box center [80, 75] width 84 height 24
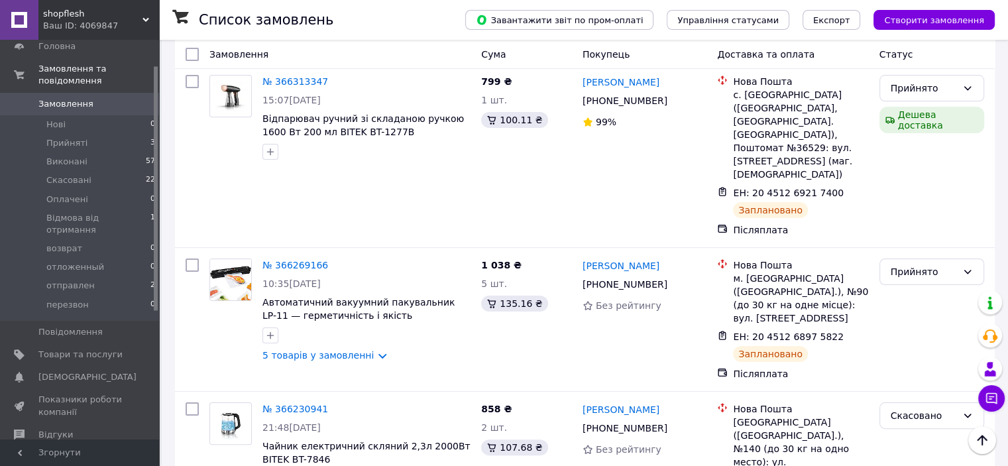
scroll to position [199, 0]
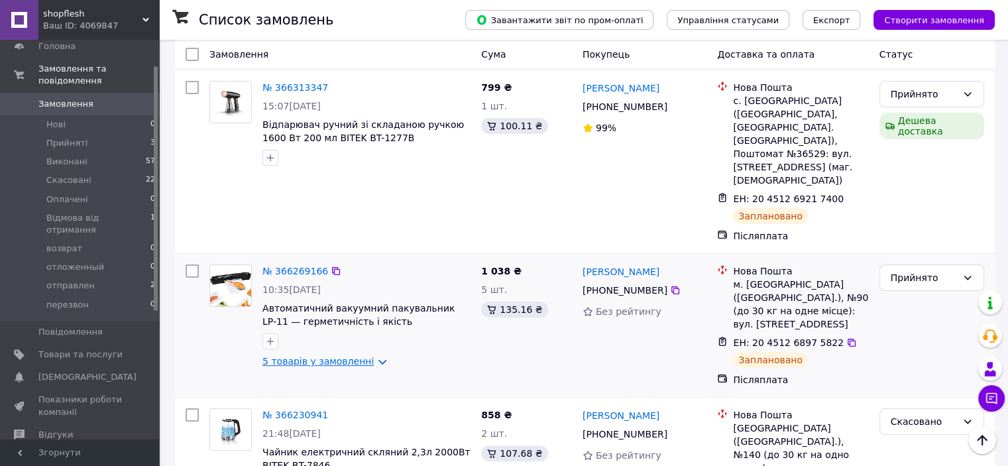
click at [318, 356] on link "5 товарів у замовленні" at bounding box center [318, 361] width 111 height 11
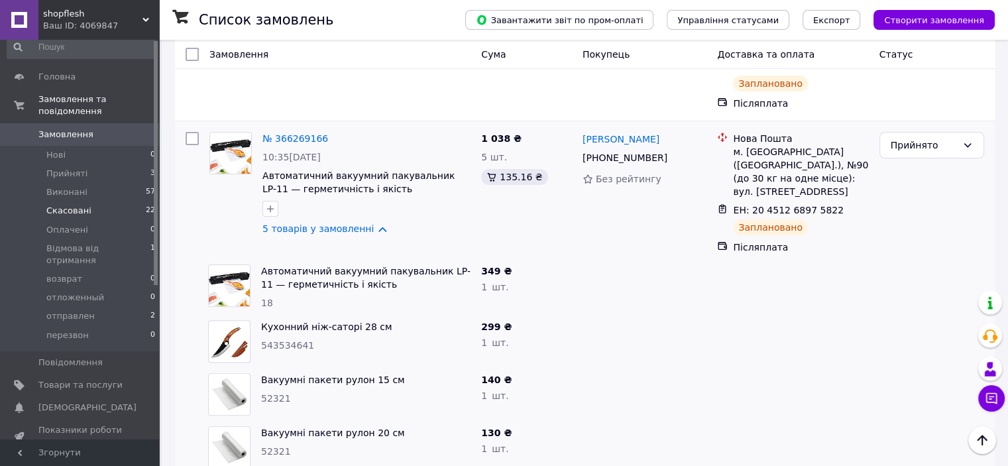
scroll to position [0, 0]
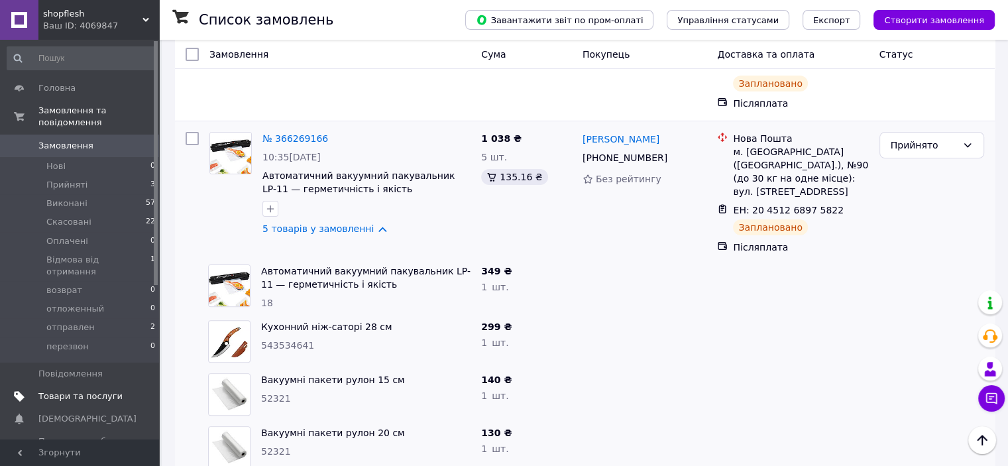
click at [64, 385] on link "Товари та послуги" at bounding box center [81, 396] width 163 height 23
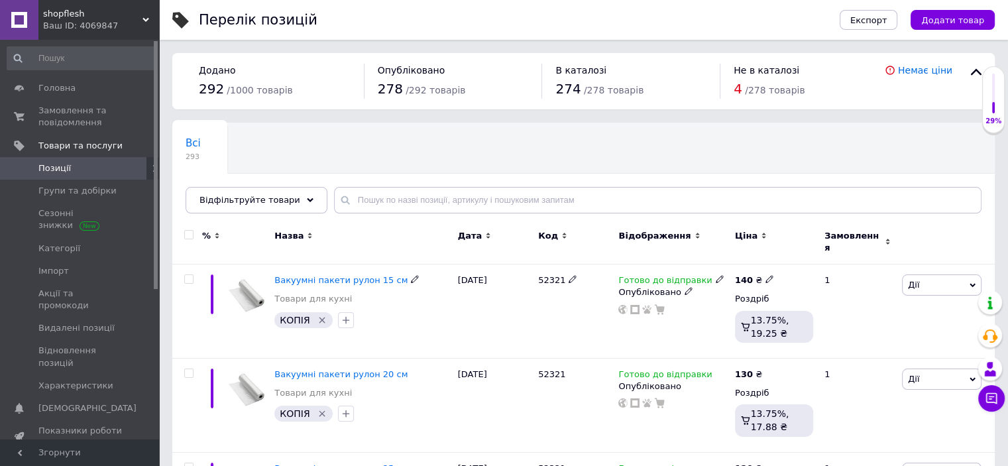
scroll to position [66, 0]
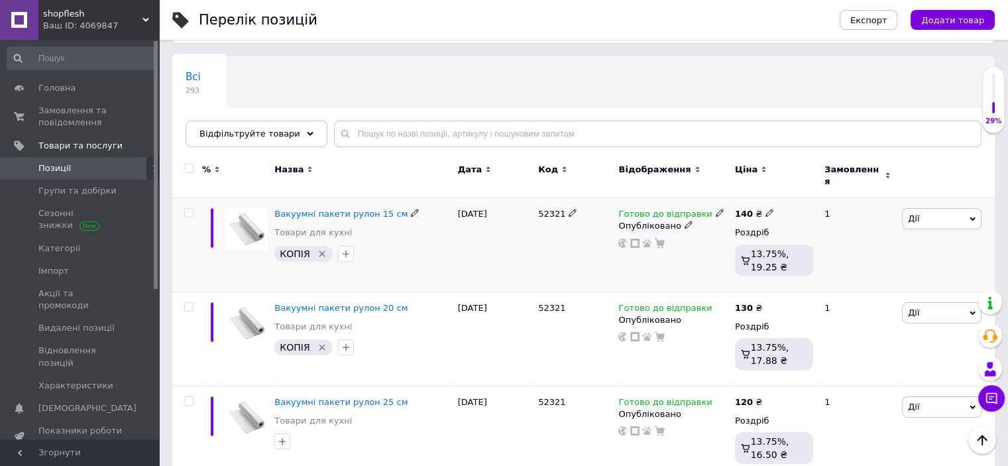
click at [766, 209] on icon at bounding box center [770, 213] width 8 height 8
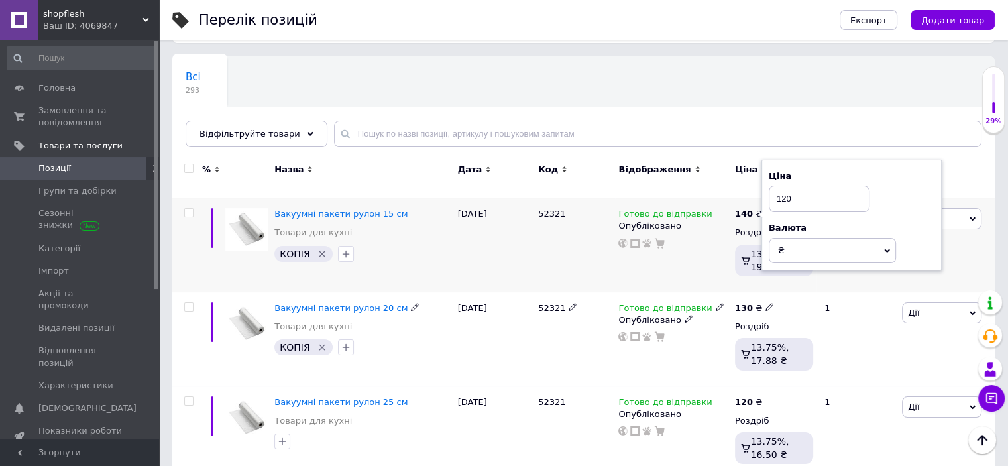
scroll to position [133, 0]
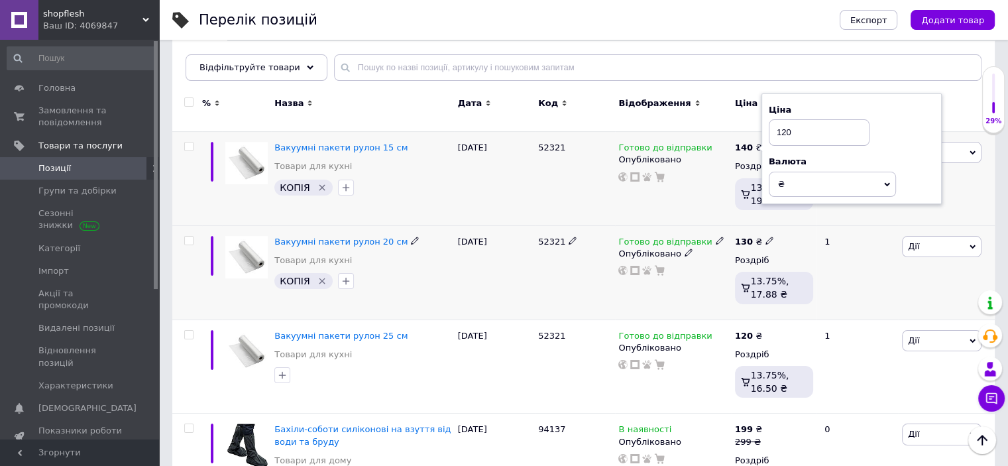
type input "120"
click at [758, 236] on div "130 ₴" at bounding box center [754, 242] width 39 height 12
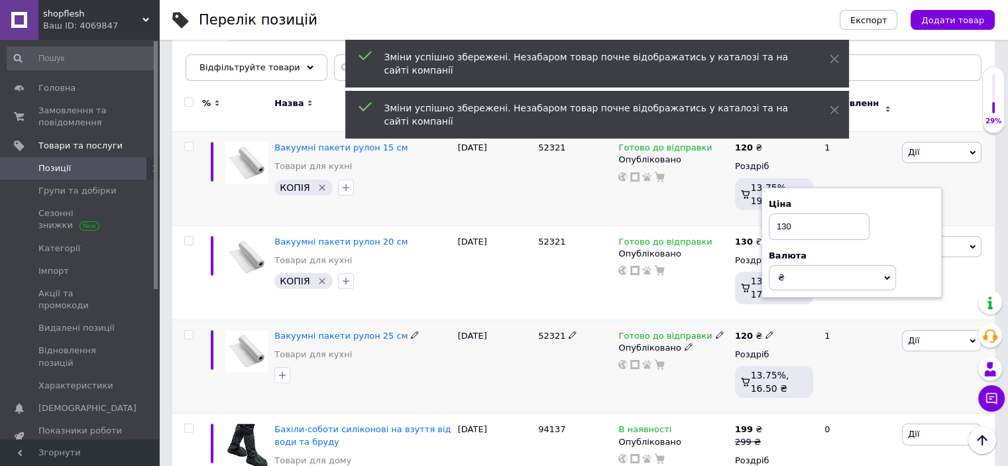
click at [759, 330] on div "120 ₴" at bounding box center [754, 336] width 39 height 12
click at [766, 331] on icon at bounding box center [770, 335] width 8 height 8
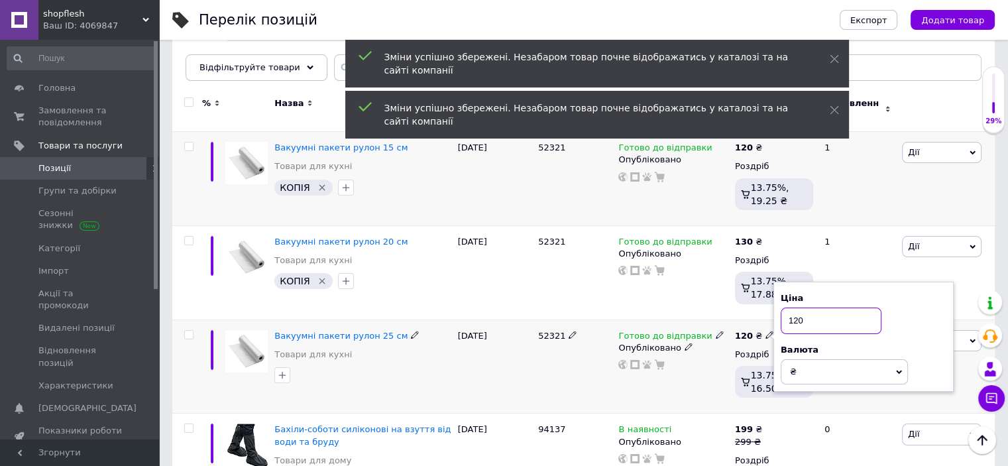
click at [800, 312] on input "120" at bounding box center [831, 321] width 101 height 27
type input "140"
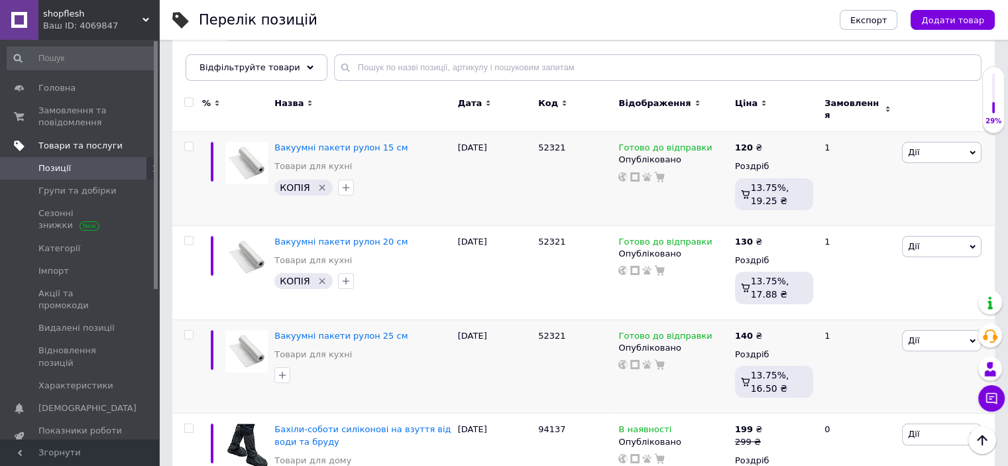
click at [74, 135] on link "Товари та послуги" at bounding box center [81, 146] width 163 height 23
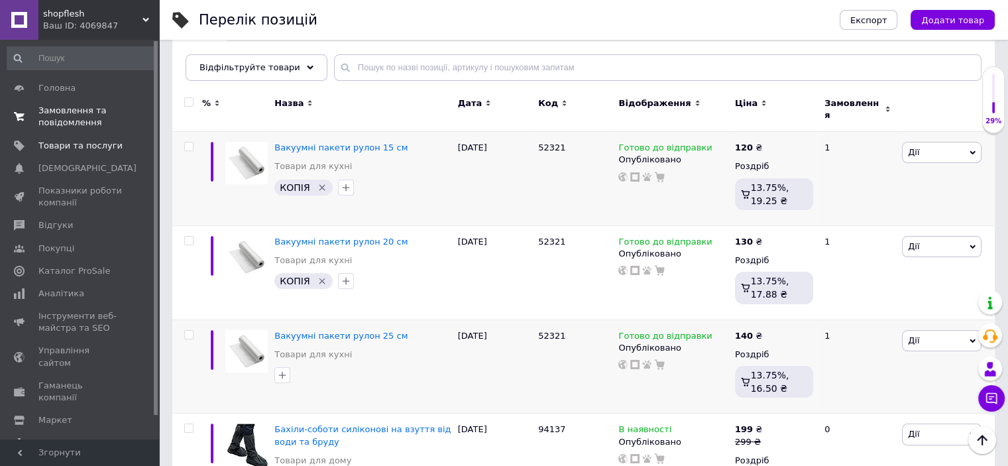
click at [73, 124] on span "Замовлення та повідомлення" at bounding box center [80, 117] width 84 height 24
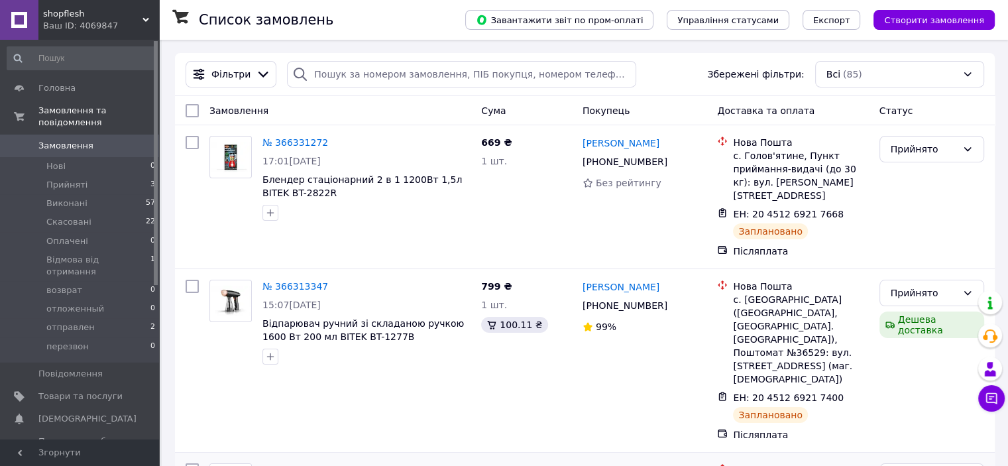
scroll to position [199, 0]
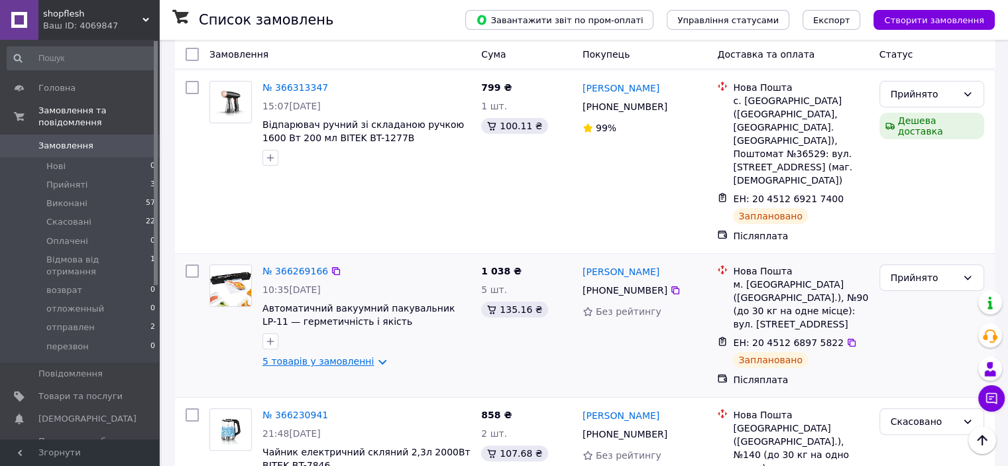
click at [305, 356] on link "5 товарів у замовленні" at bounding box center [318, 361] width 111 height 11
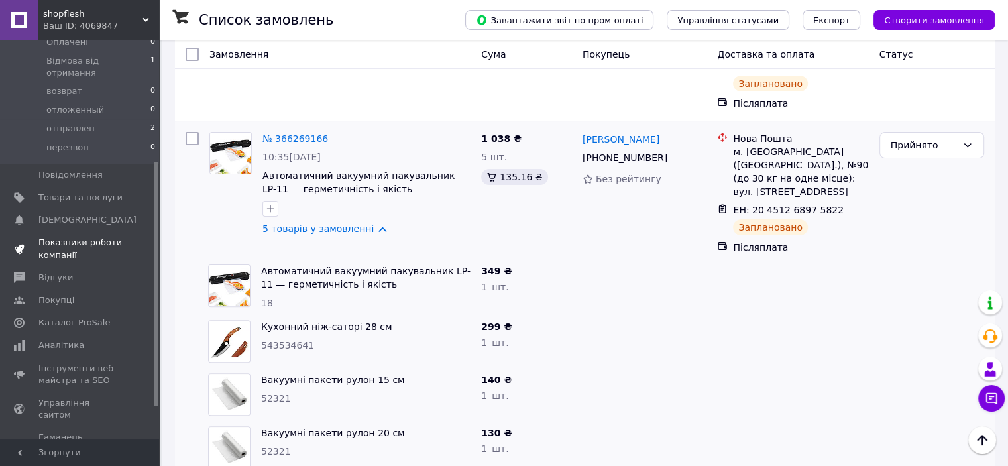
click at [62, 237] on span "Показники роботи компанії" at bounding box center [80, 249] width 84 height 24
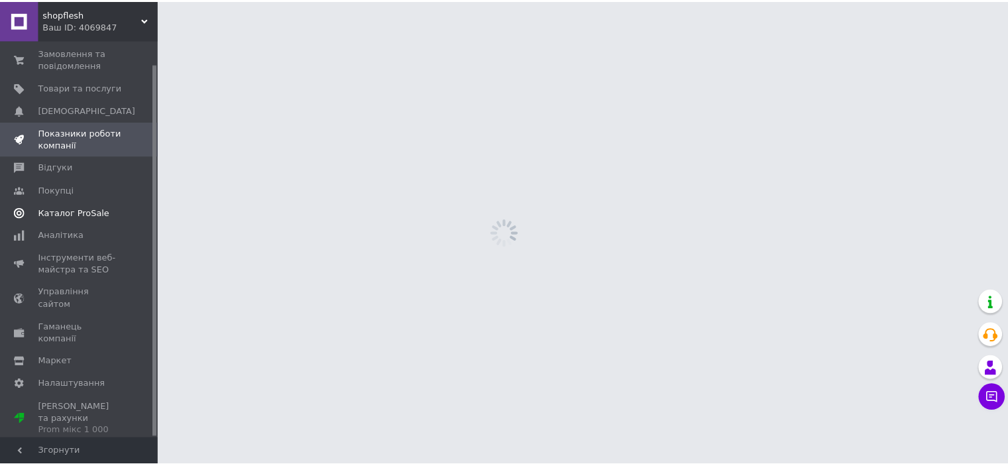
scroll to position [25, 0]
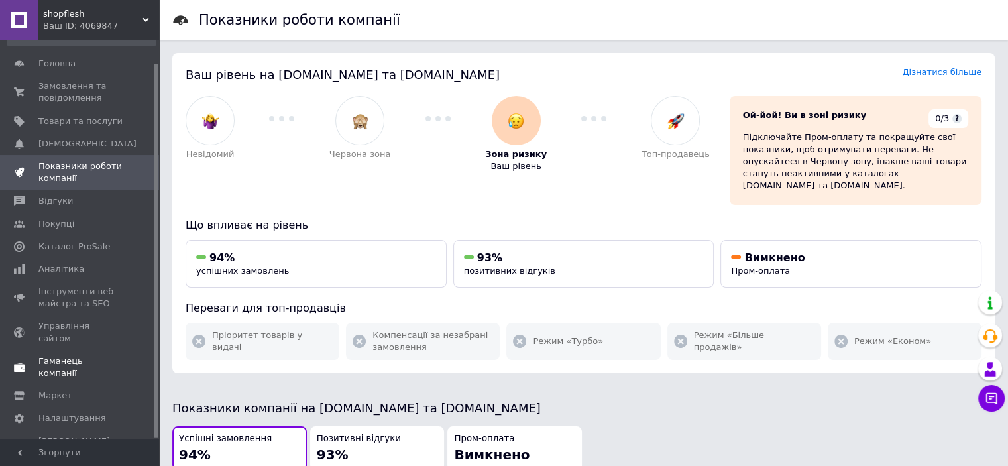
click at [64, 355] on span "Гаманець компанії" at bounding box center [80, 367] width 84 height 24
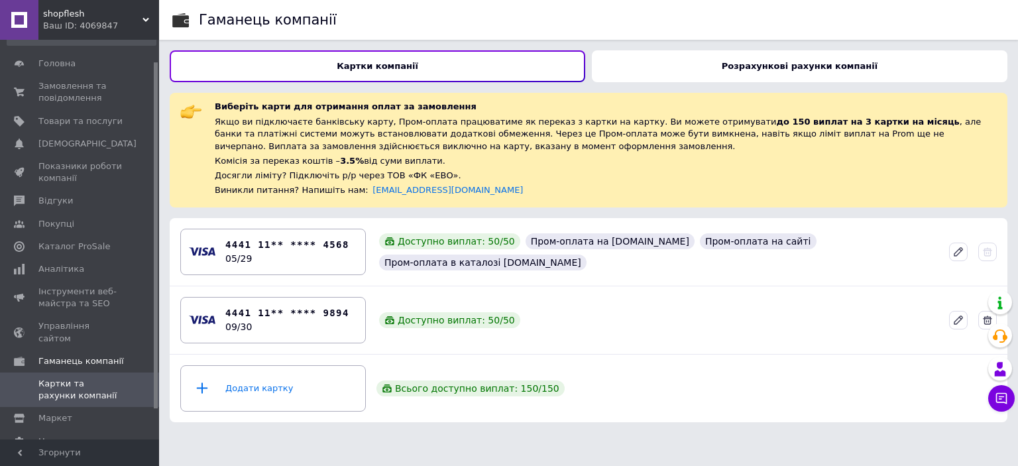
click at [648, 70] on div "Розрахункові рахунки компанії" at bounding box center [800, 66] width 416 height 32
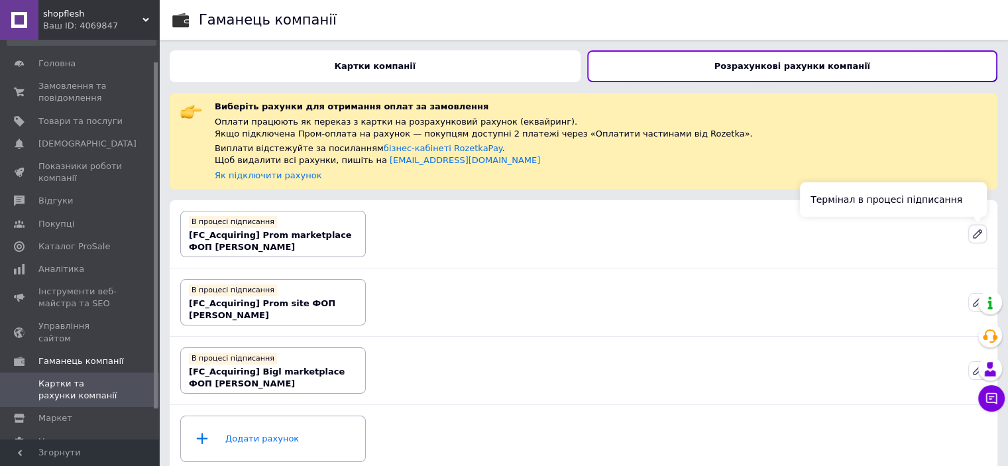
click at [979, 235] on icon at bounding box center [978, 234] width 12 height 12
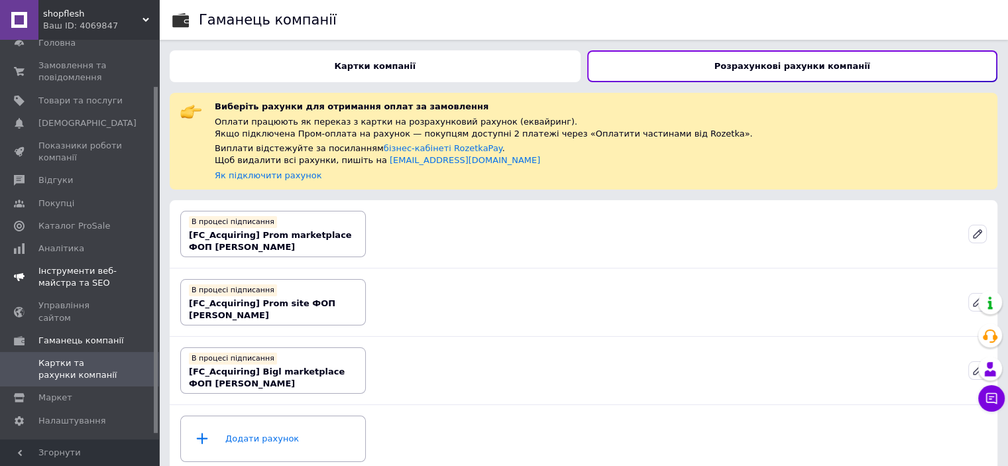
scroll to position [60, 0]
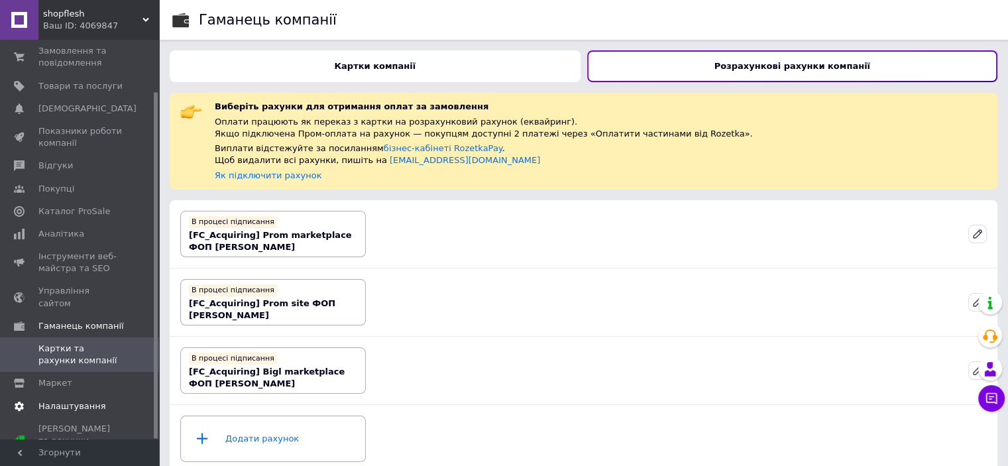
click at [56, 395] on link "Налаштування" at bounding box center [81, 406] width 163 height 23
